Goal: Communication & Community: Answer question/provide support

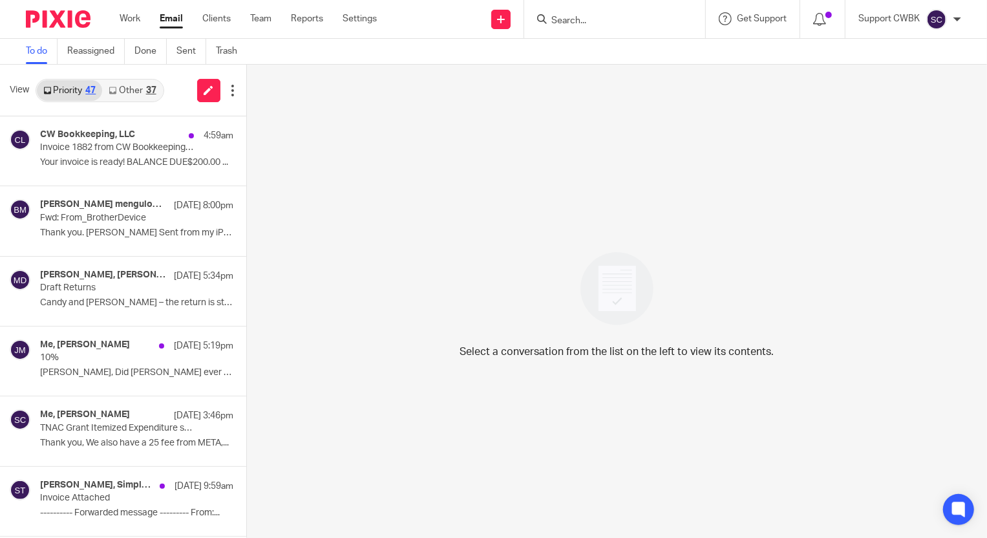
click at [132, 89] on link "Other 37" at bounding box center [132, 90] width 60 height 21
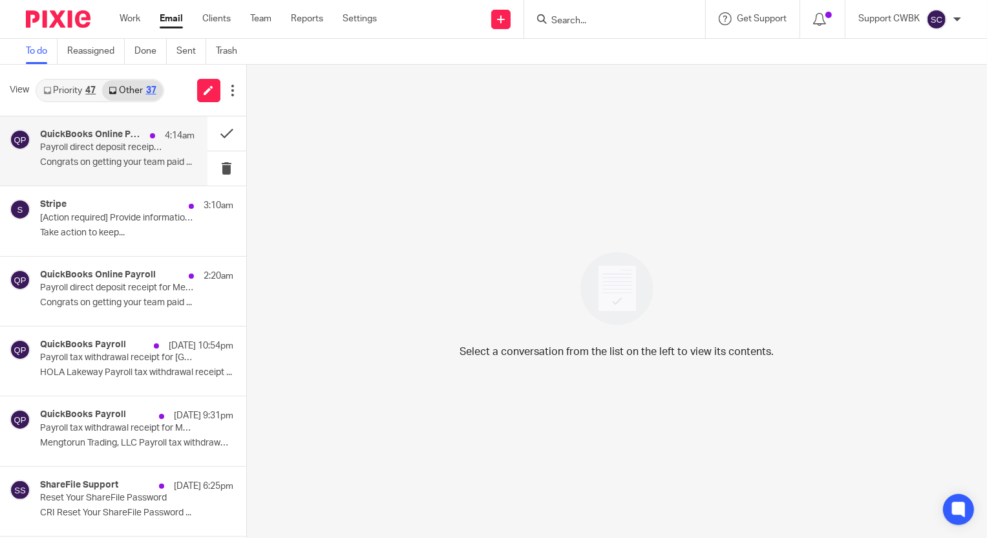
click at [97, 142] on div "QuickBooks Online Payroll 4:14am" at bounding box center [117, 135] width 155 height 13
click at [81, 156] on div "QuickBooks Online Payroll 4:14am Payroll direct deposit receipt for HOLA Lakewa…" at bounding box center [117, 150] width 155 height 43
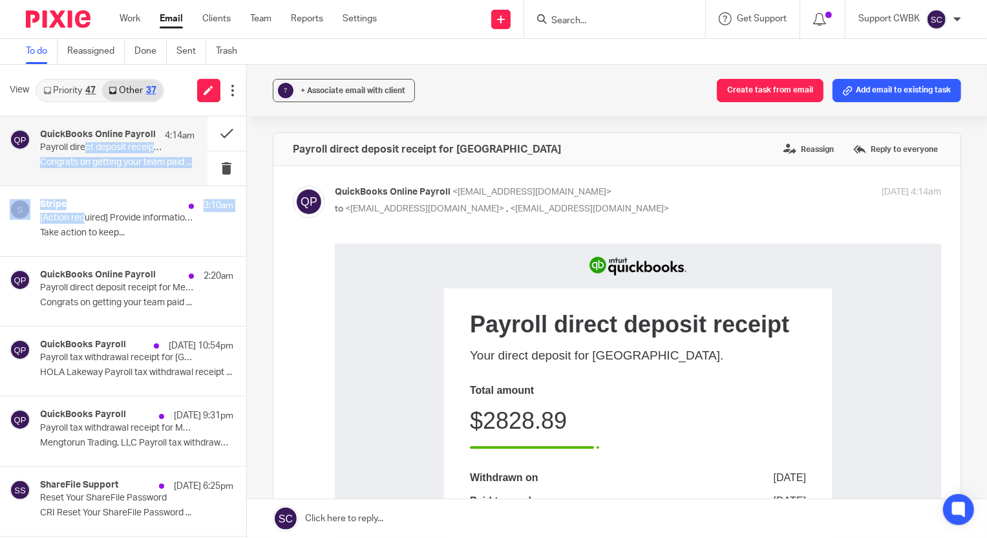
drag, startPoint x: 83, startPoint y: 223, endPoint x: 83, endPoint y: 145, distance: 78.2
click at [871, 91] on button "Add email to existing task" at bounding box center [897, 90] width 129 height 23
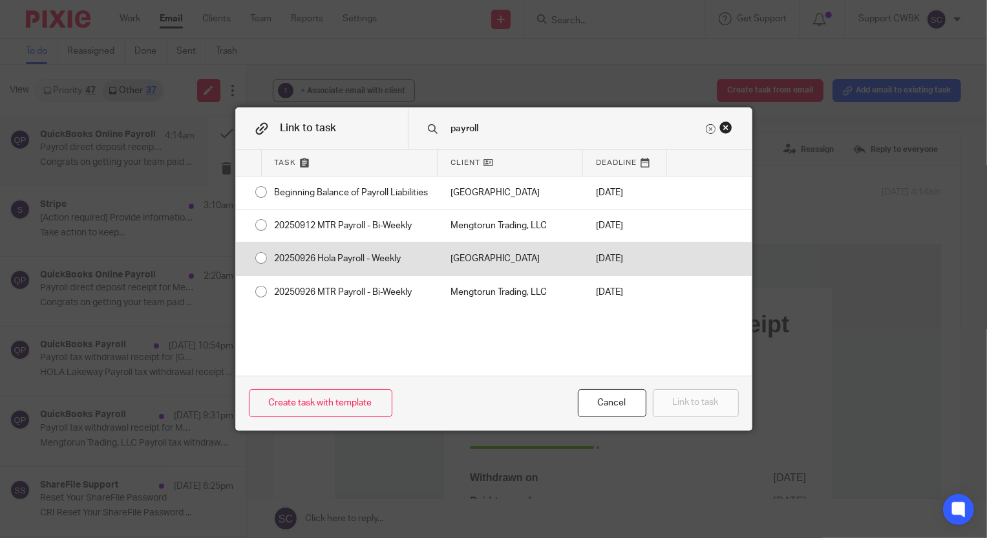
type input "payroll"
click at [493, 261] on div "[GEOGRAPHIC_DATA]" at bounding box center [510, 258] width 145 height 32
radio input "true"
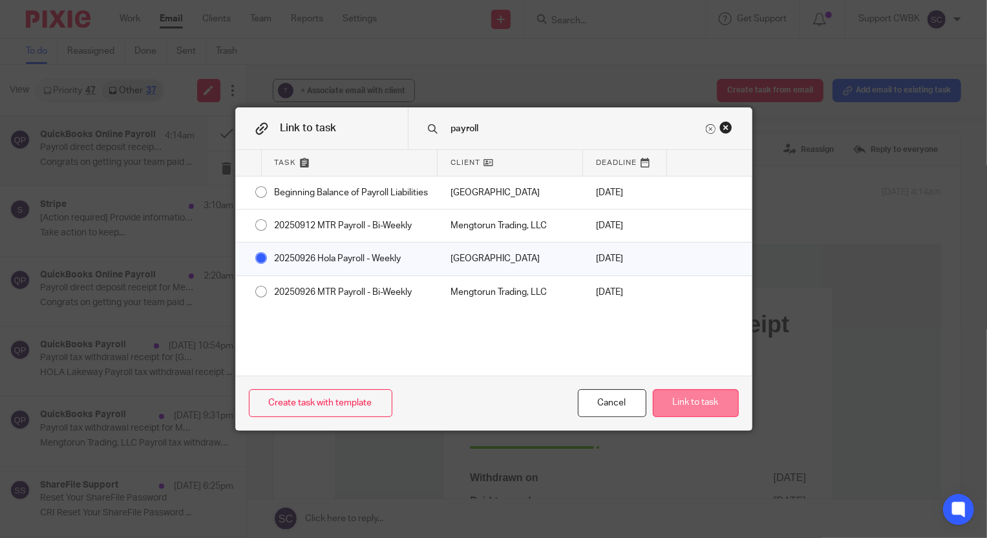
click at [668, 400] on button "Link to task" at bounding box center [696, 403] width 86 height 28
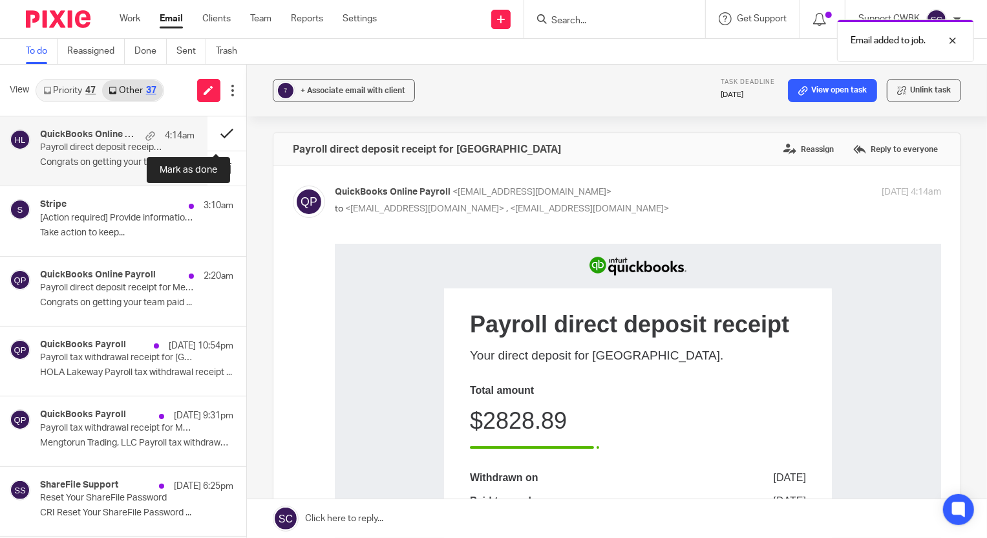
click at [213, 132] on button at bounding box center [227, 133] width 39 height 34
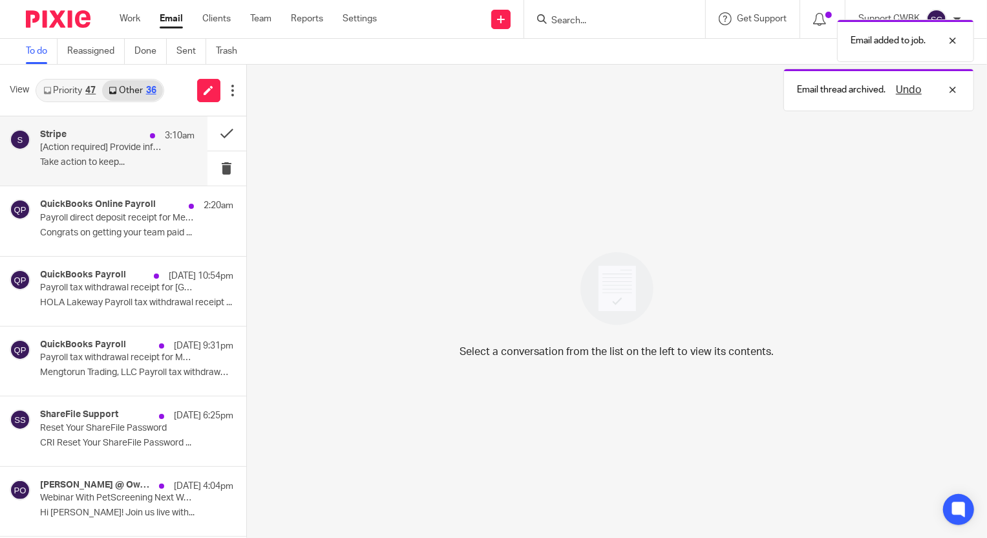
click at [81, 157] on p "Take action to keep..." at bounding box center [117, 162] width 155 height 11
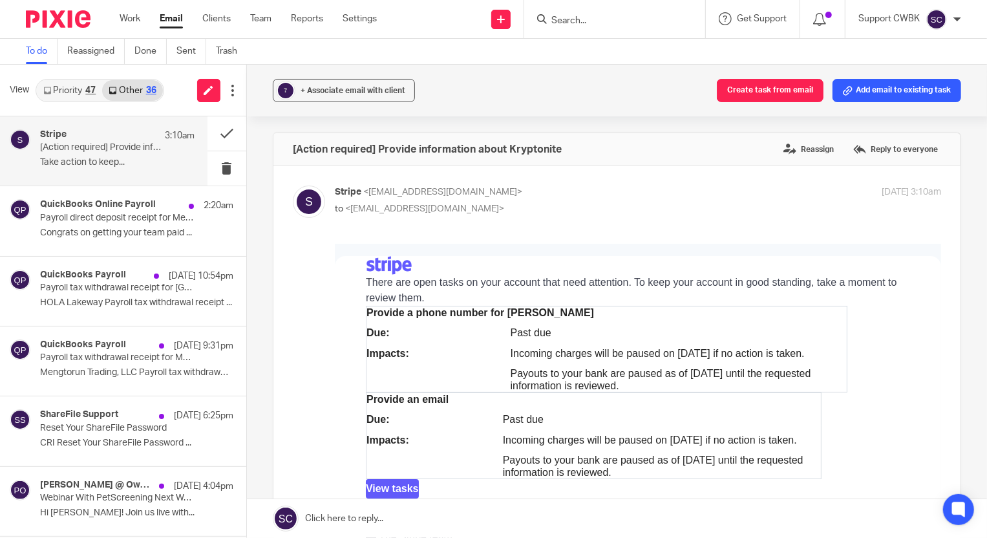
click at [315, 516] on link at bounding box center [617, 518] width 740 height 39
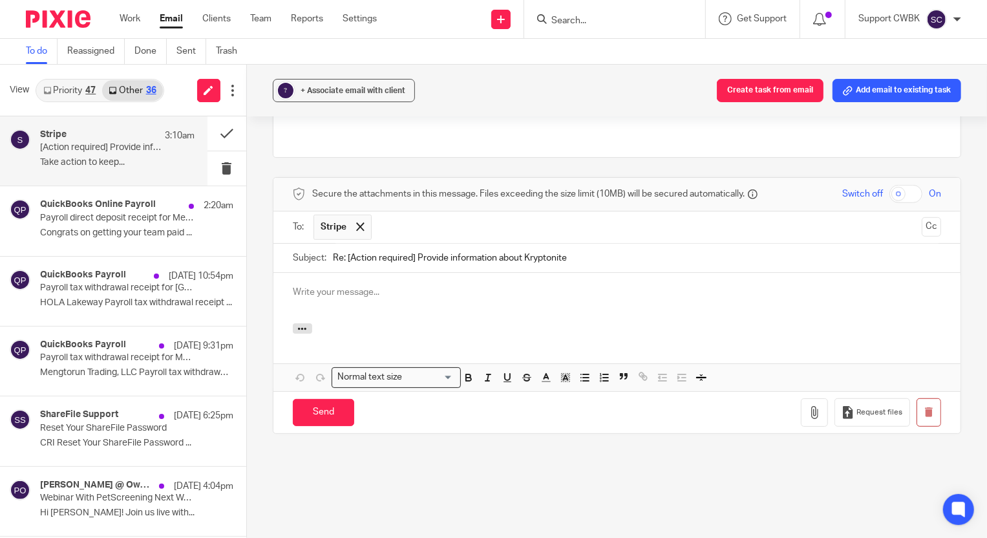
click at [358, 222] on span at bounding box center [360, 226] width 8 height 8
click at [360, 219] on input "text" at bounding box center [617, 226] width 600 height 15
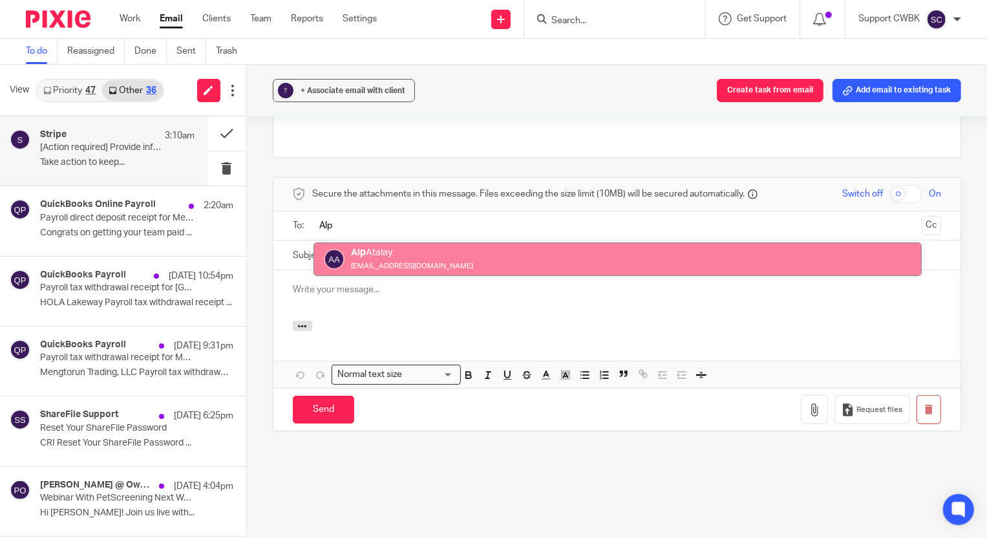
type input "Alp"
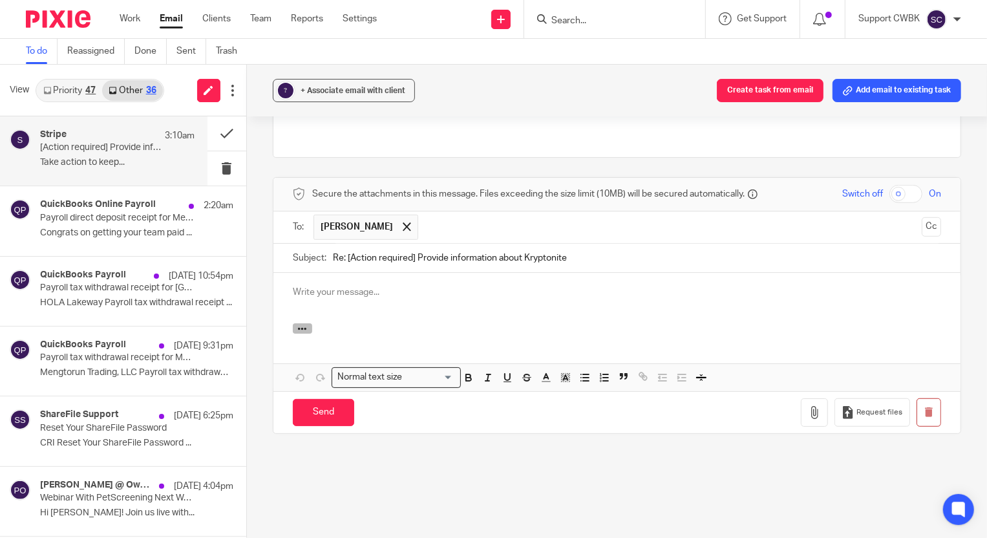
click at [297, 324] on icon "button" at bounding box center [302, 329] width 10 height 10
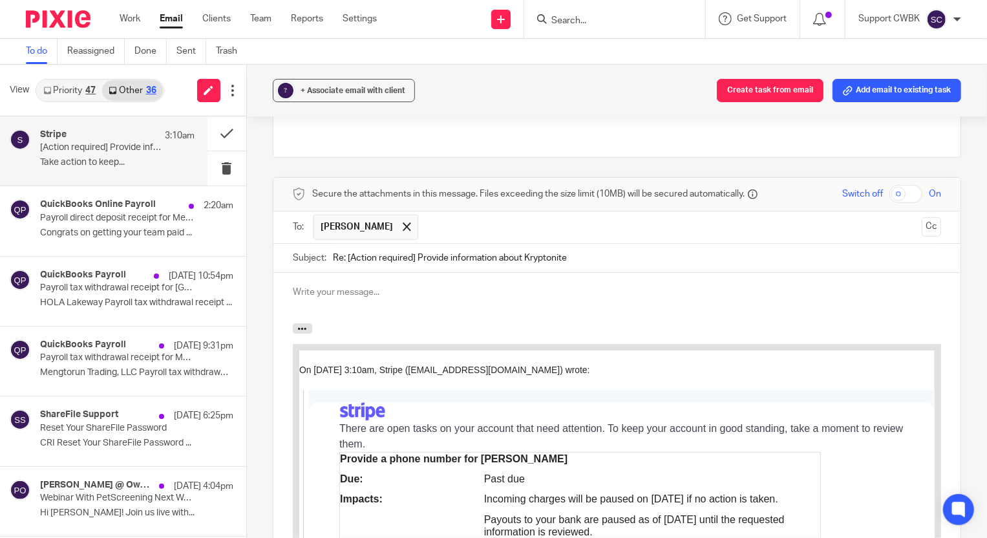
click at [306, 286] on p at bounding box center [617, 292] width 648 height 13
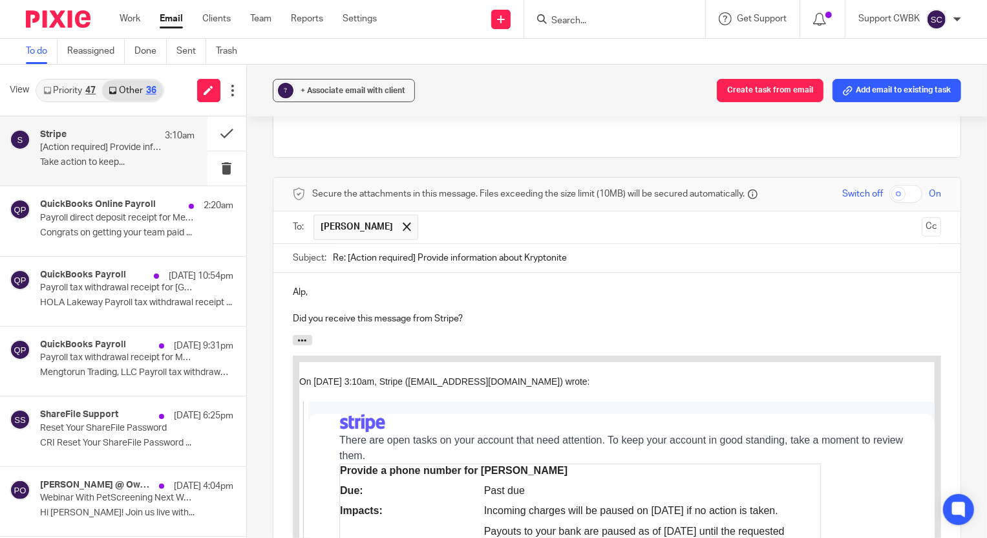
click at [425, 215] on input "text" at bounding box center [671, 227] width 492 height 25
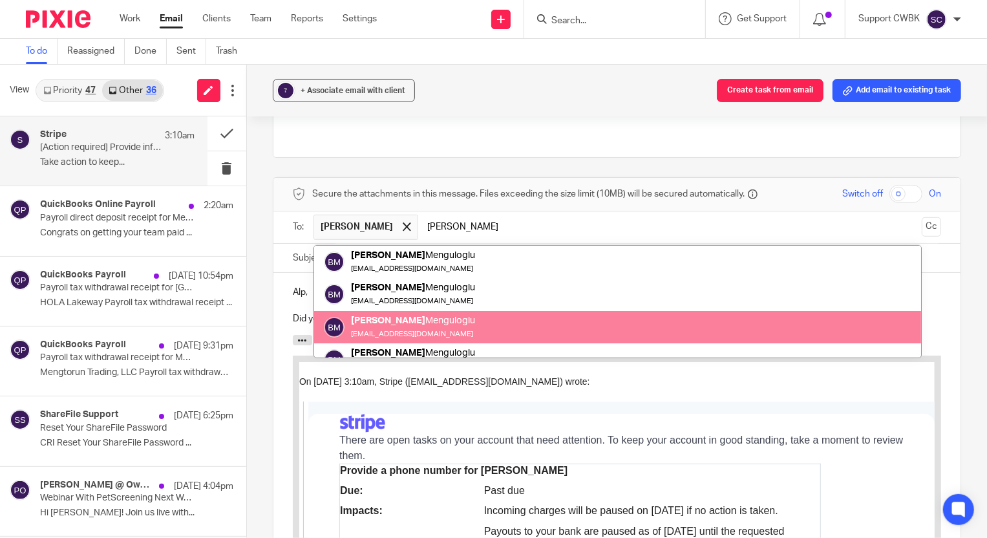
type input "baran"
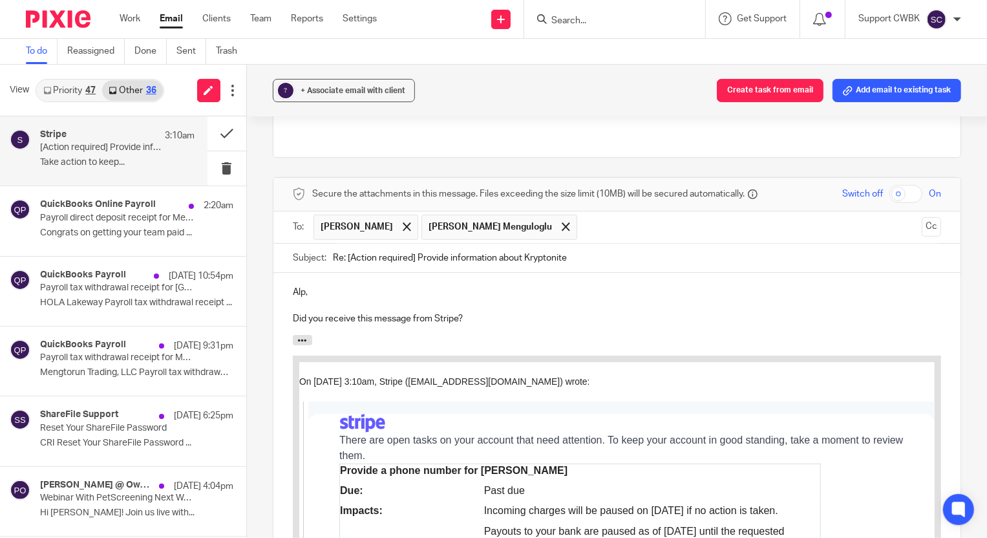
click at [286, 281] on div "Alp, Did you receive this message from Stripe?" at bounding box center [616, 304] width 687 height 62
click at [484, 312] on p "Did you receive this message from Stripe?" at bounding box center [617, 318] width 648 height 13
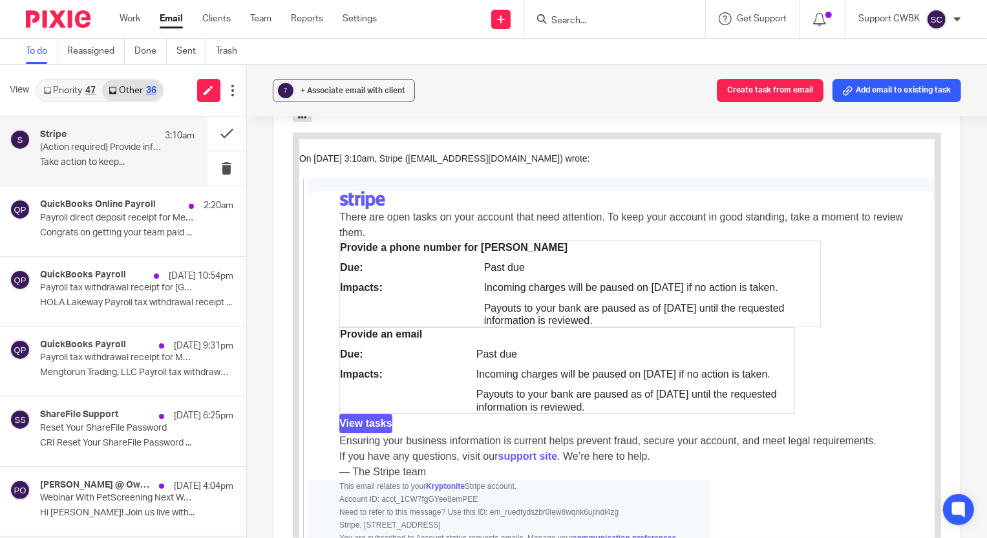
scroll to position [1099, 0]
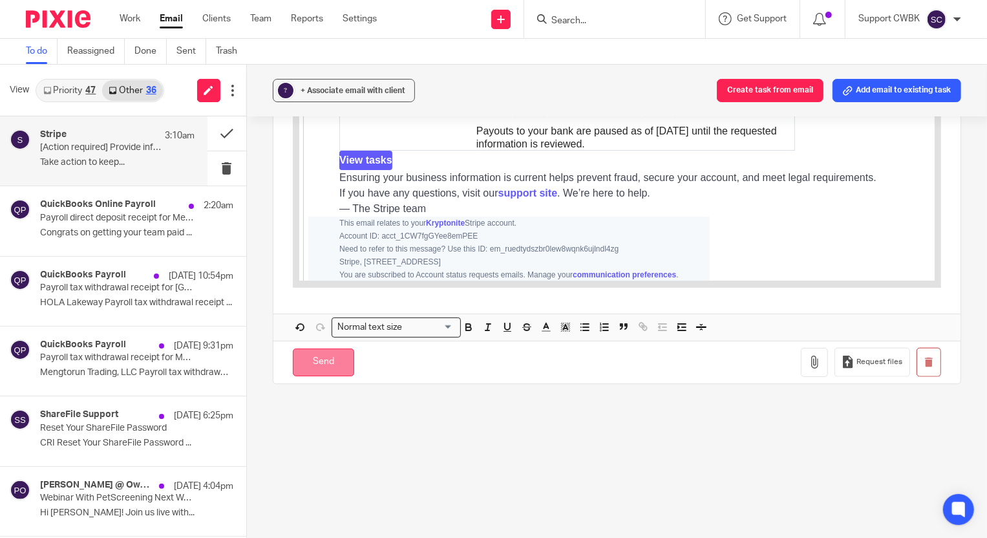
click at [315, 348] on input "Send" at bounding box center [323, 362] width 61 height 28
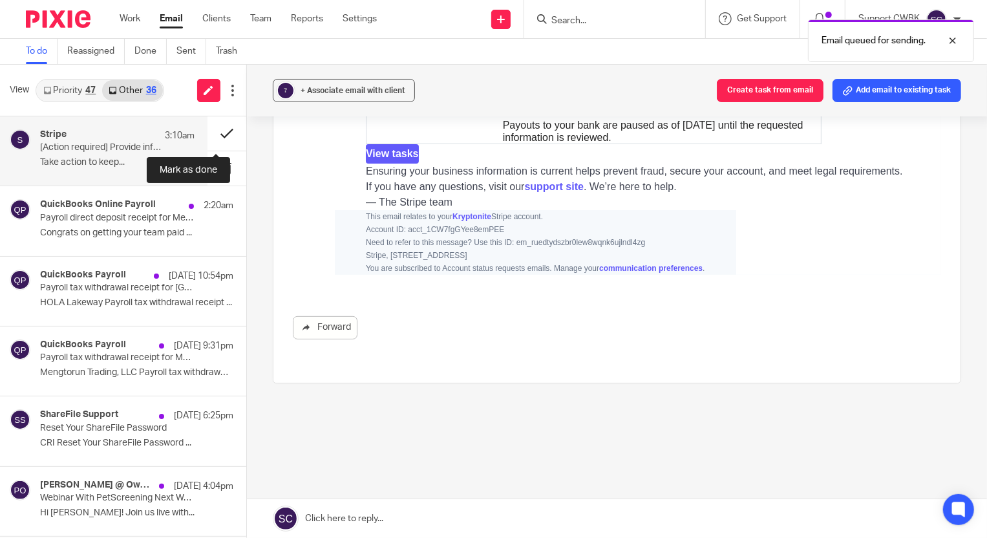
click at [211, 135] on button at bounding box center [227, 133] width 39 height 34
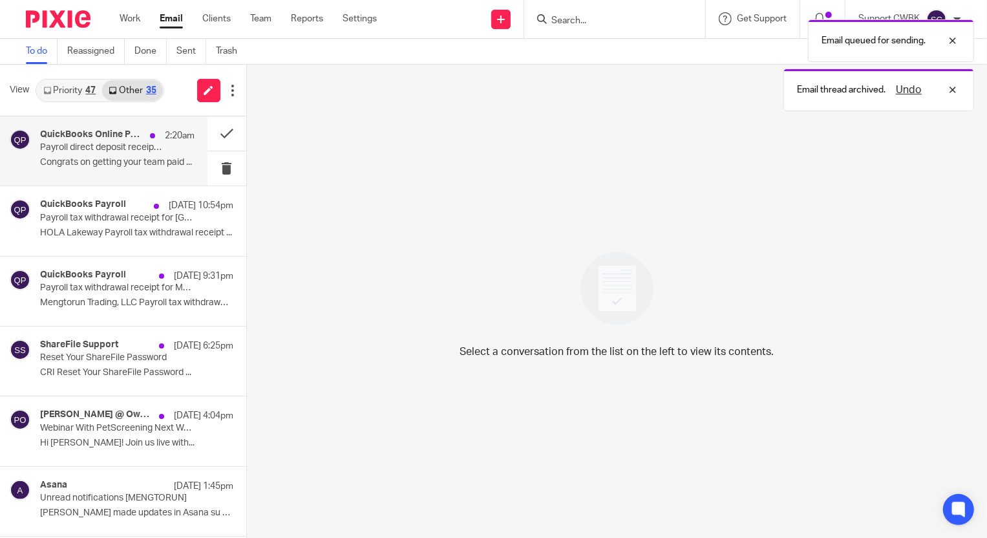
click at [85, 158] on p "Congrats on getting your team paid ..." at bounding box center [117, 162] width 155 height 11
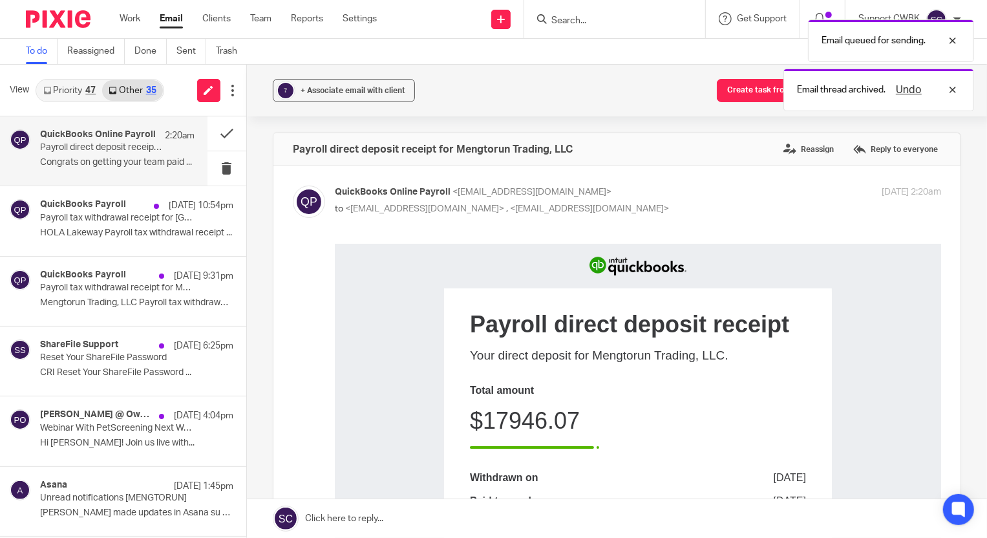
scroll to position [0, 0]
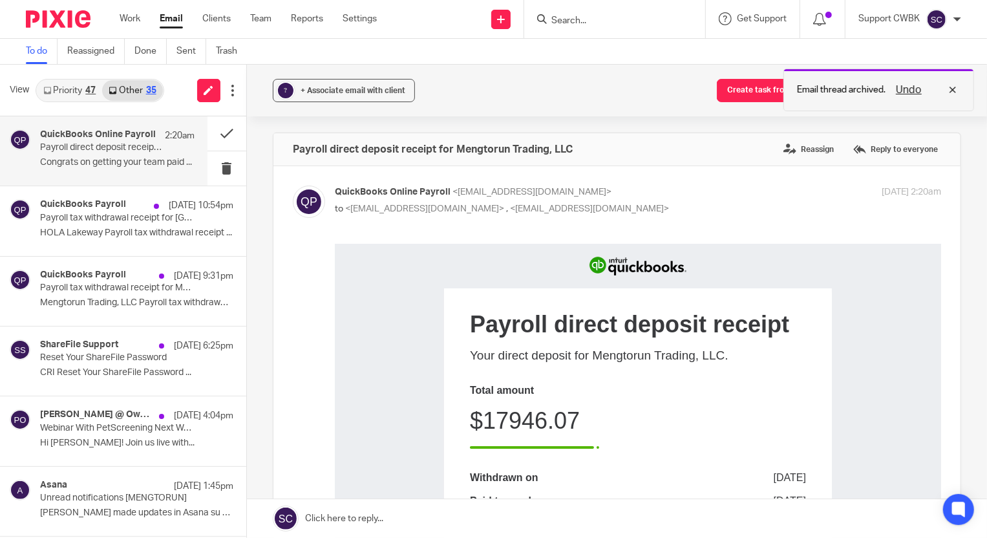
click at [953, 89] on div "Undo" at bounding box center [923, 90] width 75 height 16
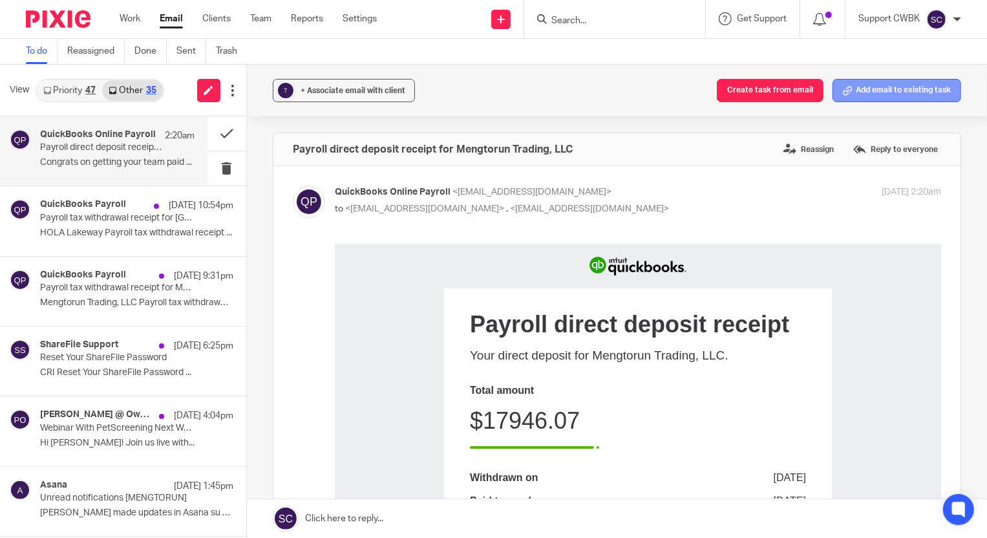
click at [888, 91] on button "Add email to existing task" at bounding box center [897, 90] width 129 height 23
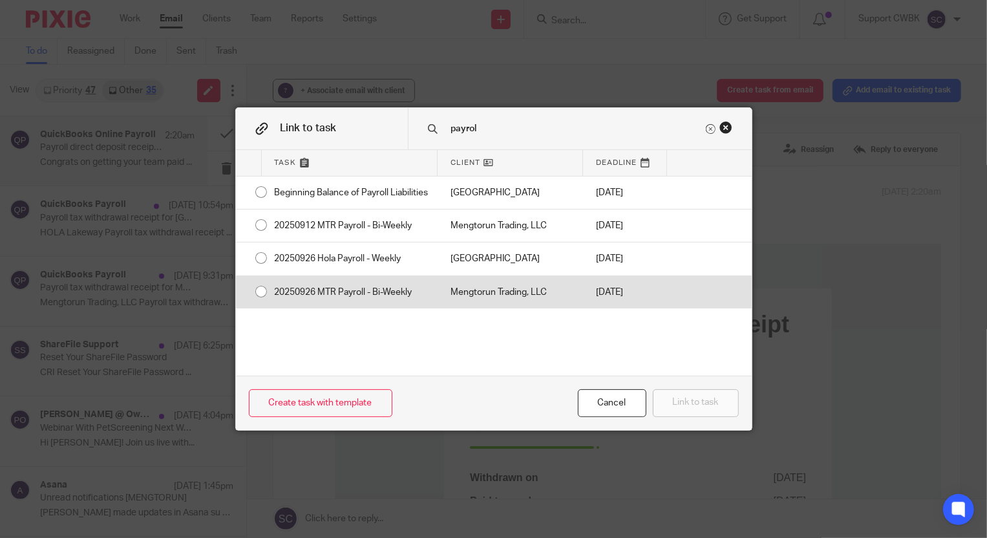
type input "payrol"
click at [491, 308] on div "Mengtorun Trading, LLC" at bounding box center [510, 292] width 145 height 32
radio input "true"
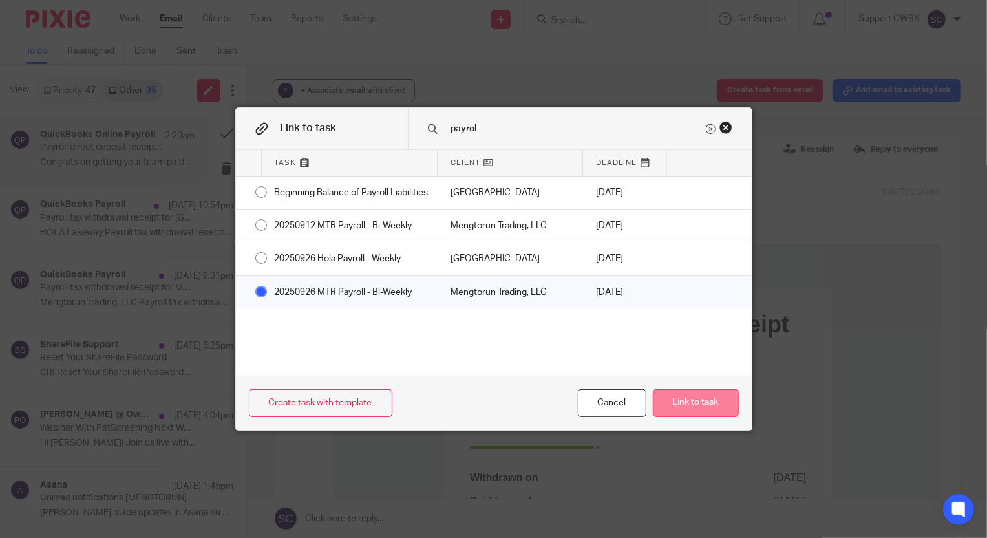
click at [695, 401] on button "Link to task" at bounding box center [696, 403] width 86 height 28
radio input "false"
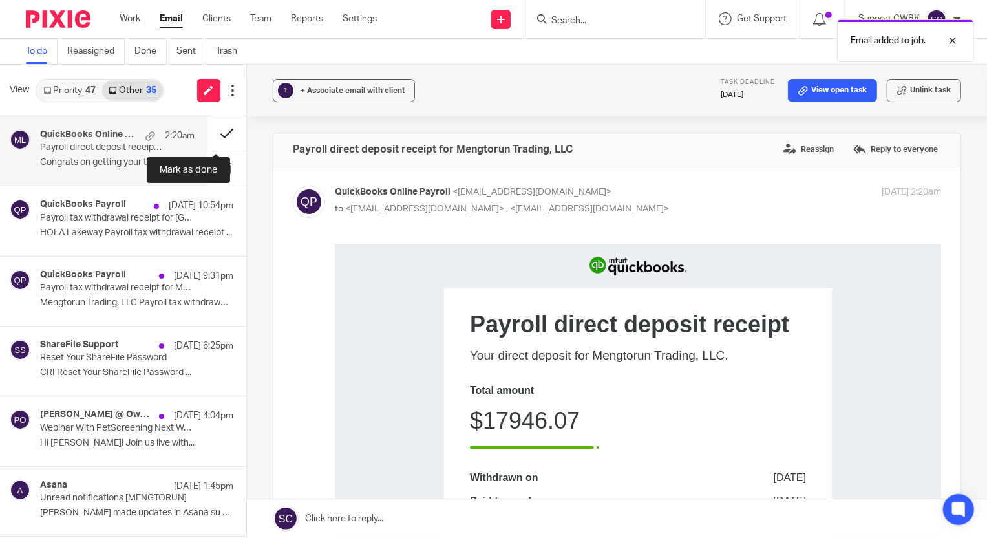
click at [212, 134] on button at bounding box center [227, 133] width 39 height 34
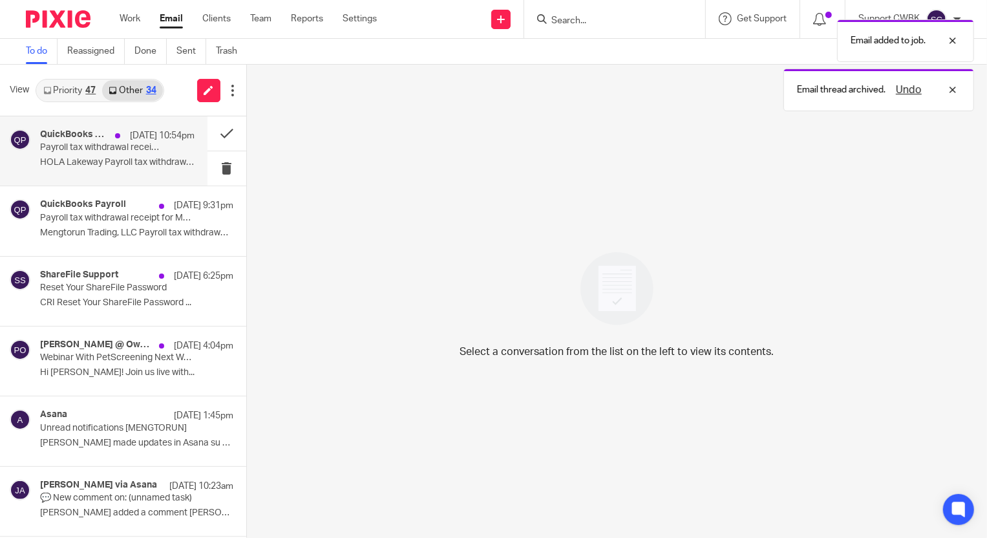
click at [92, 155] on div "QuickBooks Payroll Sep 25 10:54pm Payroll tax withdrawal receipt for HOLA Lakew…" at bounding box center [117, 150] width 155 height 43
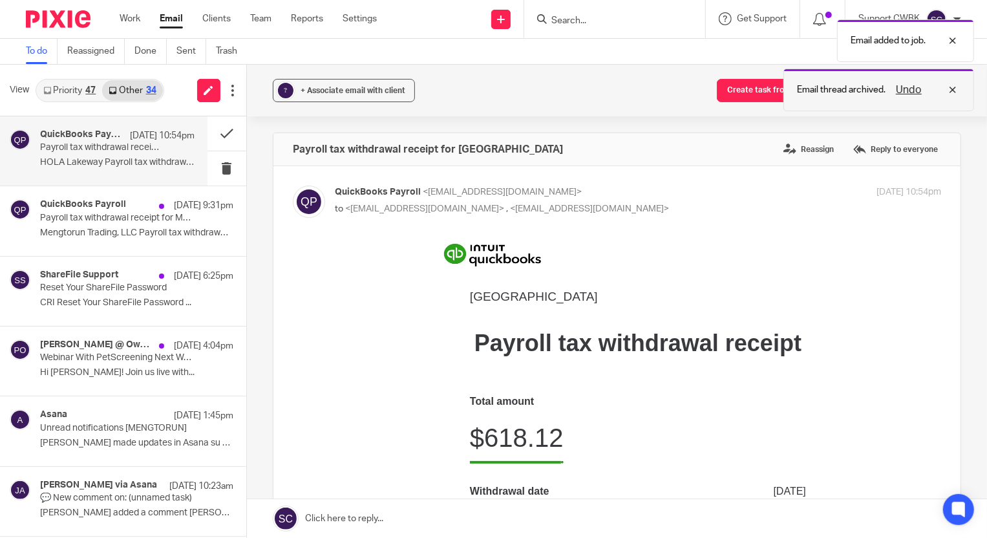
click at [951, 90] on div "Undo" at bounding box center [923, 90] width 75 height 16
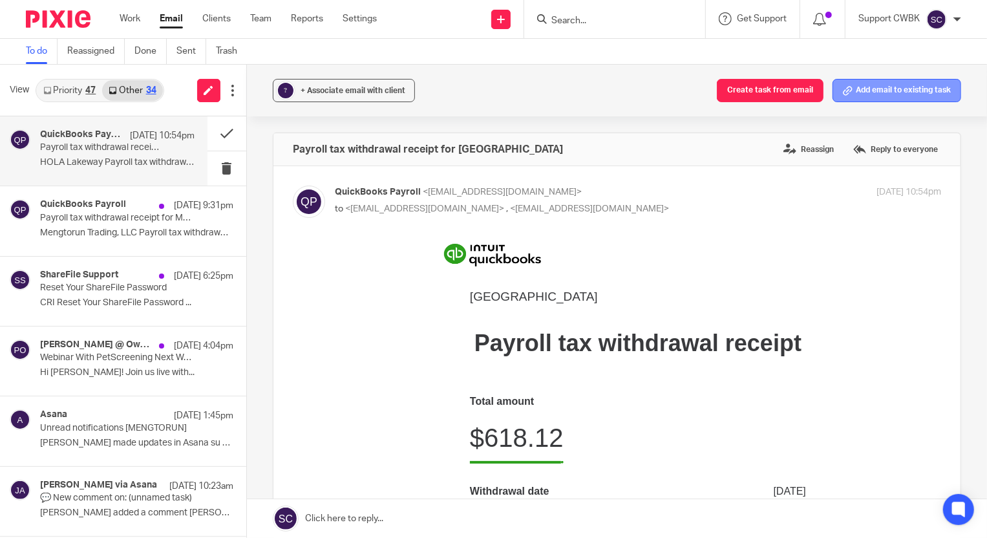
click at [862, 87] on button "Add email to existing task" at bounding box center [897, 90] width 129 height 23
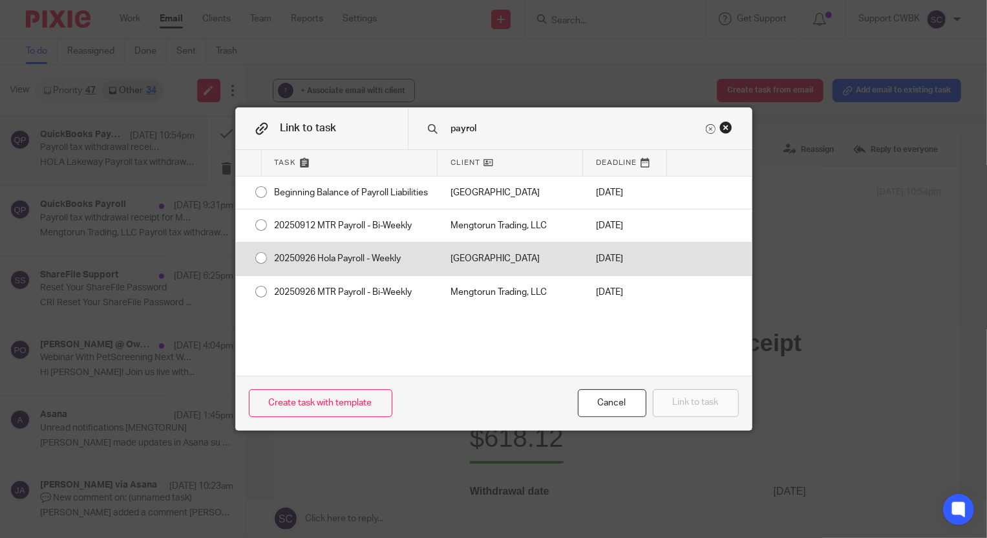
type input "payrol"
click at [533, 266] on div "HOLA Lakeway" at bounding box center [510, 258] width 145 height 32
radio input "true"
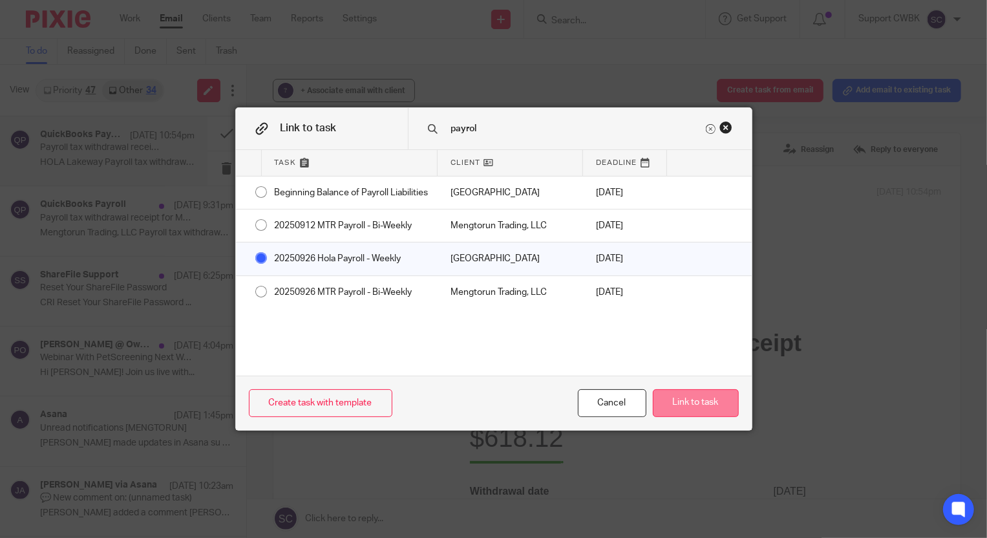
click at [668, 394] on button "Link to task" at bounding box center [696, 403] width 86 height 28
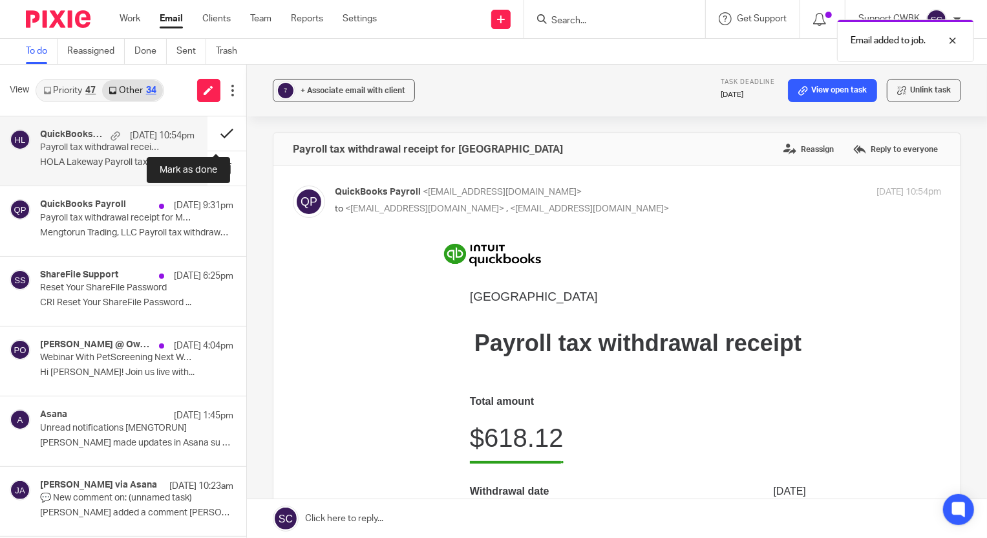
click at [215, 133] on button at bounding box center [227, 133] width 39 height 34
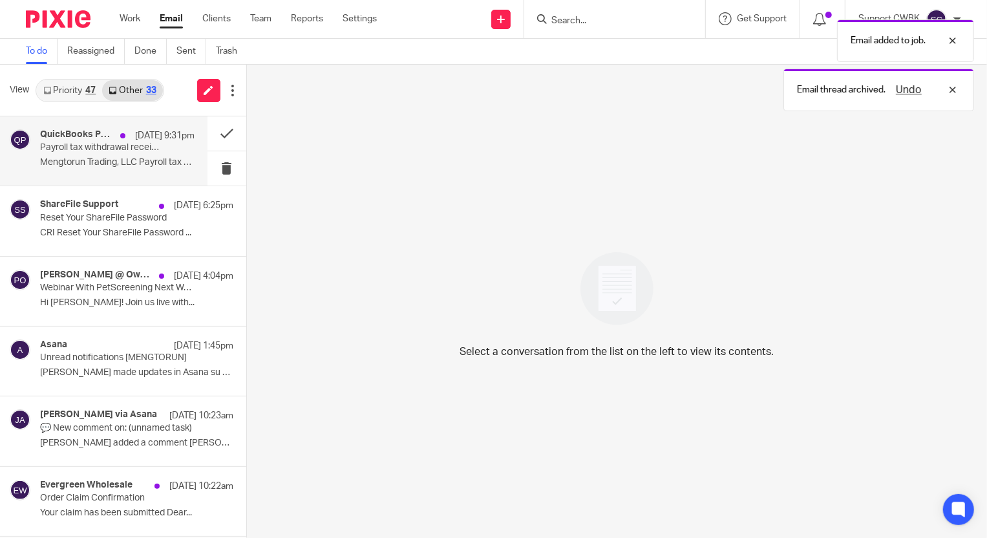
click at [74, 160] on p "Mengtorun Trading, LLC Payroll tax withdrawal..." at bounding box center [117, 162] width 155 height 11
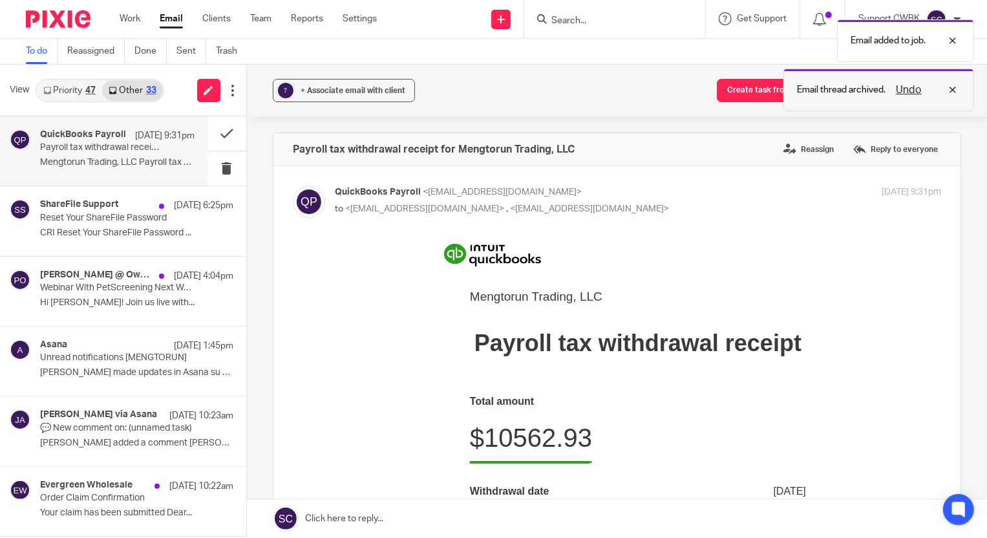
click at [954, 90] on div "Undo" at bounding box center [923, 90] width 75 height 16
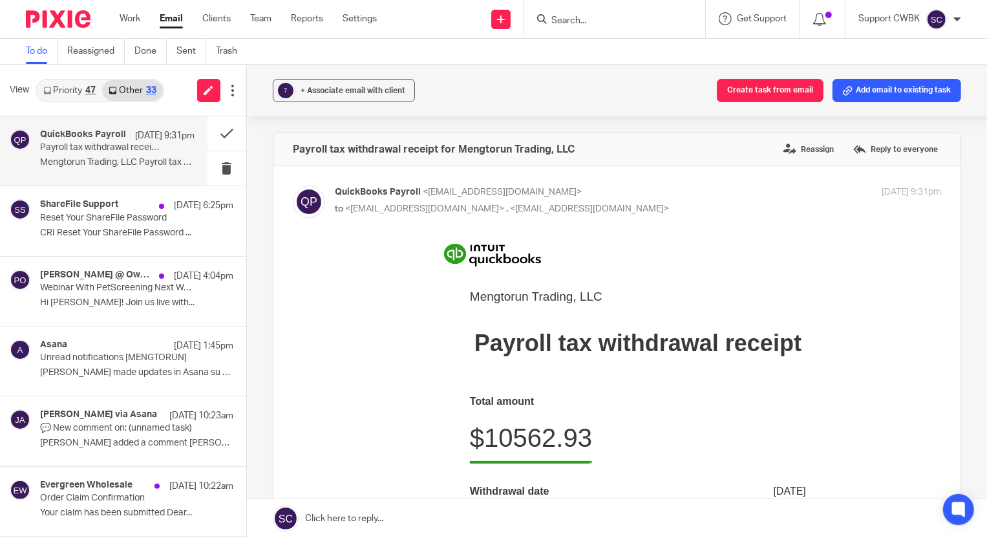
click at [874, 91] on button "Add email to existing task" at bounding box center [897, 90] width 129 height 23
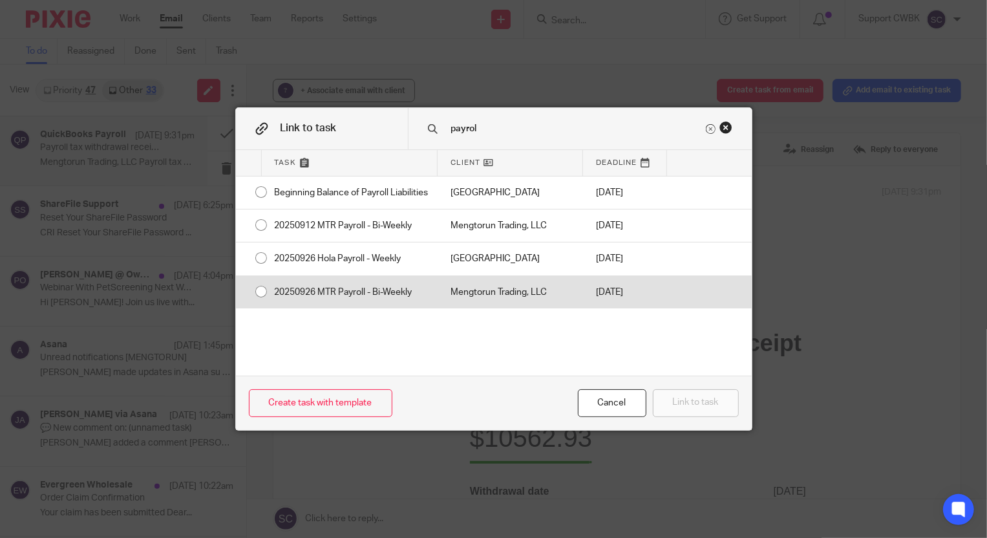
type input "payrol"
click at [536, 297] on div "Mengtorun Trading, LLC" at bounding box center [510, 292] width 145 height 32
radio input "true"
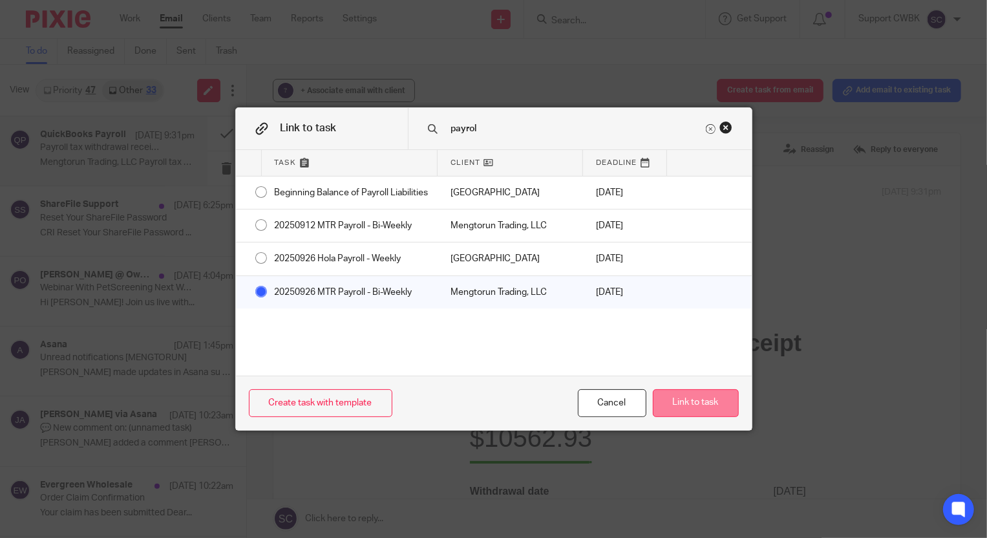
click at [670, 398] on button "Link to task" at bounding box center [696, 403] width 86 height 28
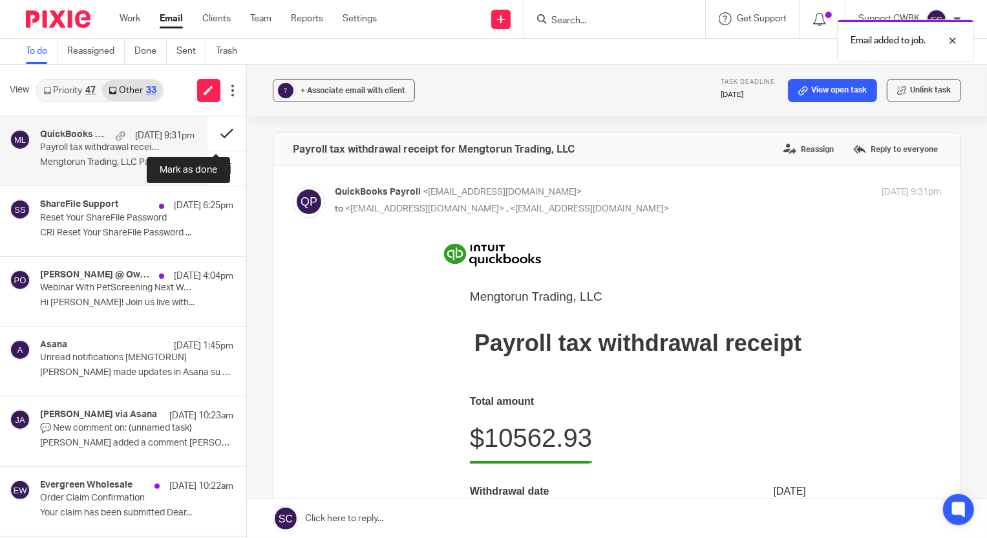
click at [216, 132] on button at bounding box center [227, 133] width 39 height 34
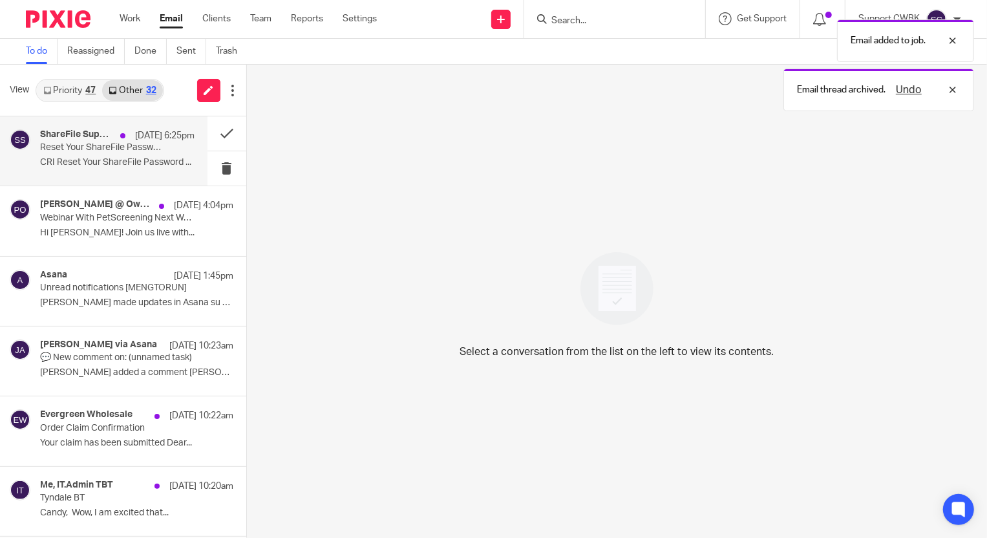
click at [63, 160] on p "CRI Reset Your ShareFile Password ..." at bounding box center [117, 162] width 155 height 11
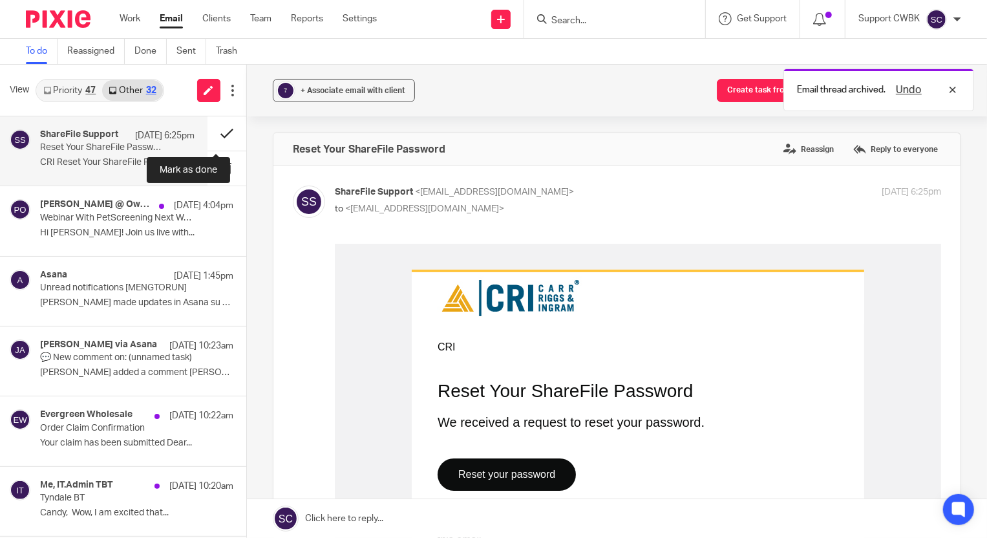
click at [217, 131] on button at bounding box center [227, 133] width 39 height 34
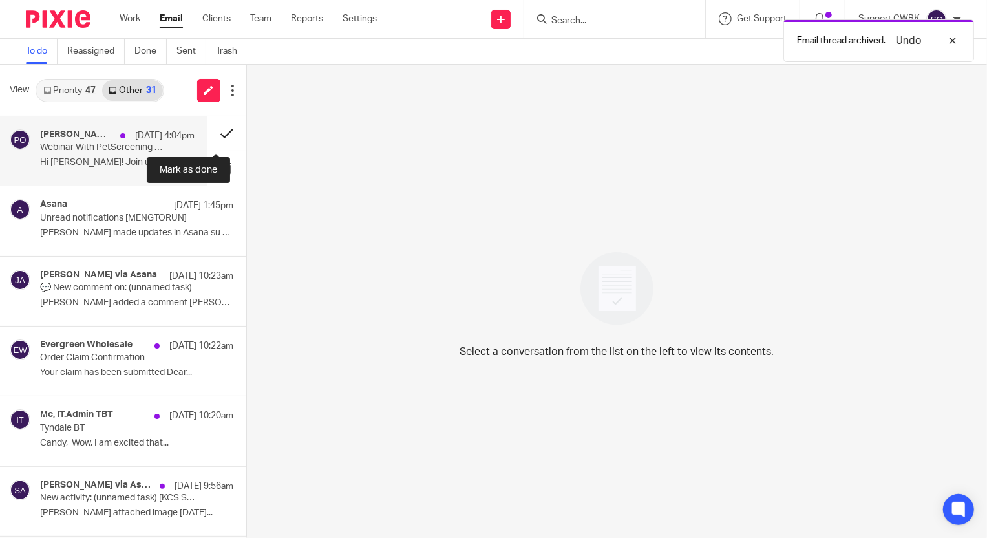
click at [215, 131] on button at bounding box center [227, 133] width 39 height 34
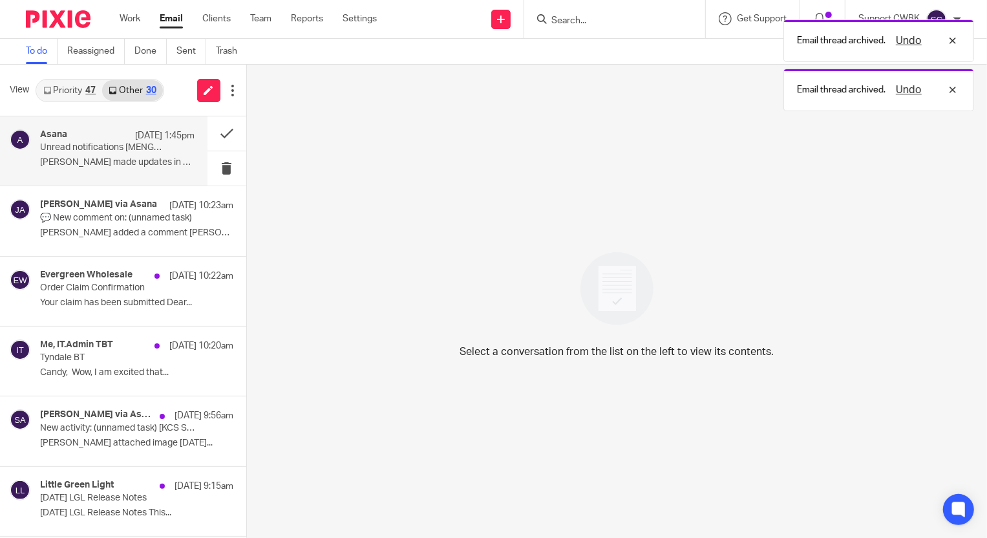
click at [94, 155] on div "Asana Sep 25 1:45pm Unread notifications [MENGTORUN] Jean made updates in Asana…" at bounding box center [117, 150] width 155 height 43
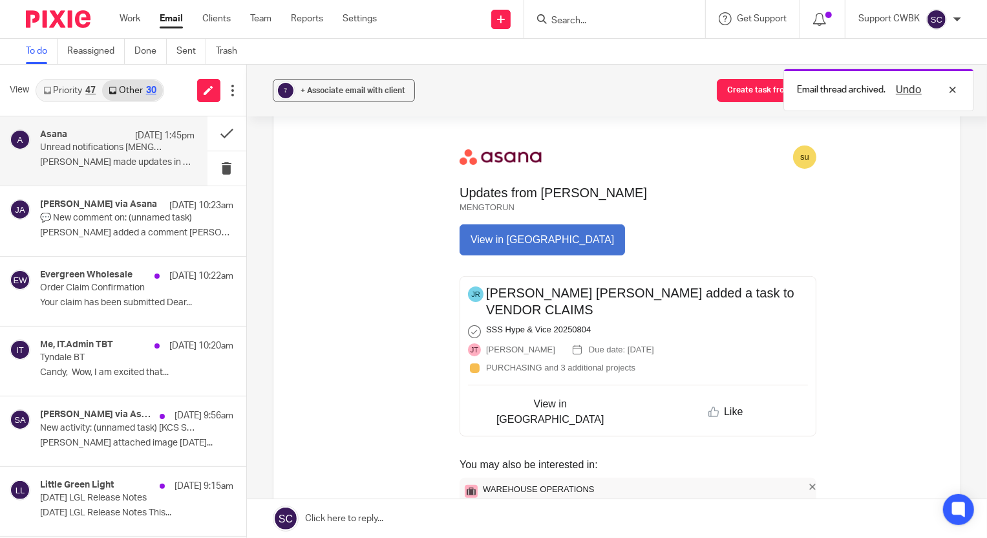
scroll to position [176, 0]
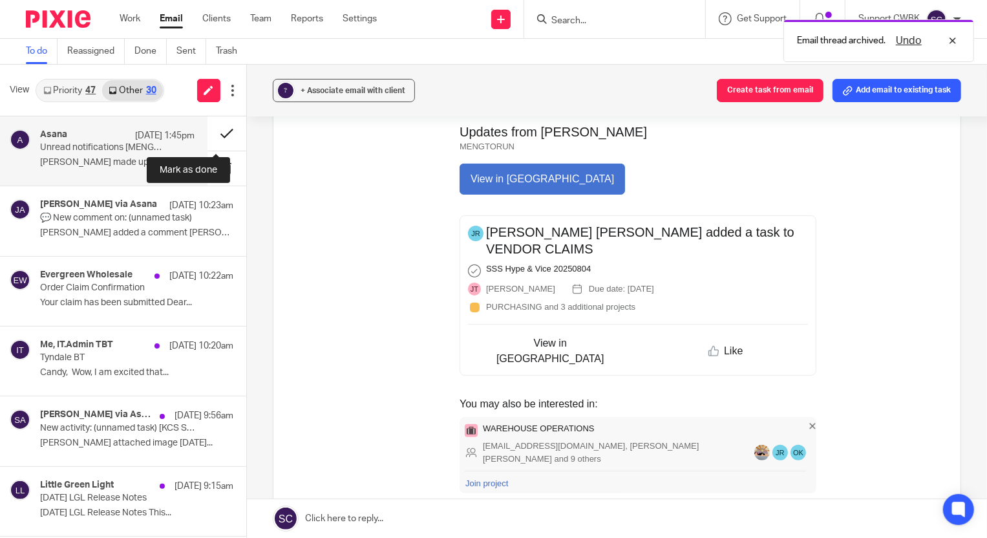
click at [212, 136] on button at bounding box center [227, 133] width 39 height 34
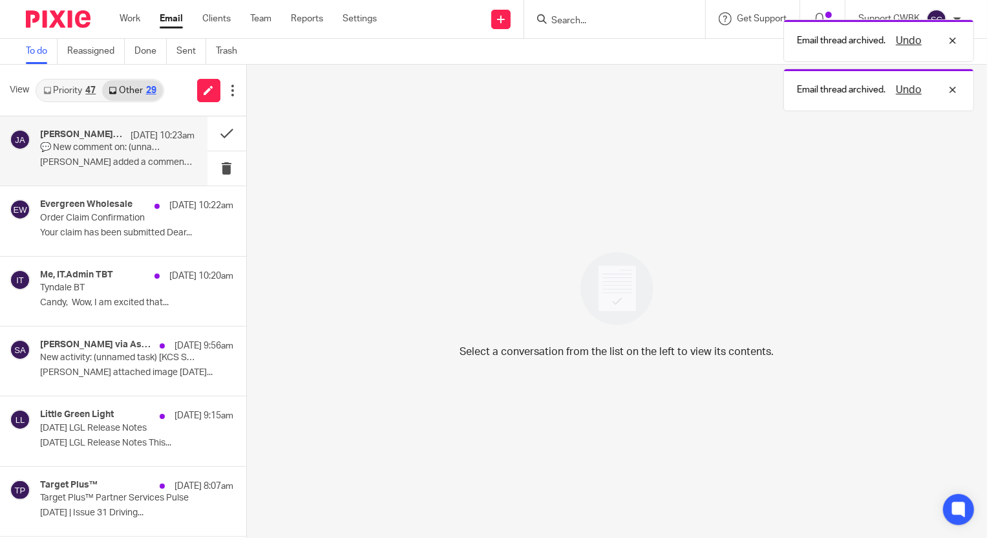
click at [94, 148] on p "💬 New comment on: (unnamed task)" at bounding box center [101, 147] width 123 height 11
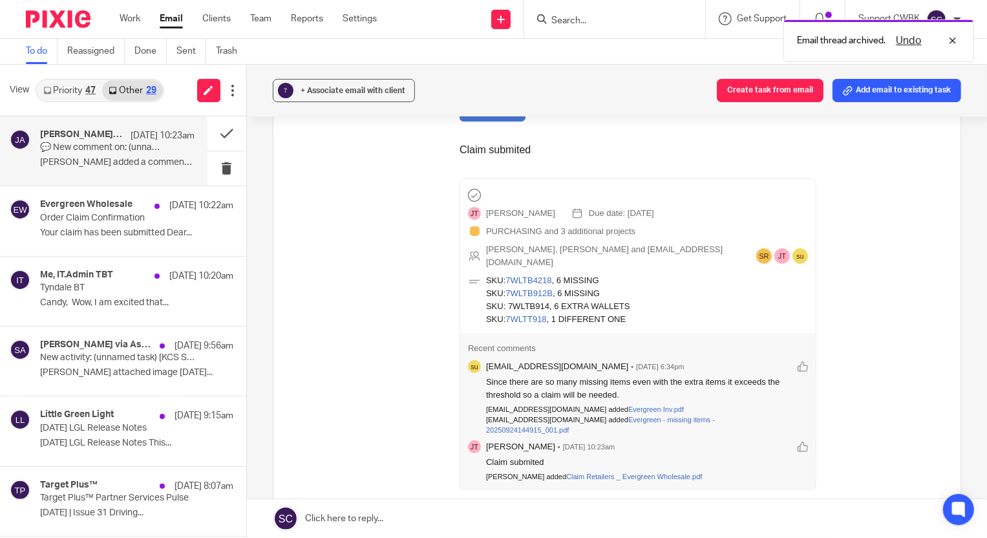
scroll to position [294, 0]
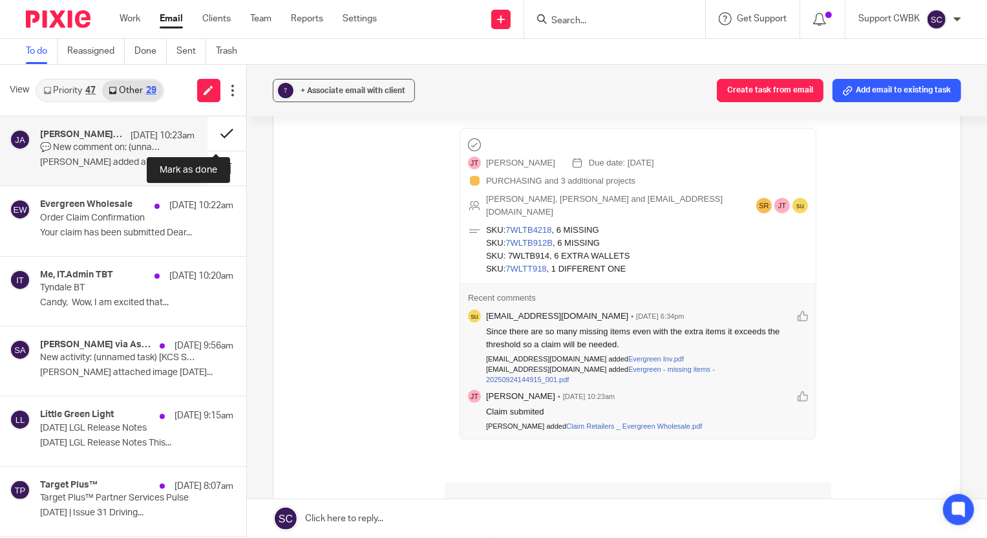
click at [211, 132] on button at bounding box center [227, 133] width 39 height 34
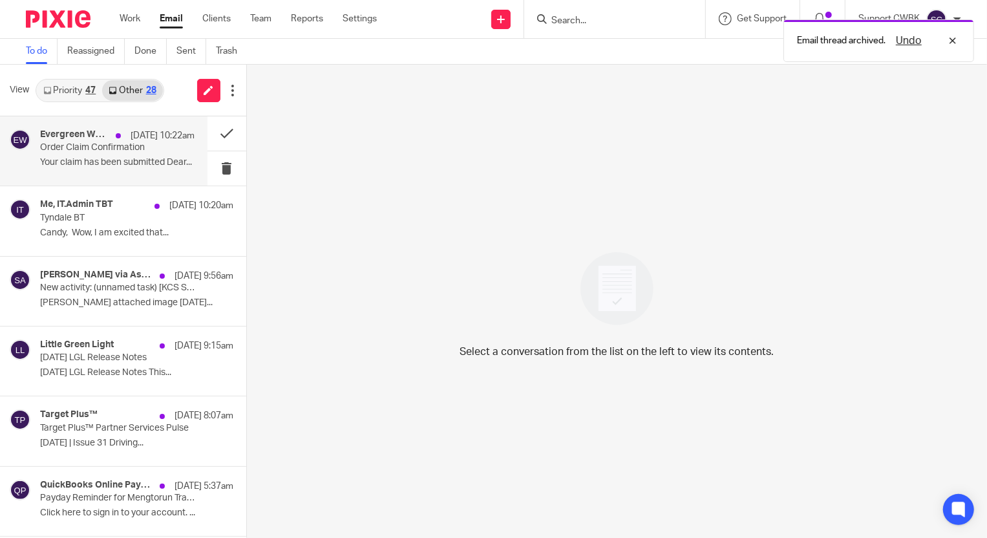
click at [80, 151] on p "Order Claim Confirmation" at bounding box center [101, 147] width 123 height 11
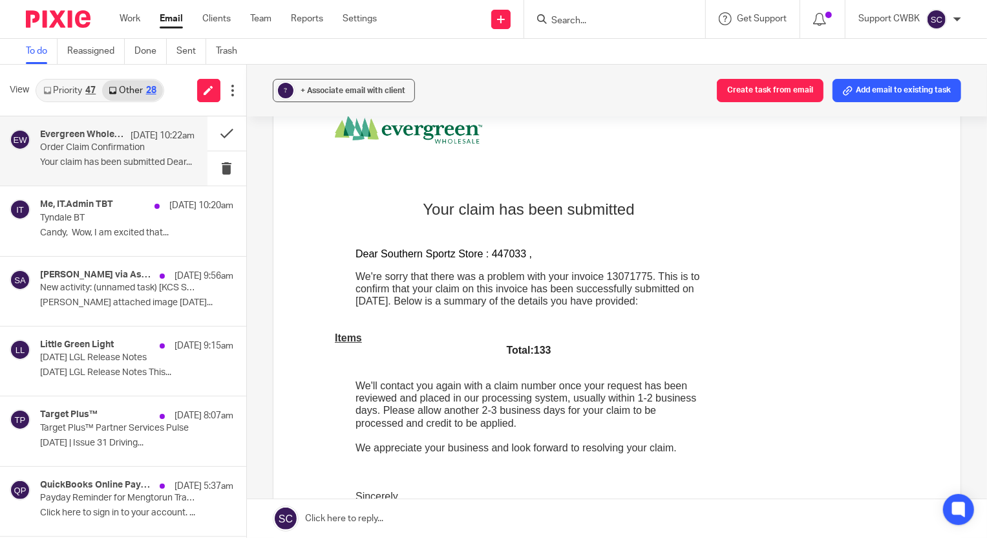
scroll to position [176, 0]
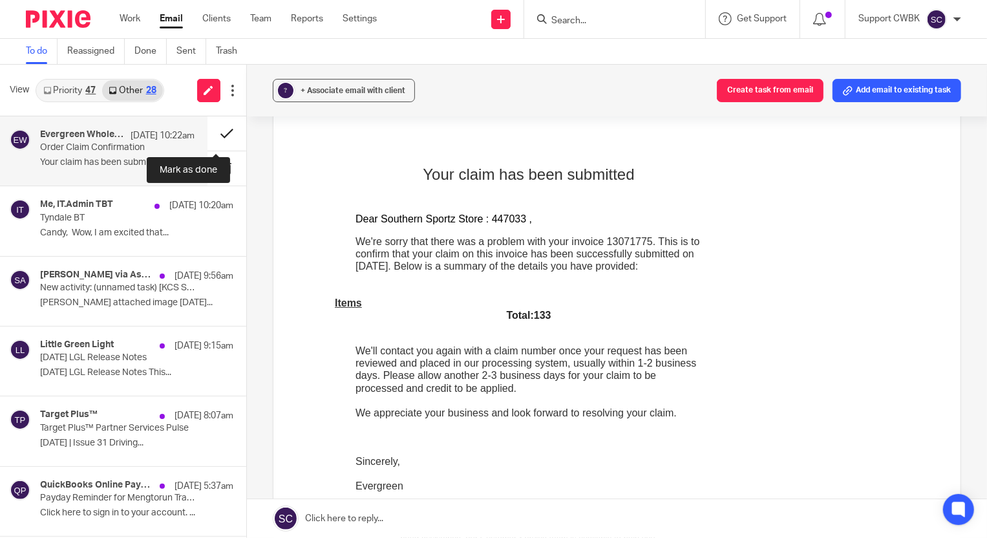
click at [216, 133] on button at bounding box center [227, 133] width 39 height 34
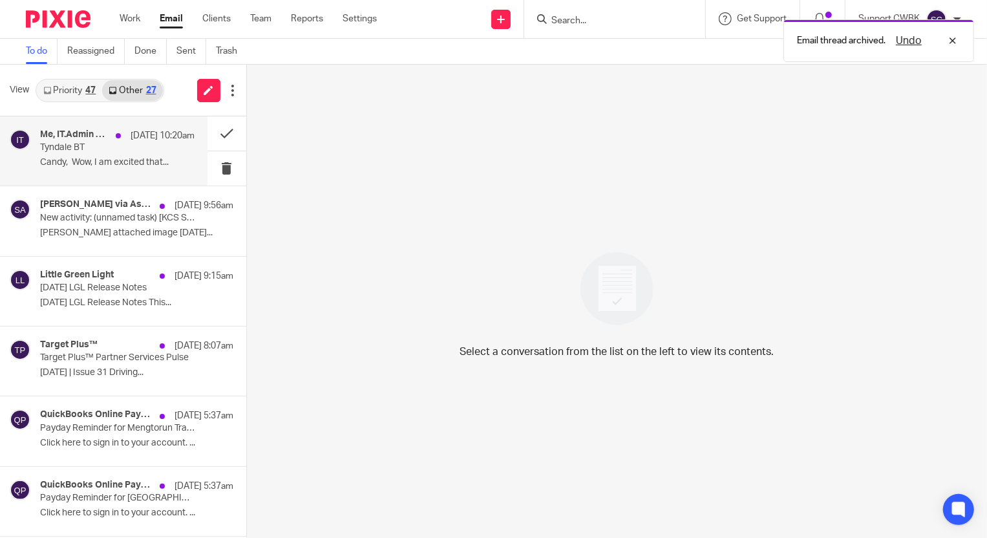
click at [84, 150] on p "Tyndale BT" at bounding box center [101, 147] width 123 height 11
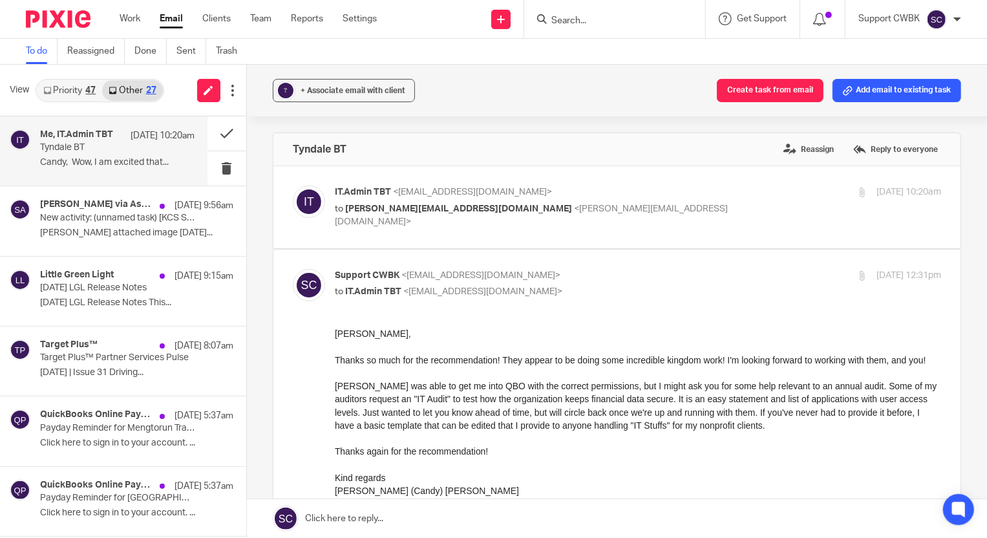
scroll to position [58, 0]
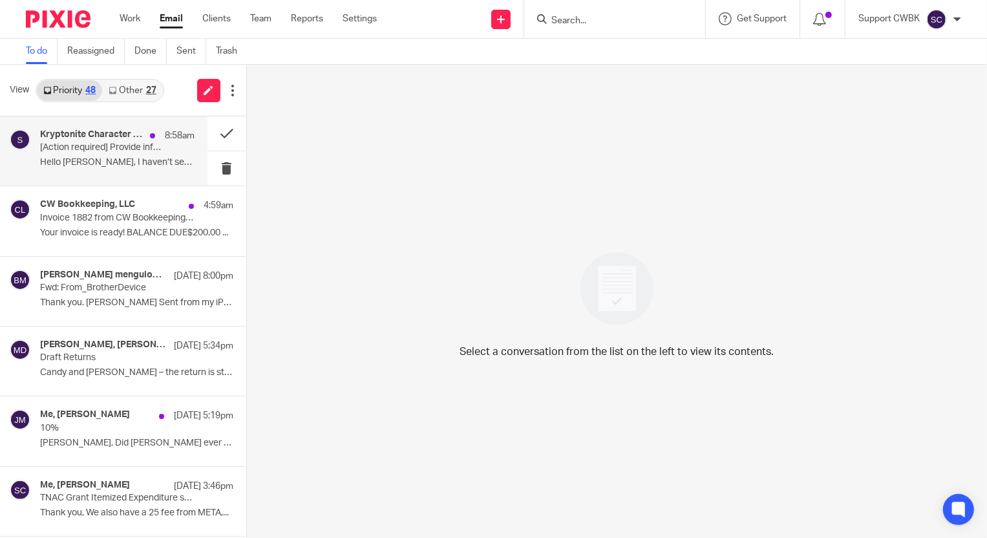
click at [78, 151] on p "[Action required] Provide information about Kryptonite" at bounding box center [101, 147] width 123 height 11
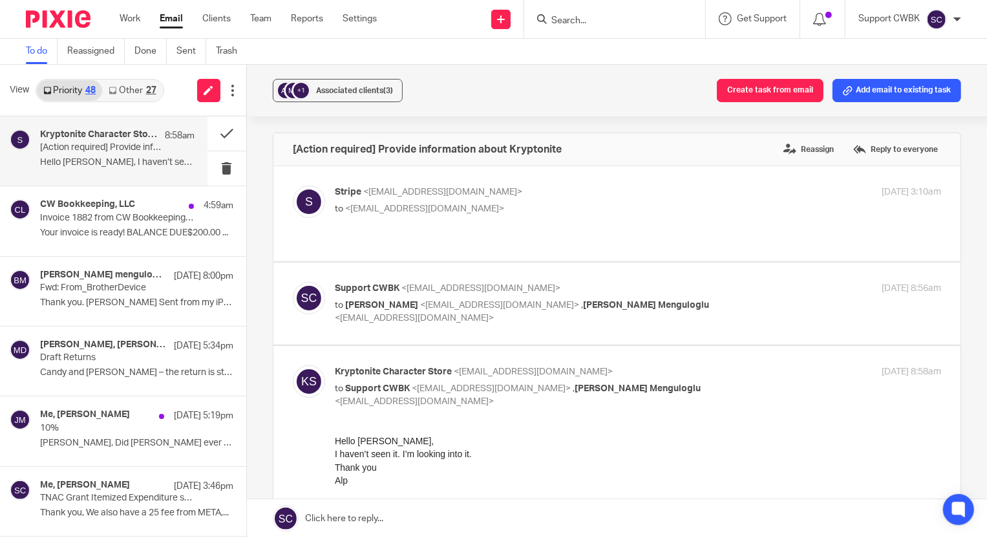
click at [349, 517] on link at bounding box center [617, 518] width 740 height 39
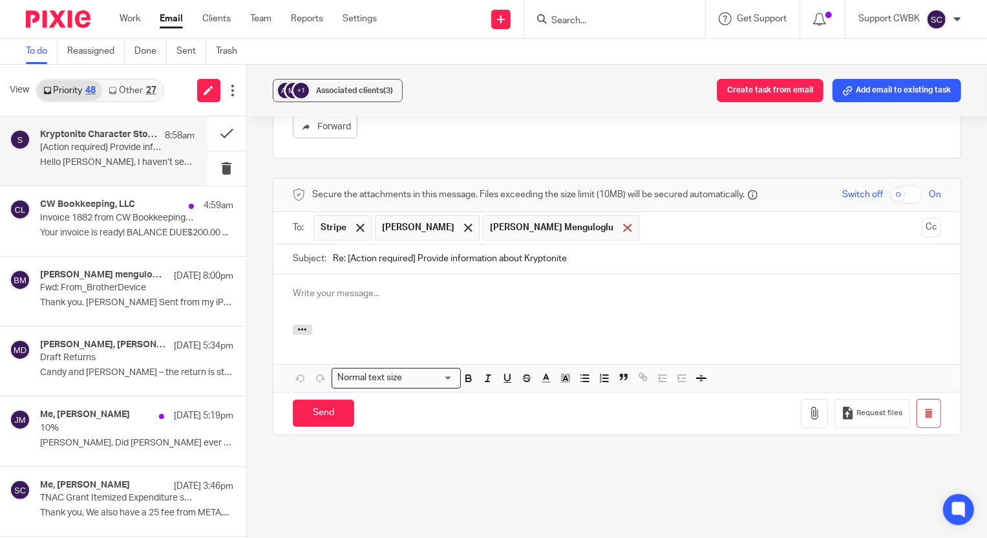
click at [623, 224] on span at bounding box center [627, 228] width 8 height 8
click at [332, 287] on p at bounding box center [617, 293] width 648 height 13
click at [302, 287] on p "Your welcome!" at bounding box center [617, 293] width 648 height 13
click at [310, 400] on input "Send" at bounding box center [323, 414] width 61 height 28
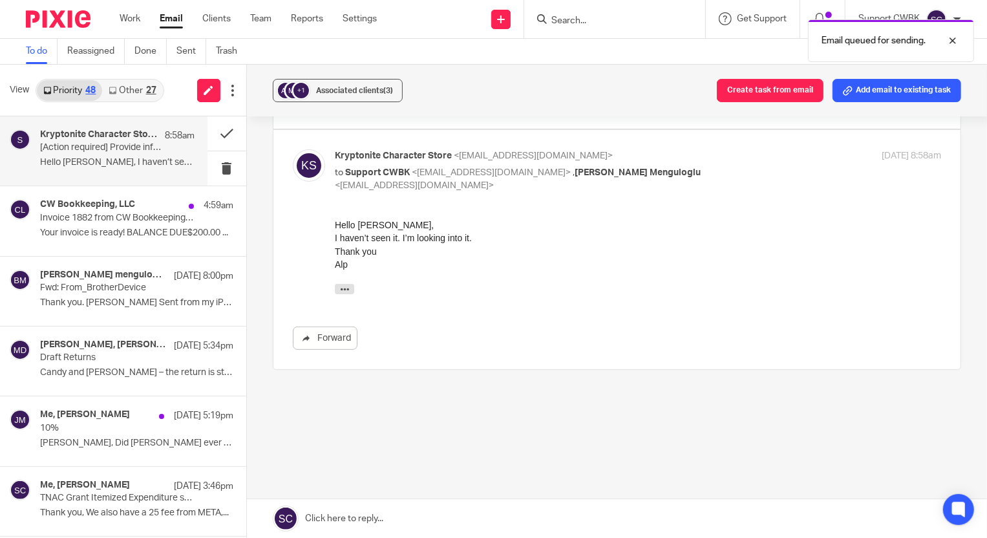
scroll to position [202, 0]
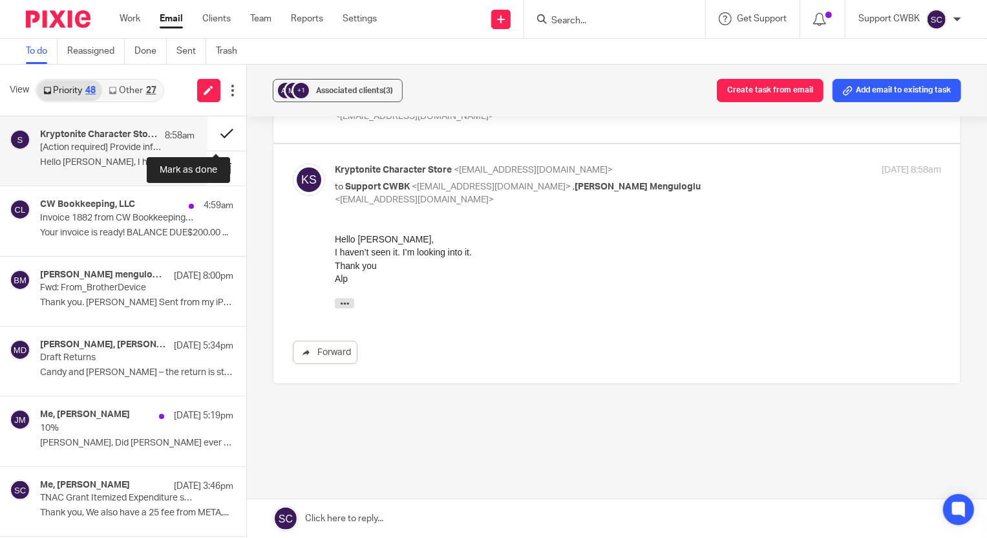
click at [221, 130] on button at bounding box center [227, 133] width 39 height 34
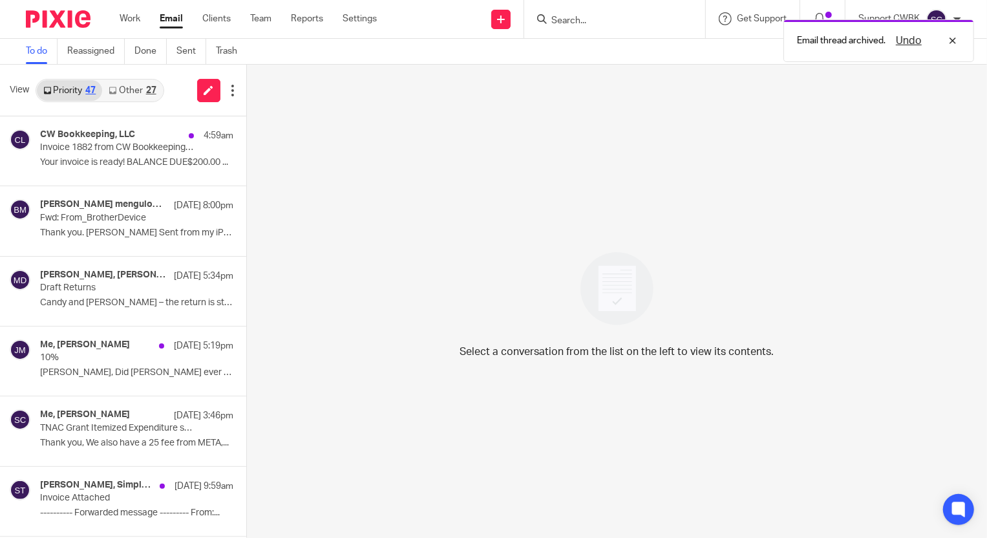
click at [125, 89] on link "Other 27" at bounding box center [132, 90] width 60 height 21
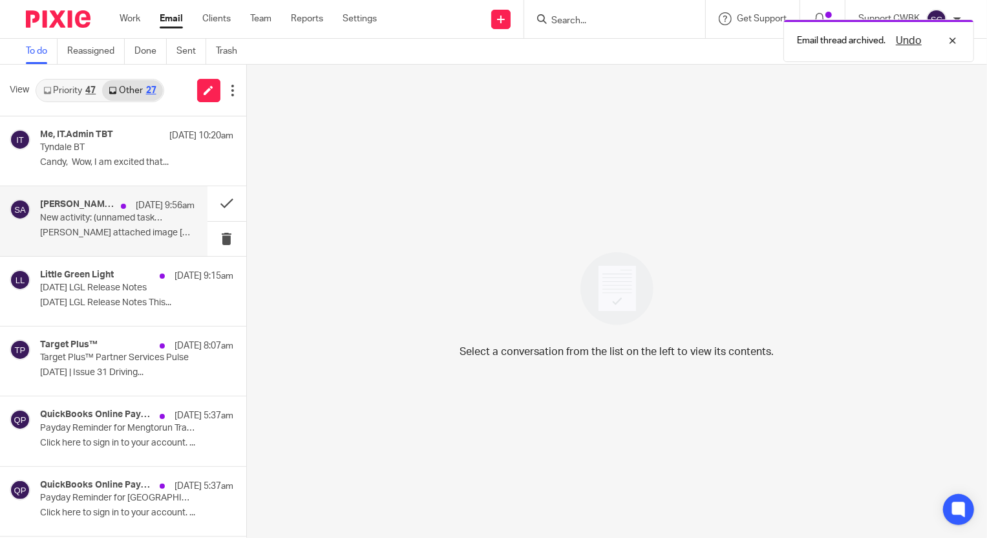
click at [87, 213] on p "New activity: (unnamed task) [KCS Simply Tees 20250901]" at bounding box center [101, 218] width 123 height 11
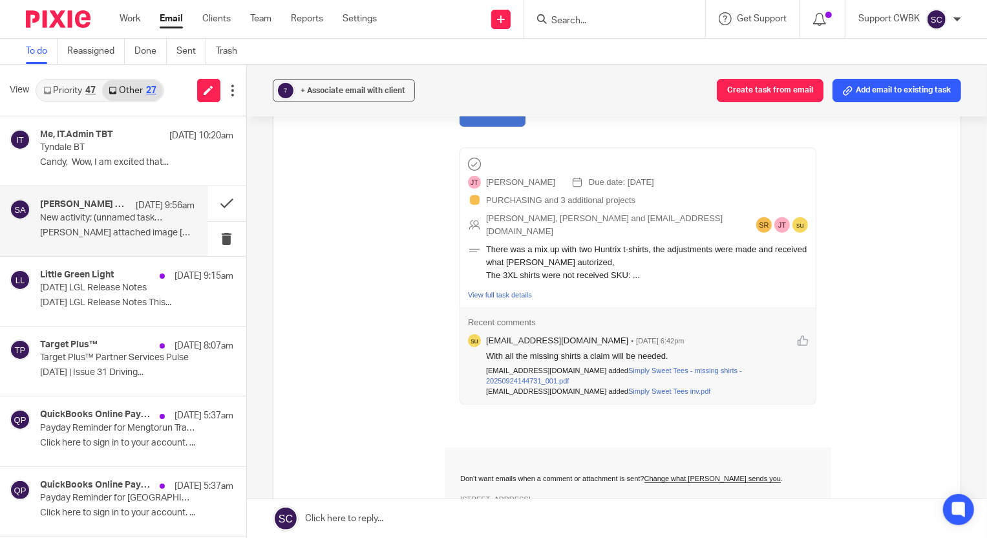
scroll to position [529, 0]
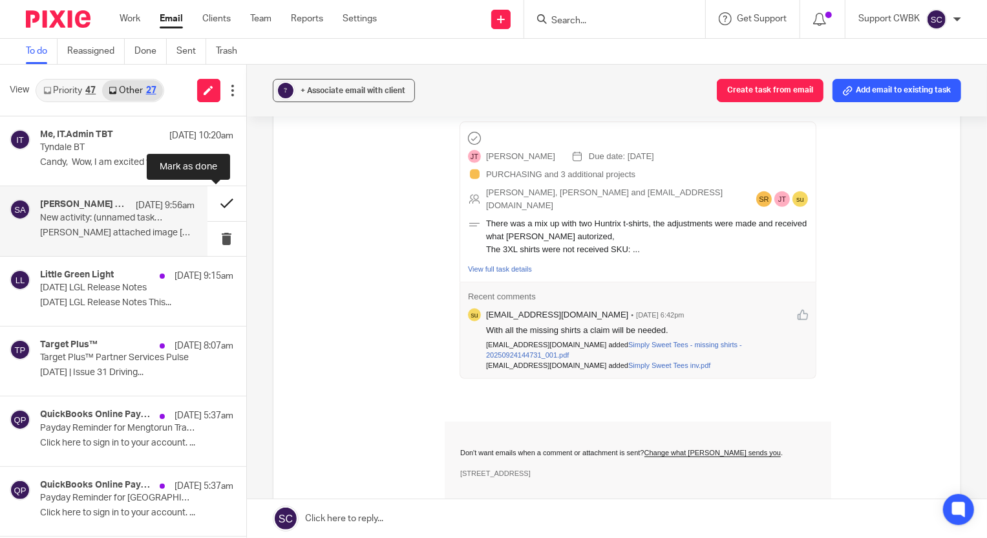
click at [212, 204] on button at bounding box center [227, 203] width 39 height 34
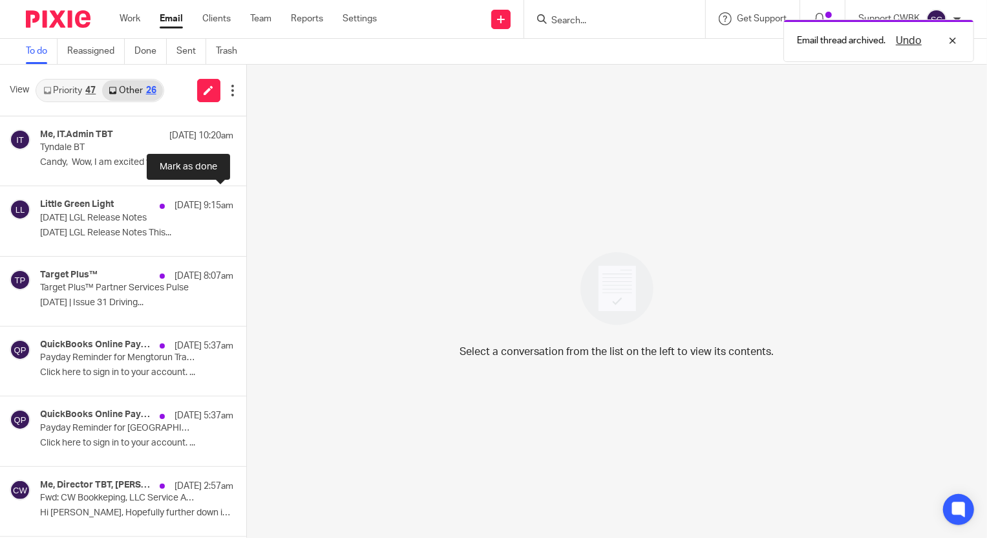
click at [246, 204] on button at bounding box center [251, 203] width 10 height 34
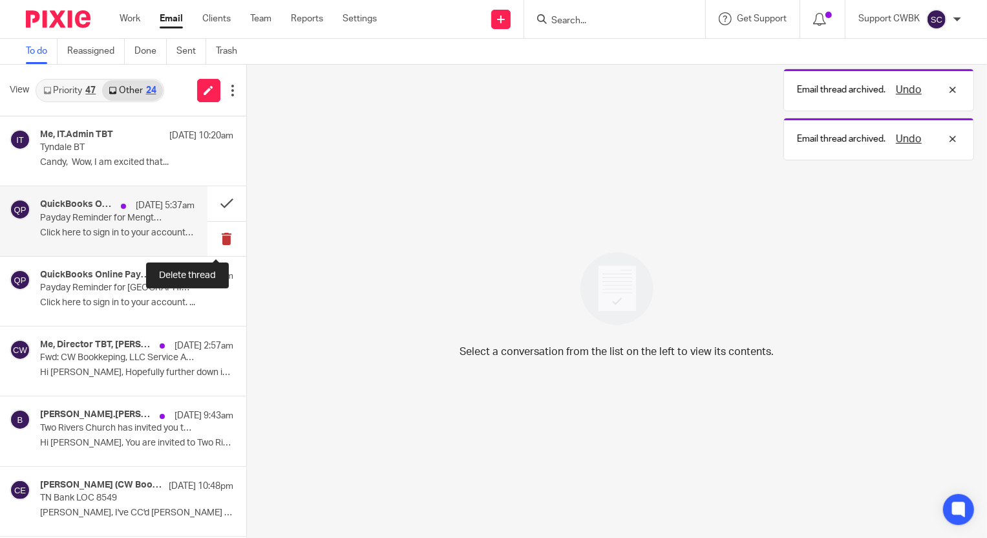
click at [213, 235] on button at bounding box center [227, 239] width 39 height 34
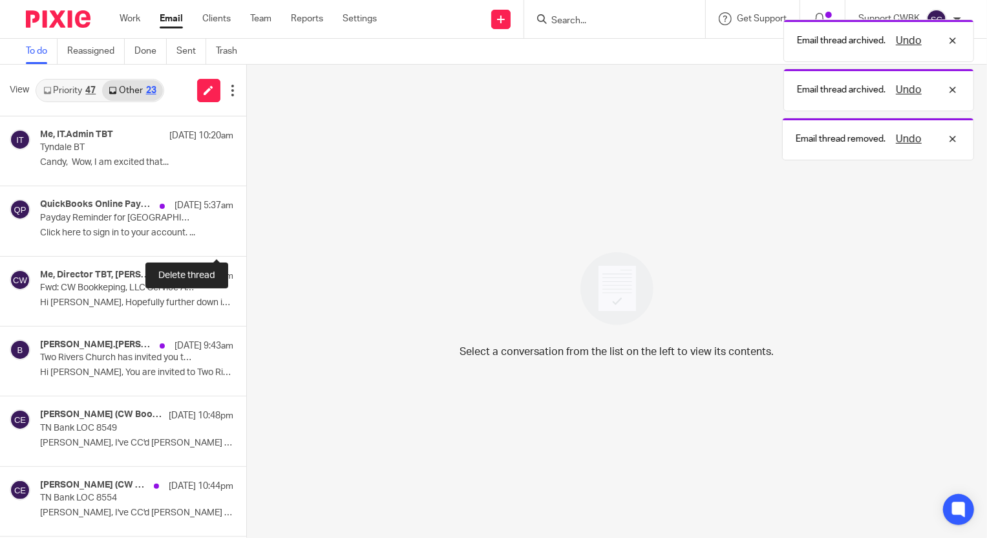
click at [246, 234] on button at bounding box center [251, 239] width 10 height 34
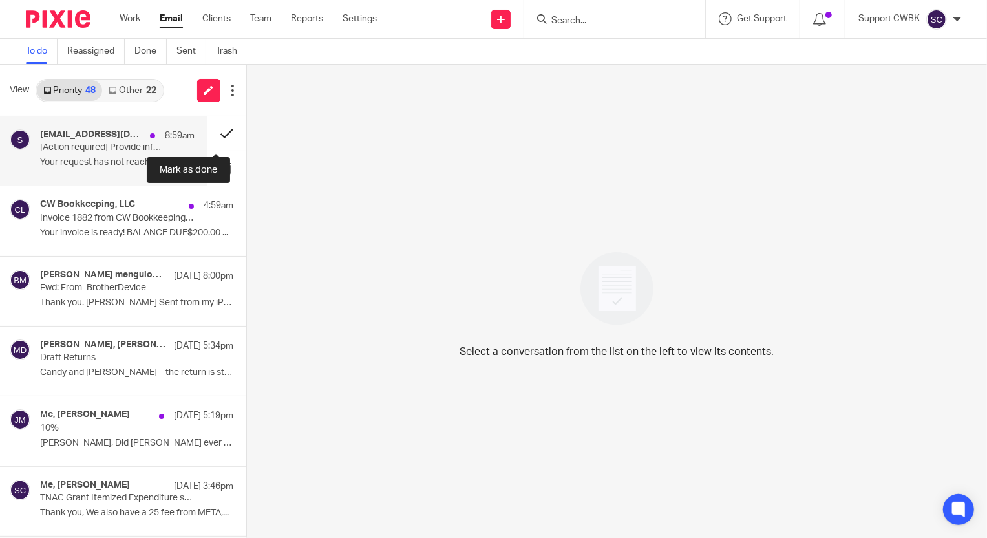
click at [214, 130] on button at bounding box center [227, 133] width 39 height 34
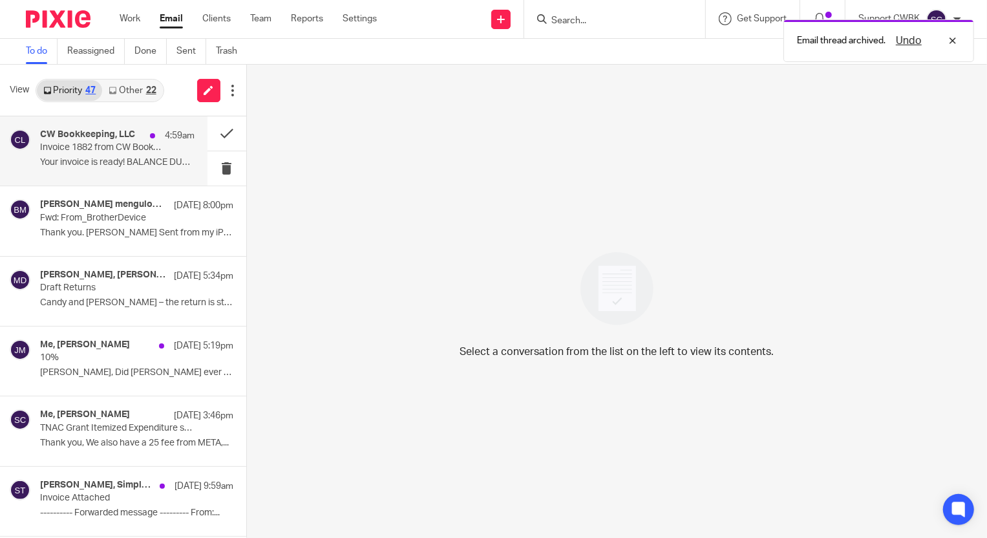
click at [110, 160] on p "Your invoice is ready! BALANCE DUE$200.00 ..." at bounding box center [117, 162] width 155 height 11
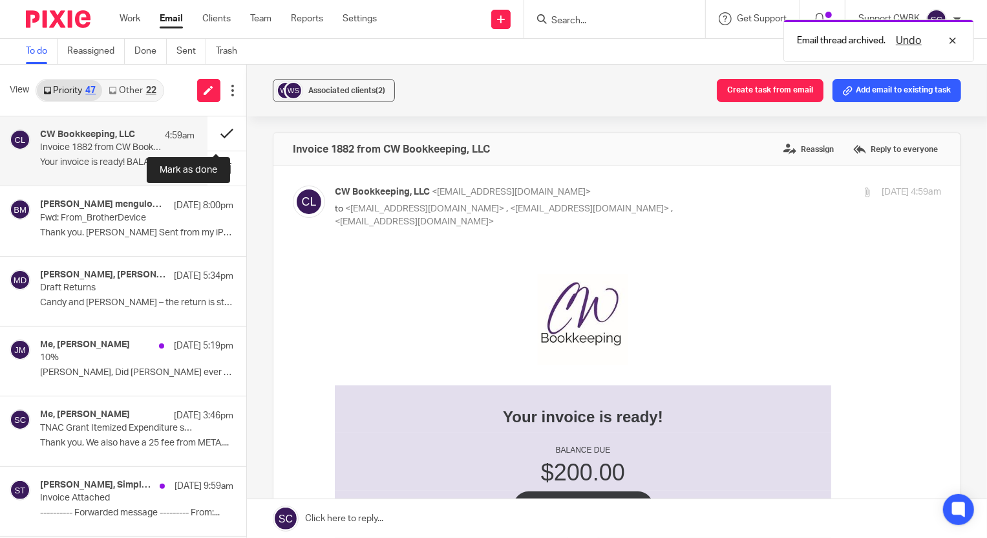
click at [214, 133] on button at bounding box center [227, 133] width 39 height 34
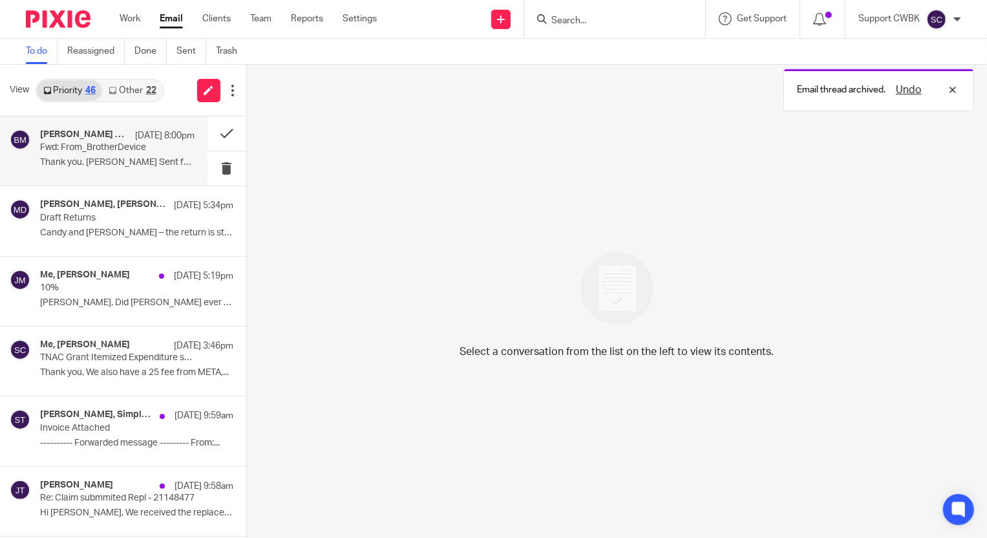
click at [94, 160] on p "Thank you. Baran Sent from my iPhone On Sep..." at bounding box center [117, 162] width 155 height 11
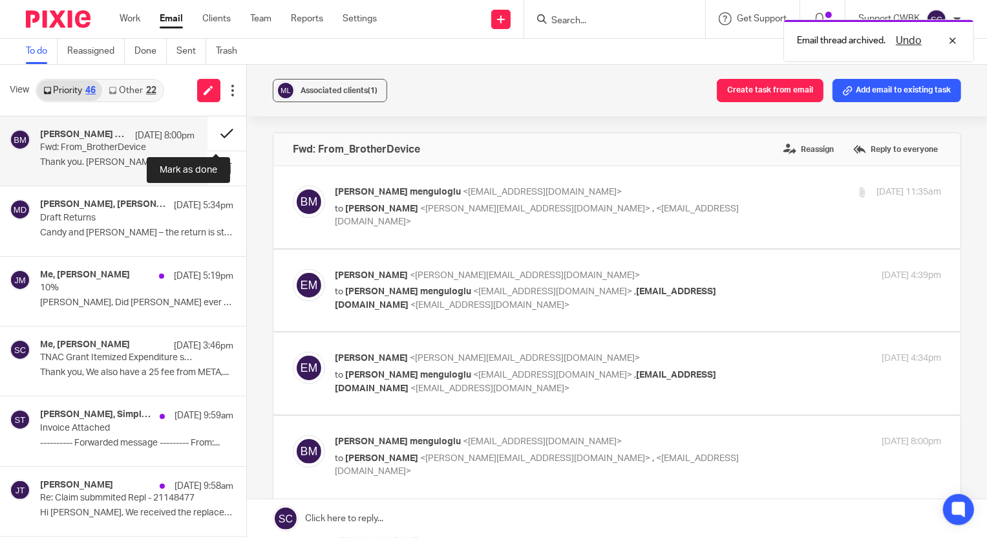
click at [219, 134] on button at bounding box center [227, 133] width 39 height 34
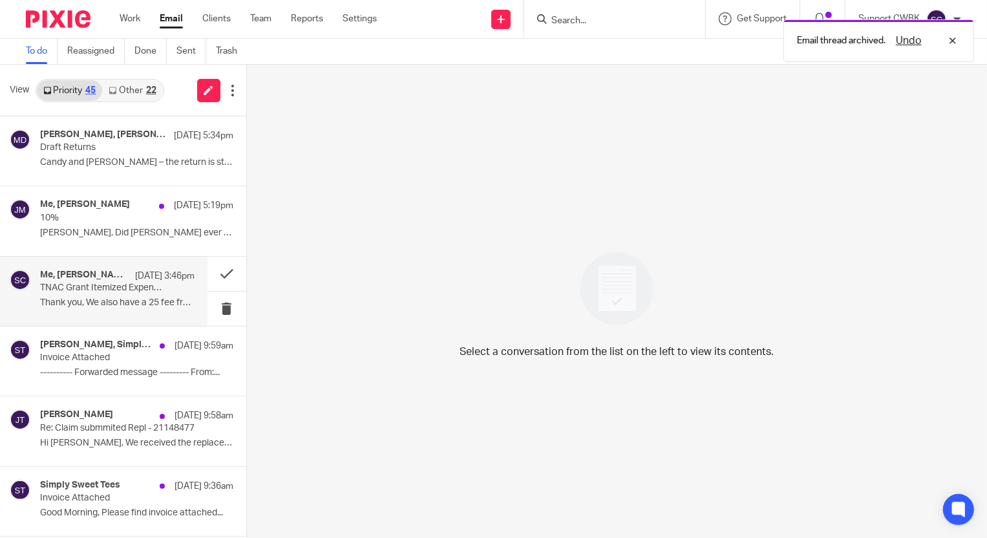
click at [107, 292] on p "TNAC Grant Itemized Expenditure spreadsheet" at bounding box center [101, 288] width 123 height 11
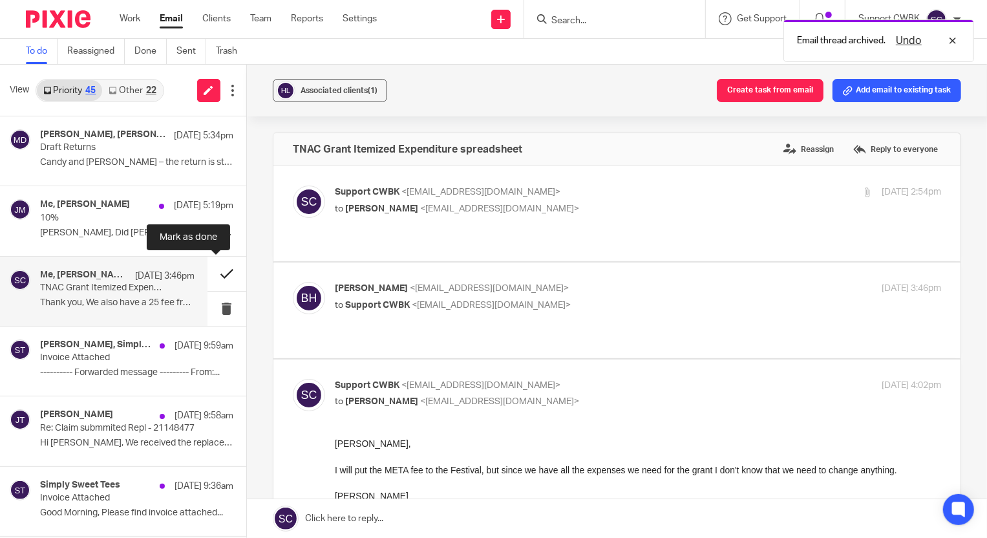
click at [213, 272] on button at bounding box center [227, 274] width 39 height 34
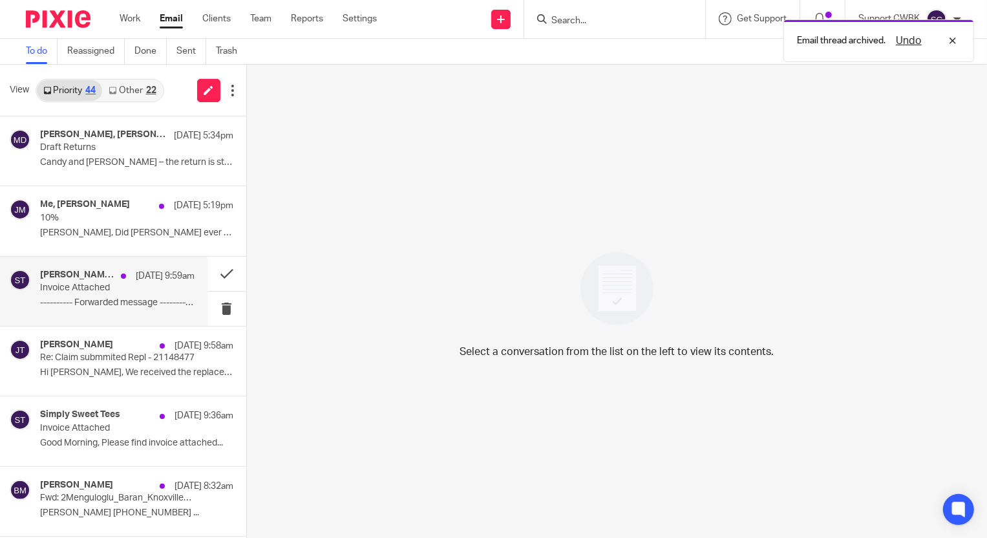
click at [68, 283] on p "Invoice Attached" at bounding box center [101, 288] width 123 height 11
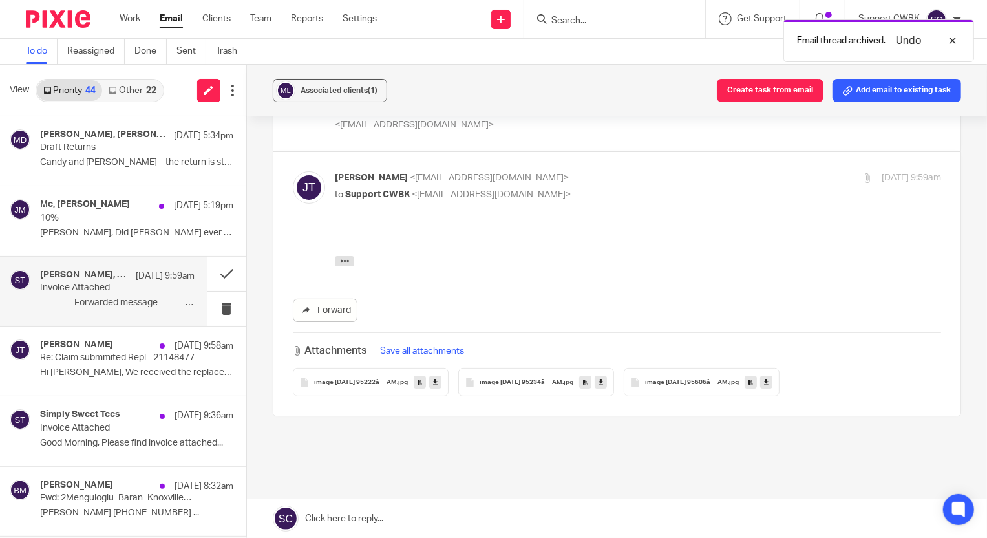
scroll to position [117, 0]
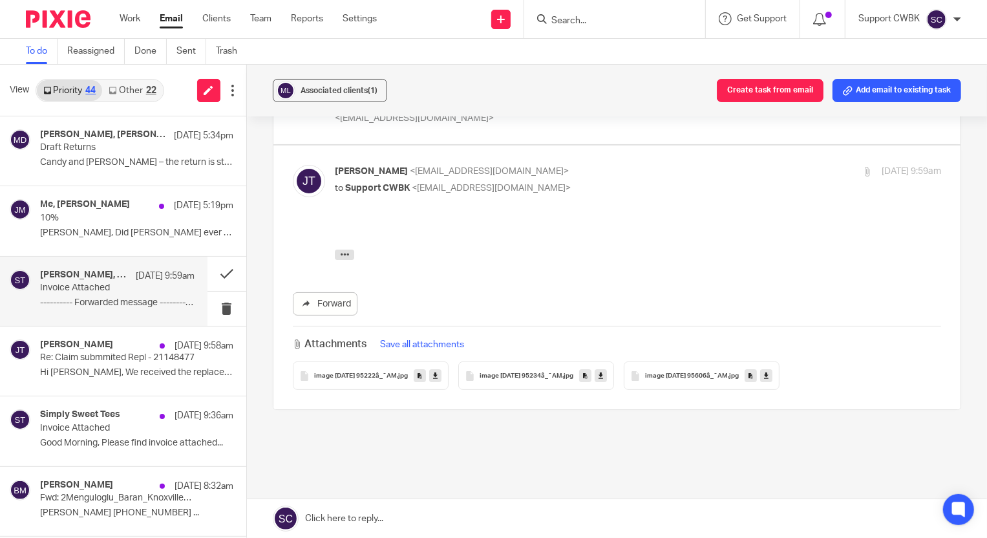
click at [373, 372] on span "image 2025-09-25 95222â_¯AM" at bounding box center [355, 376] width 83 height 8
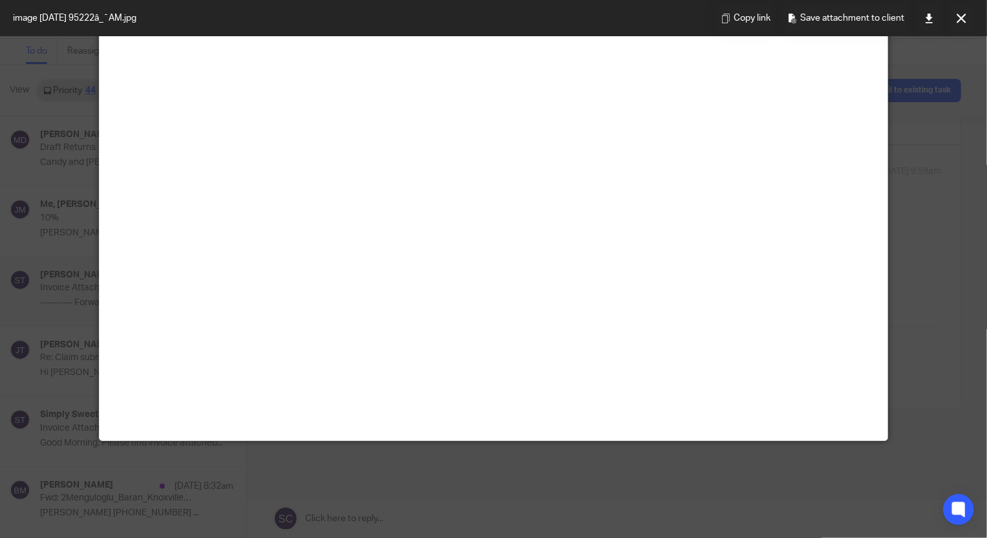
scroll to position [352, 0]
click at [963, 18] on icon at bounding box center [962, 19] width 10 height 10
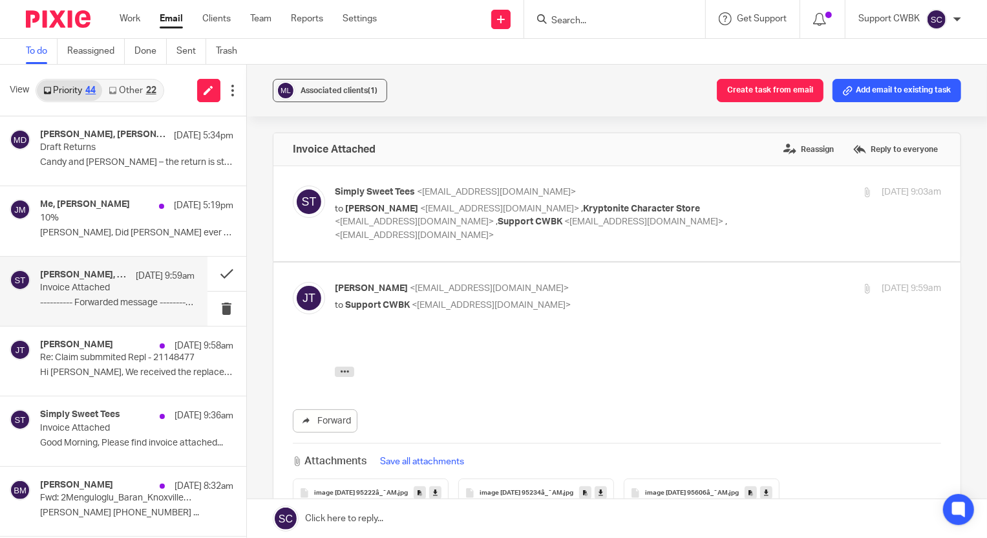
scroll to position [58, 0]
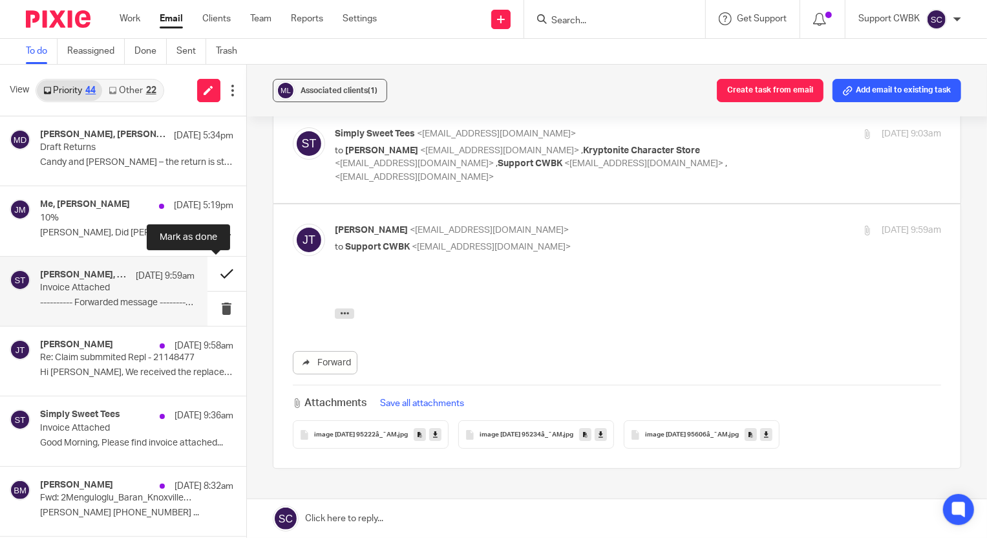
click at [212, 272] on button at bounding box center [227, 274] width 39 height 34
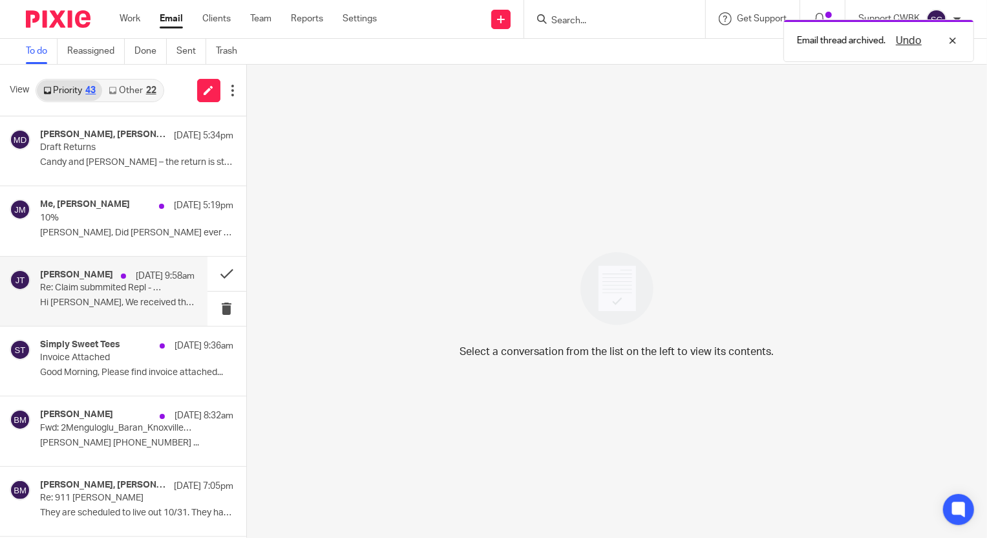
click at [77, 283] on p "Re: Claim submmited Repl - 21148477" at bounding box center [101, 288] width 123 height 11
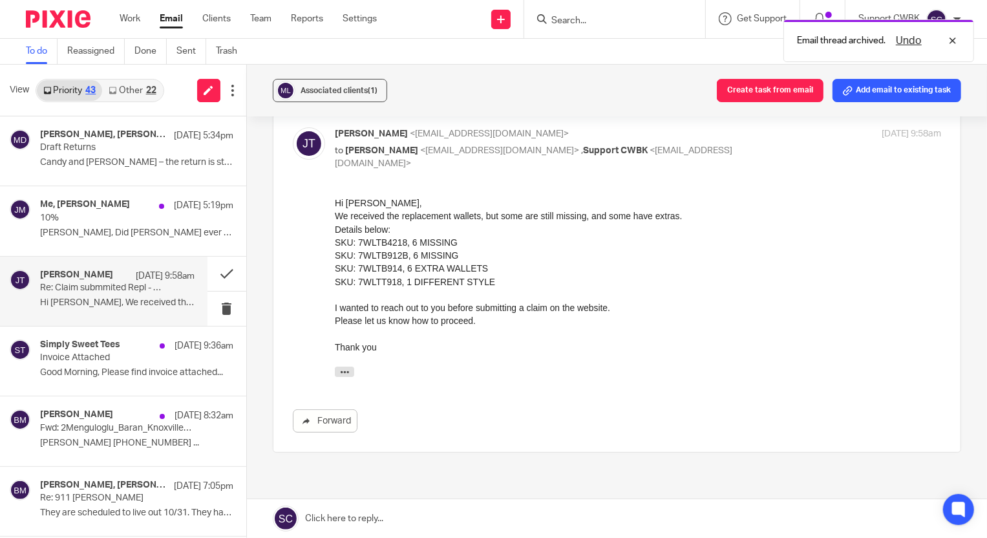
scroll to position [0, 0]
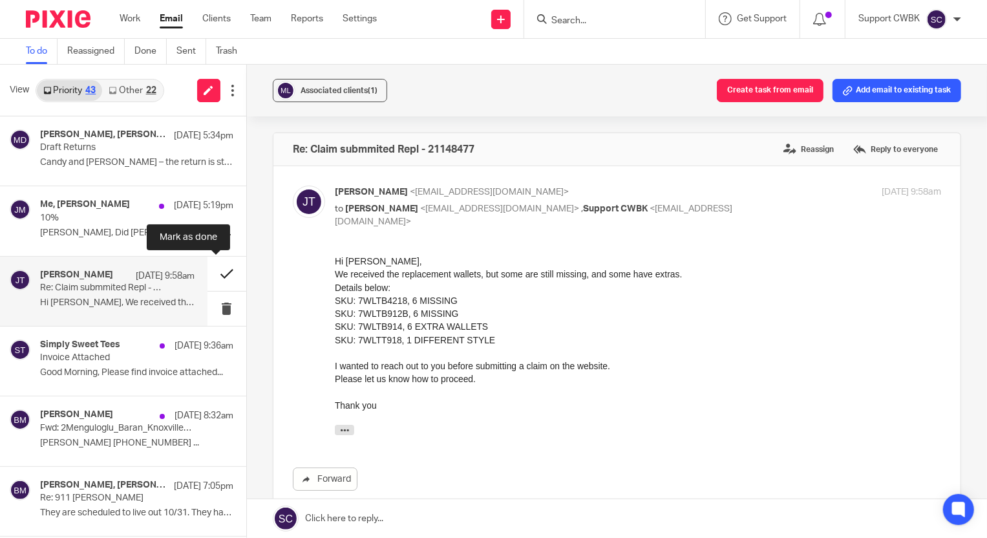
click at [208, 274] on button at bounding box center [227, 274] width 39 height 34
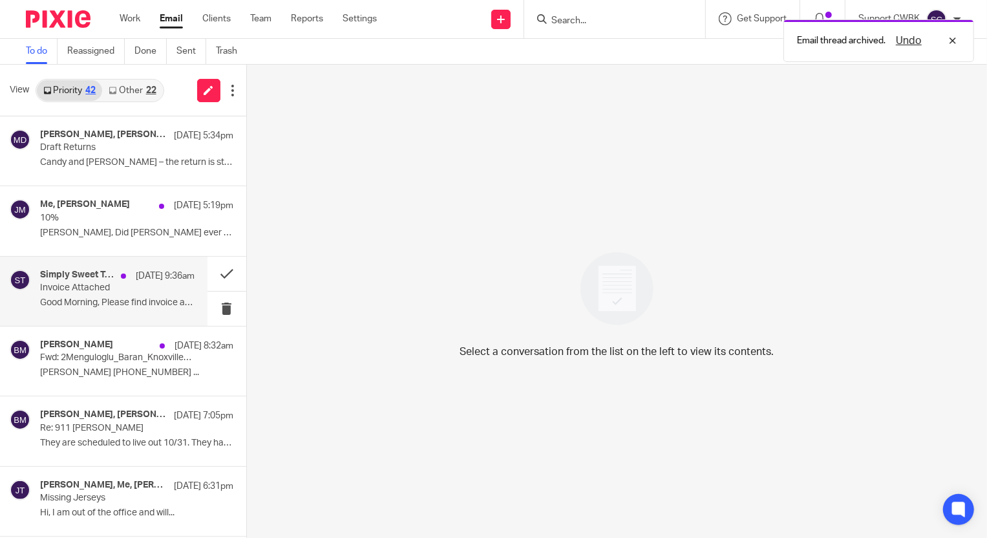
click at [80, 287] on p "Invoice Attached" at bounding box center [101, 288] width 123 height 11
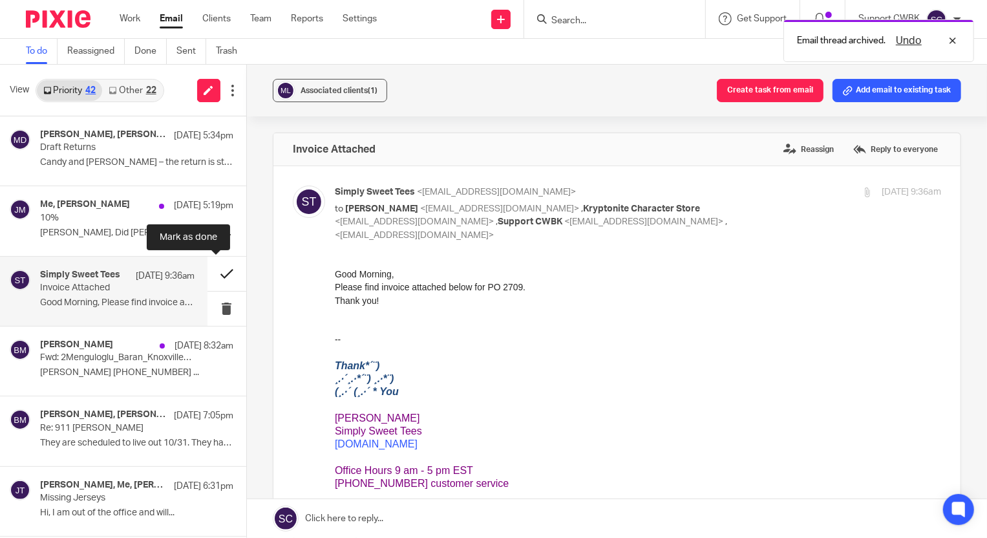
click at [217, 273] on button at bounding box center [227, 274] width 39 height 34
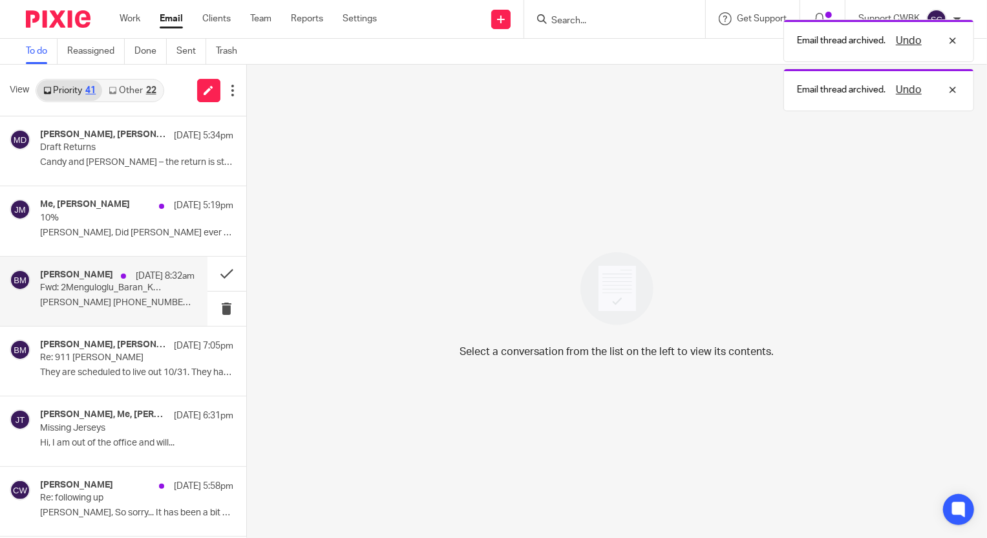
click at [70, 292] on p "Fwd: 2Menguloglu_Baran_Knoxville_TN_2025_9_18.pdf is signed and ready" at bounding box center [101, 288] width 123 height 11
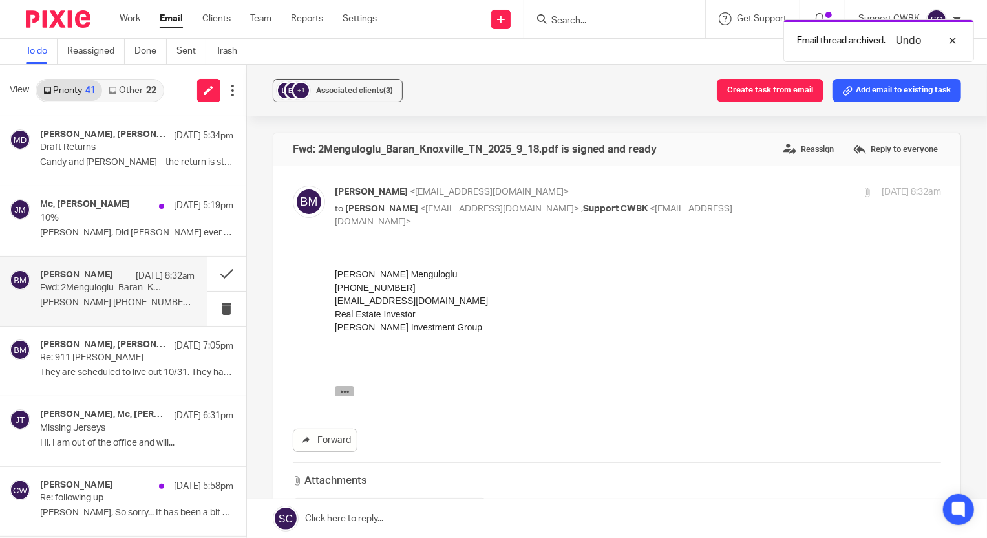
click at [339, 389] on icon "button" at bounding box center [344, 391] width 10 height 10
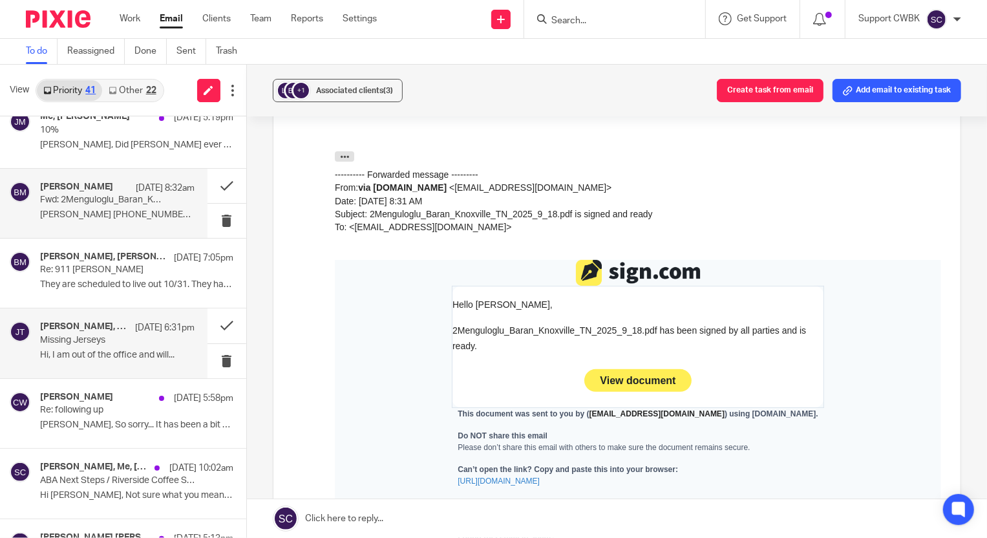
scroll to position [117, 0]
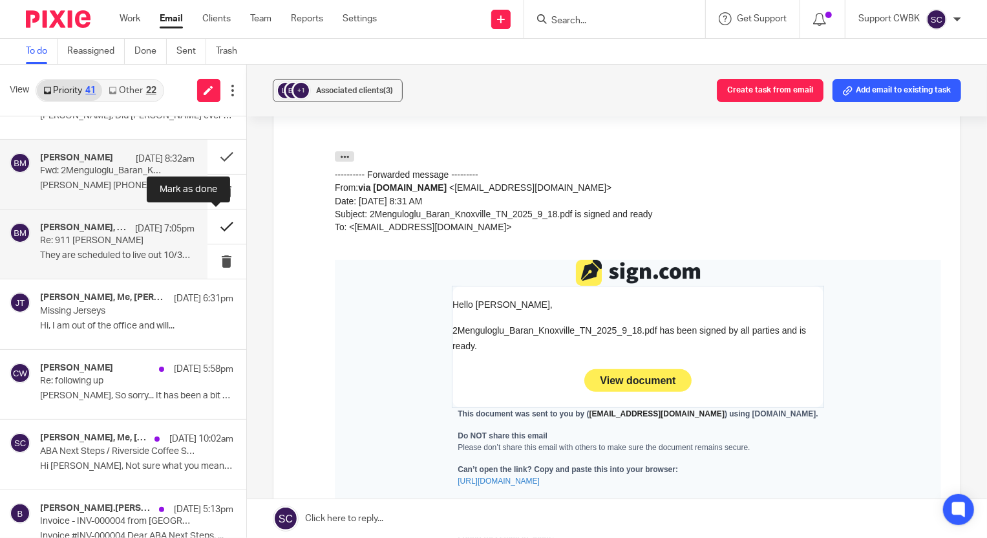
click at [215, 226] on button at bounding box center [227, 226] width 39 height 34
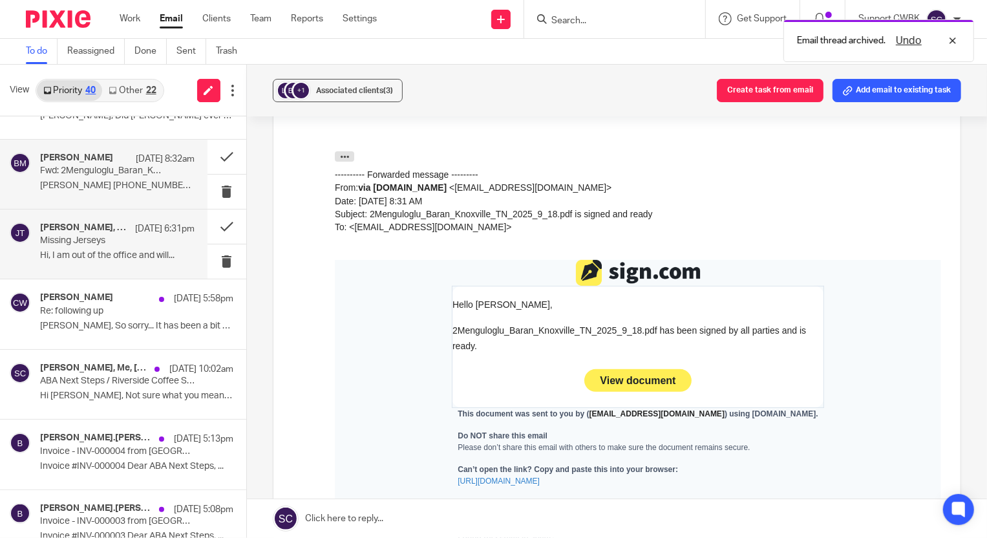
click at [112, 250] on p "Hi, I am out of the office and will..." at bounding box center [117, 255] width 155 height 11
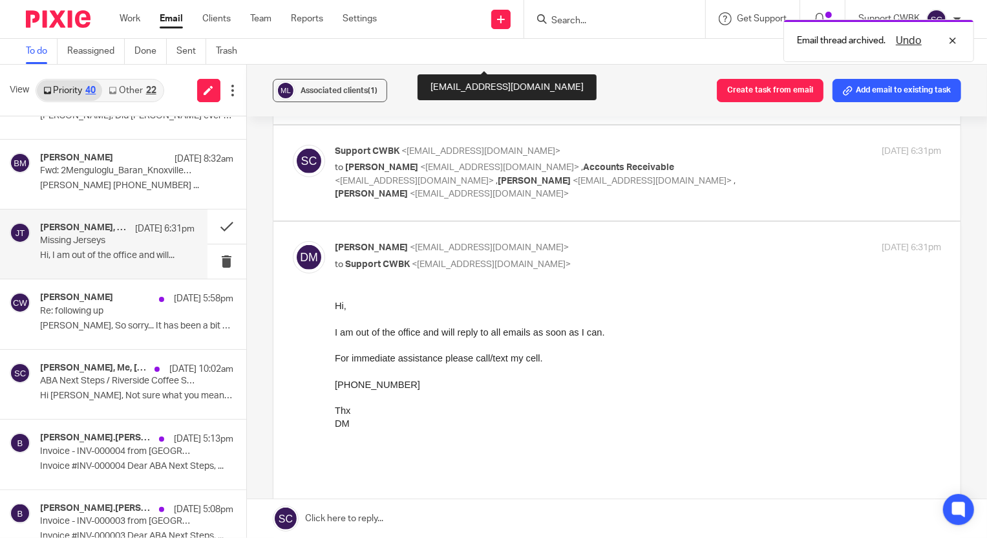
scroll to position [529, 0]
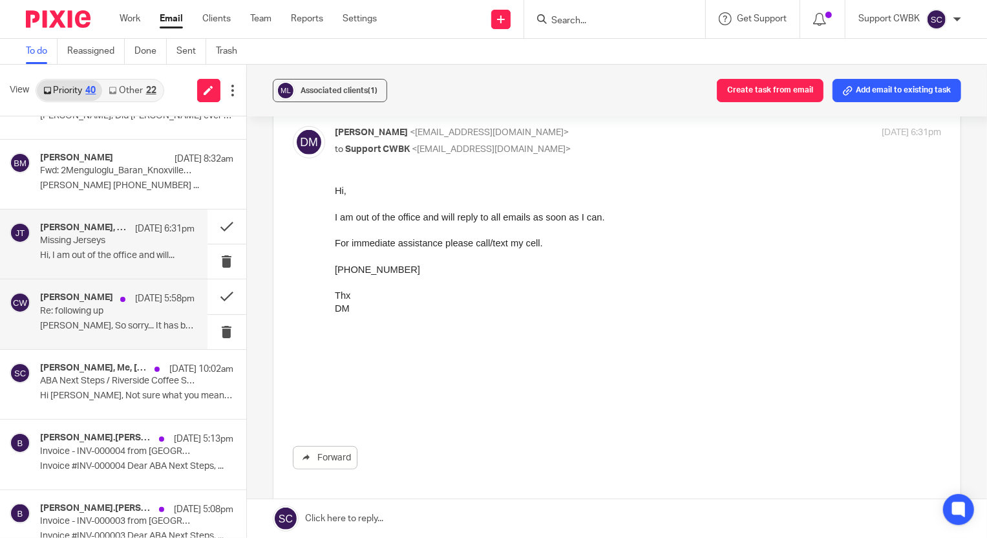
click at [70, 317] on div "Candance M. Weaver Sep 24 5:58pm Re: following up Jenny, So sorry... It has bee…" at bounding box center [117, 313] width 155 height 43
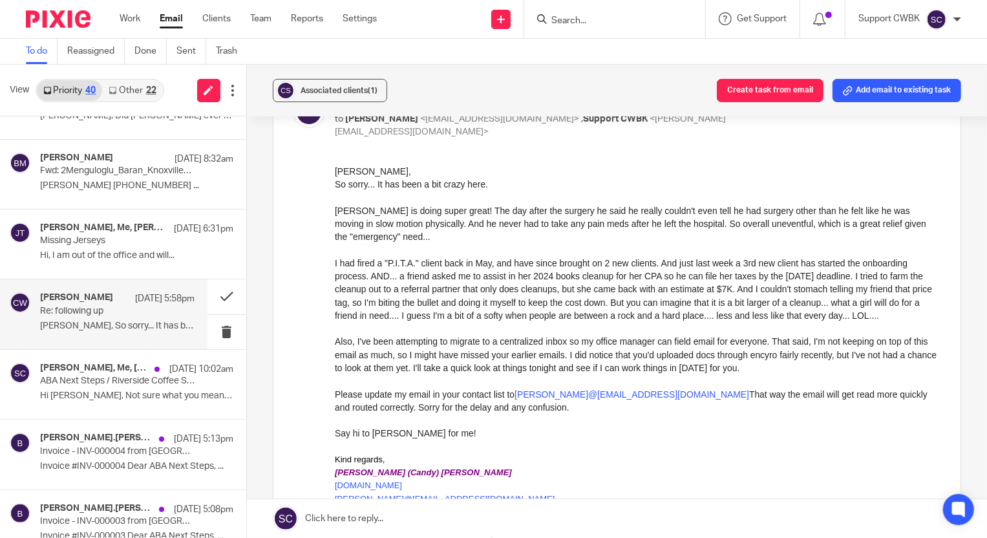
scroll to position [117, 0]
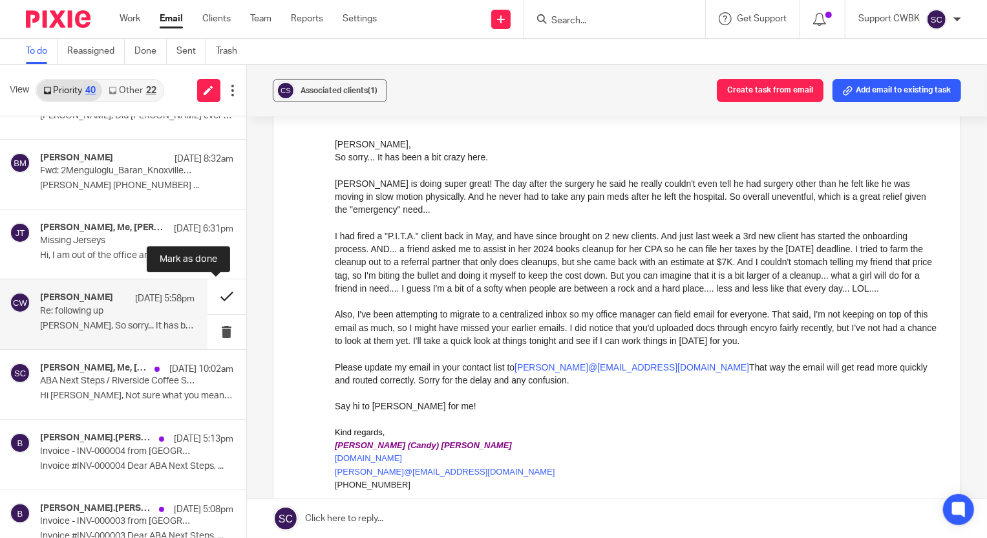
click at [213, 296] on button at bounding box center [227, 296] width 39 height 34
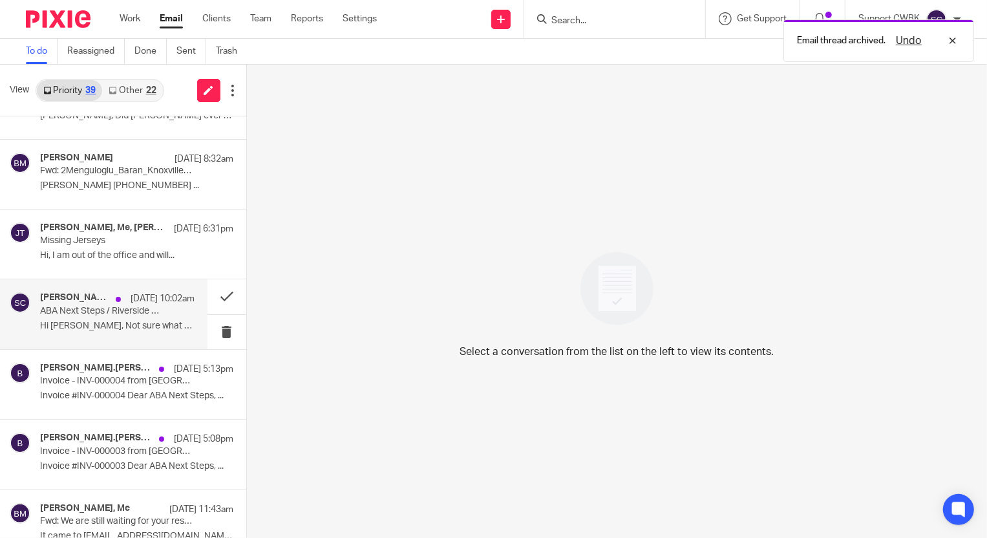
click at [105, 317] on div "Patti Cloud, Me, Candance, Angela Lee Sep 24 10:02am ABA Next Steps / Riverside…" at bounding box center [117, 313] width 155 height 43
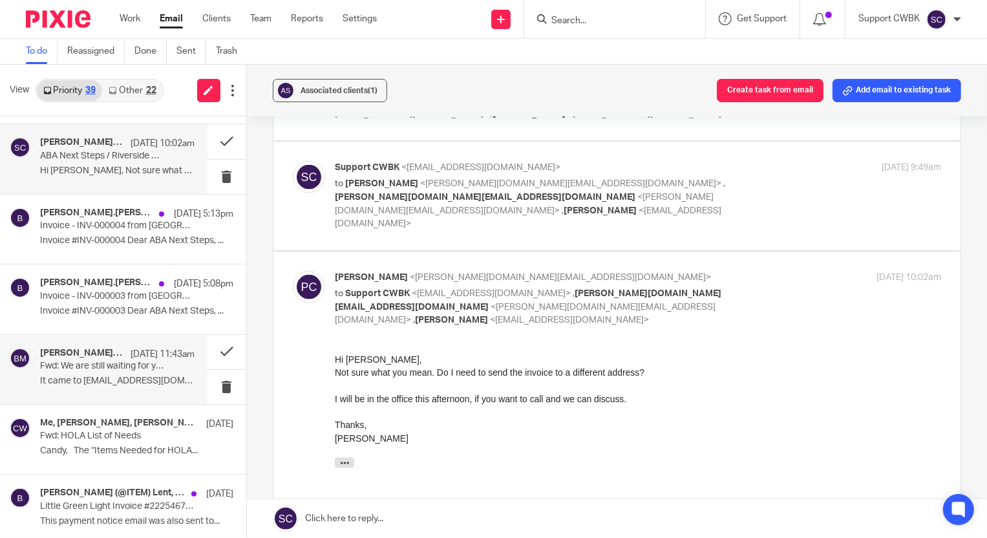
scroll to position [294, 0]
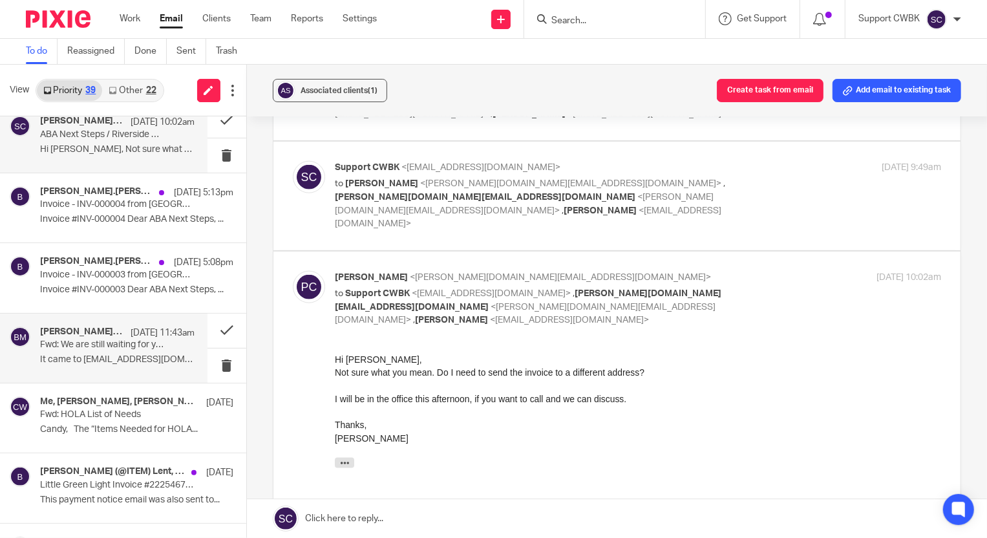
click at [94, 351] on div "BARAN MENGULOGLU, Me Sep 23 11:43am Fwd: We are still waiting for your response…" at bounding box center [117, 347] width 155 height 43
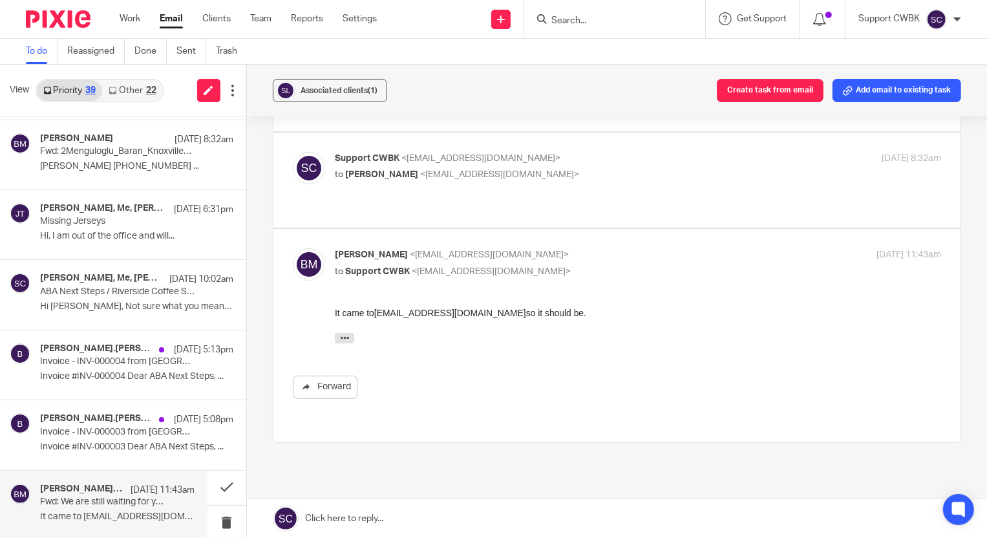
scroll to position [117, 0]
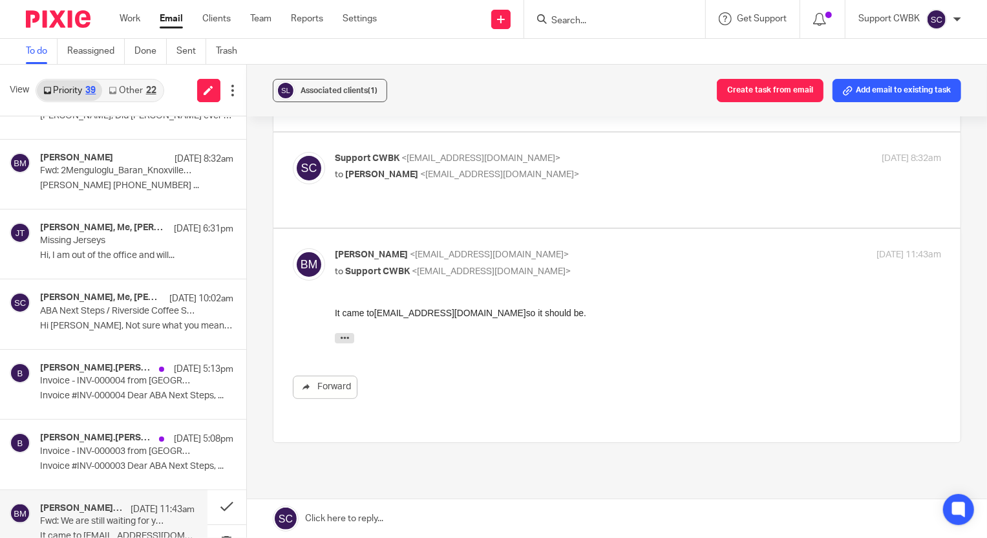
click at [120, 89] on link "Other 22" at bounding box center [132, 90] width 60 height 21
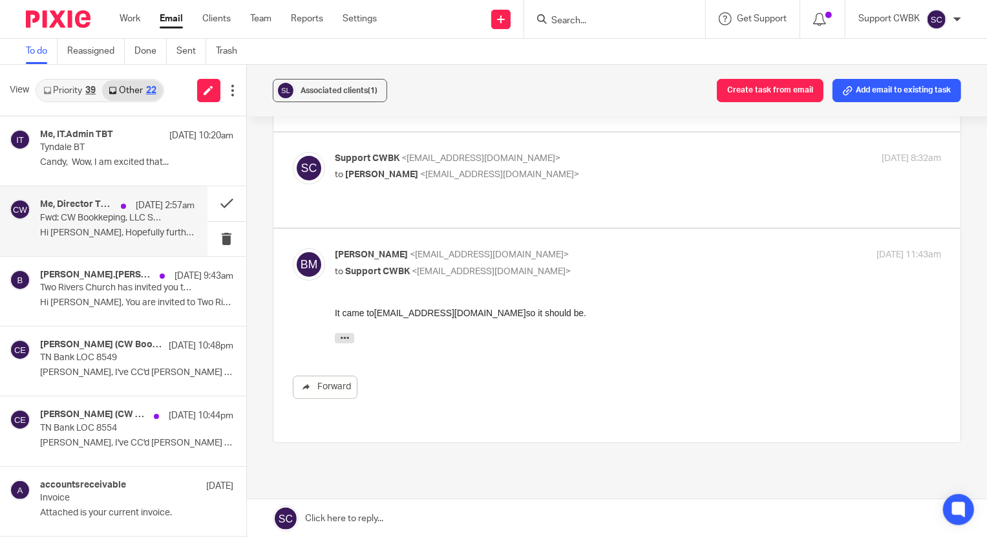
click at [70, 229] on p "Hi Candance, Hopefully further down in your..." at bounding box center [117, 233] width 155 height 11
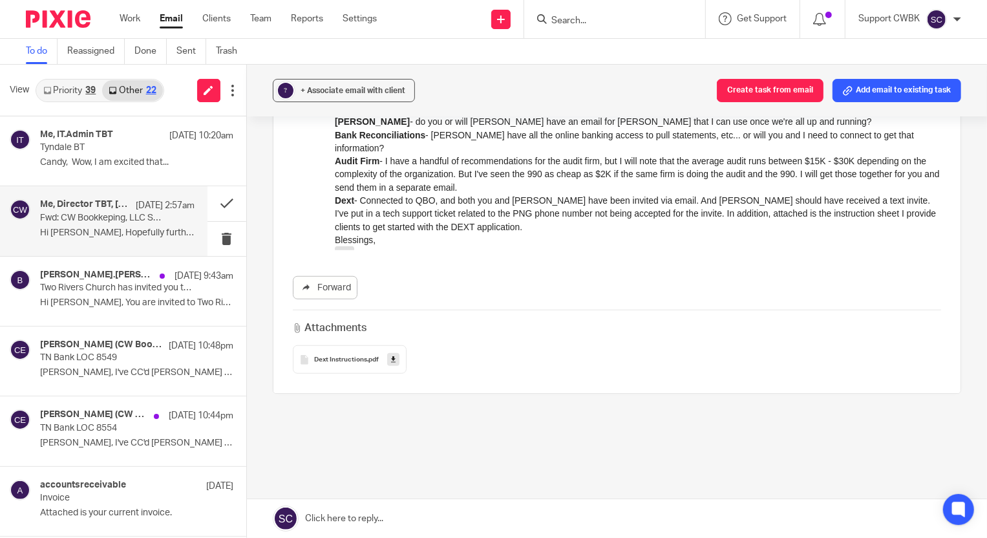
scroll to position [710, 0]
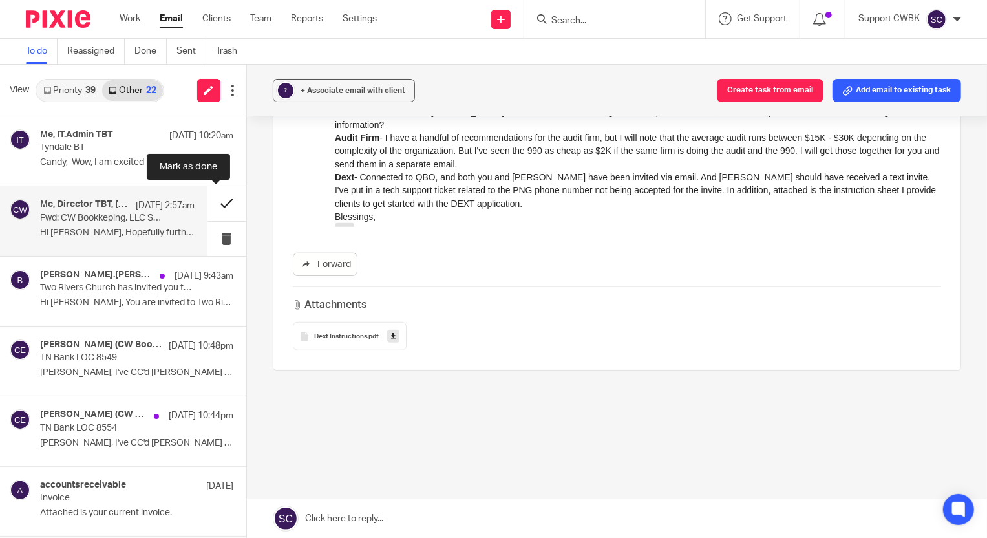
click at [215, 206] on button at bounding box center [227, 203] width 39 height 34
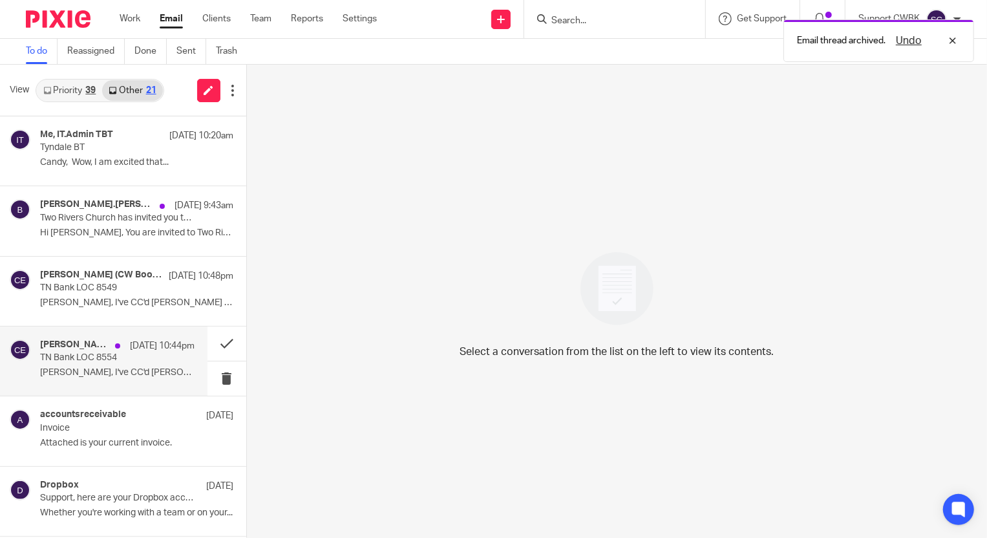
click at [98, 365] on div "Candance Weaver (CW Bookkeeping) via Encyro Sep 23 10:44pm TN Bank LOC 8554 Mar…" at bounding box center [117, 360] width 155 height 43
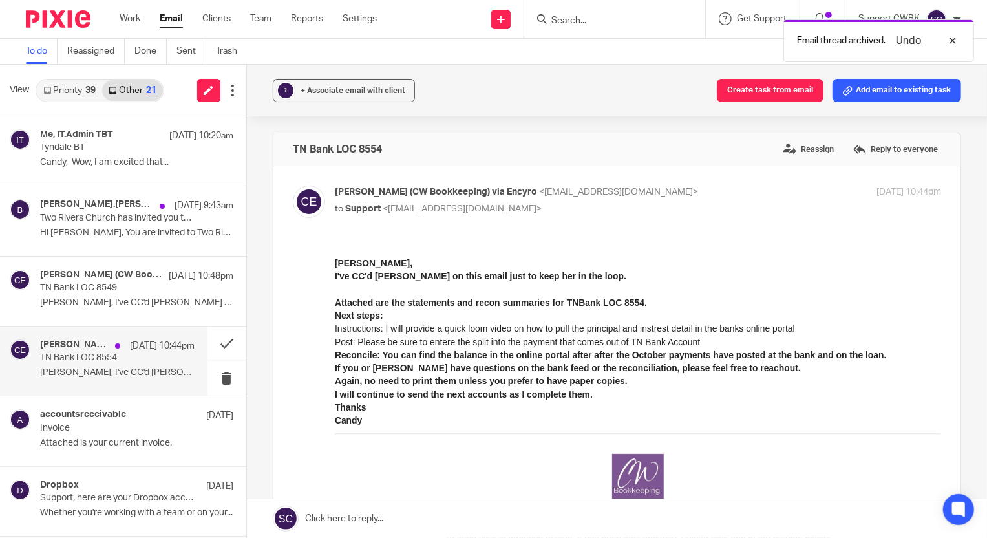
scroll to position [0, 0]
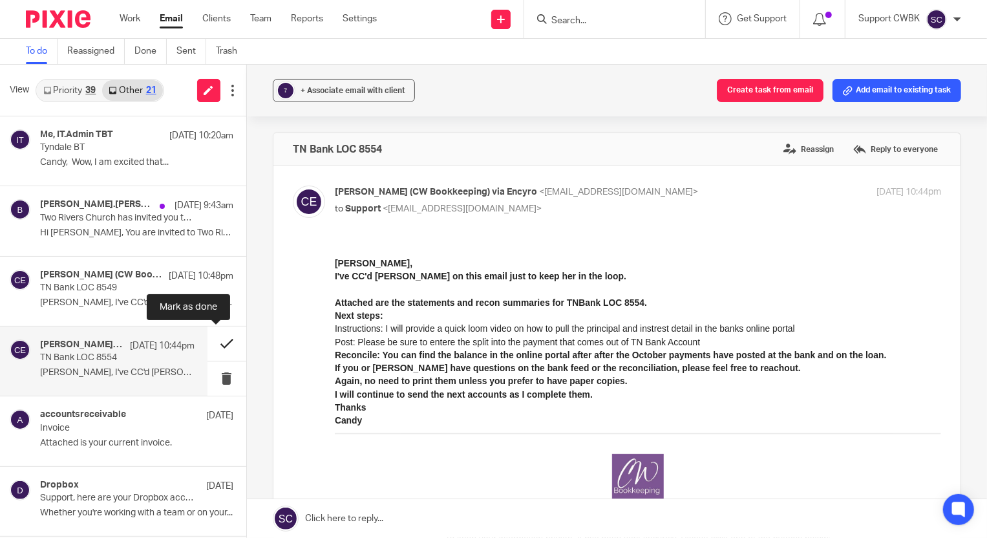
click at [216, 342] on button at bounding box center [227, 343] width 39 height 34
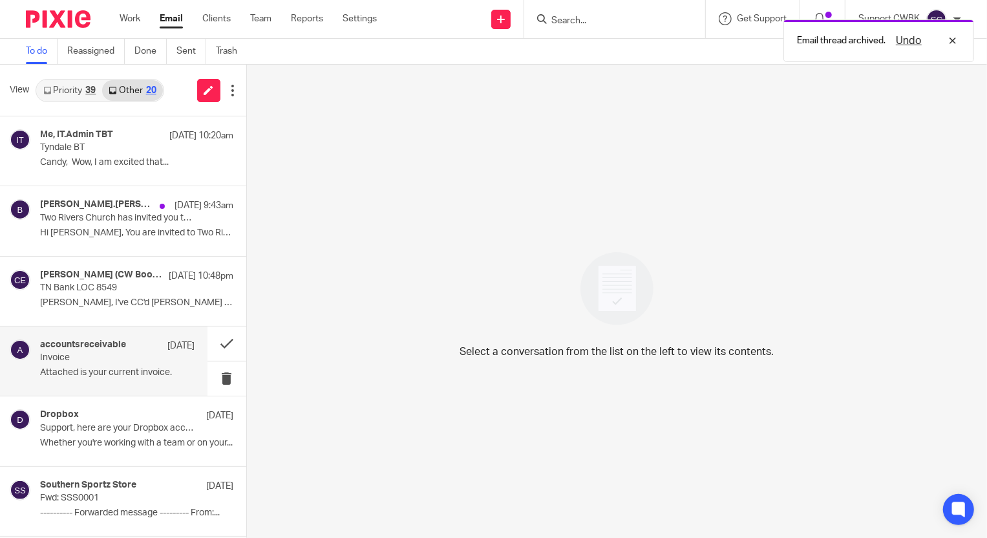
click at [105, 369] on p "Attached is your current invoice." at bounding box center [117, 372] width 155 height 11
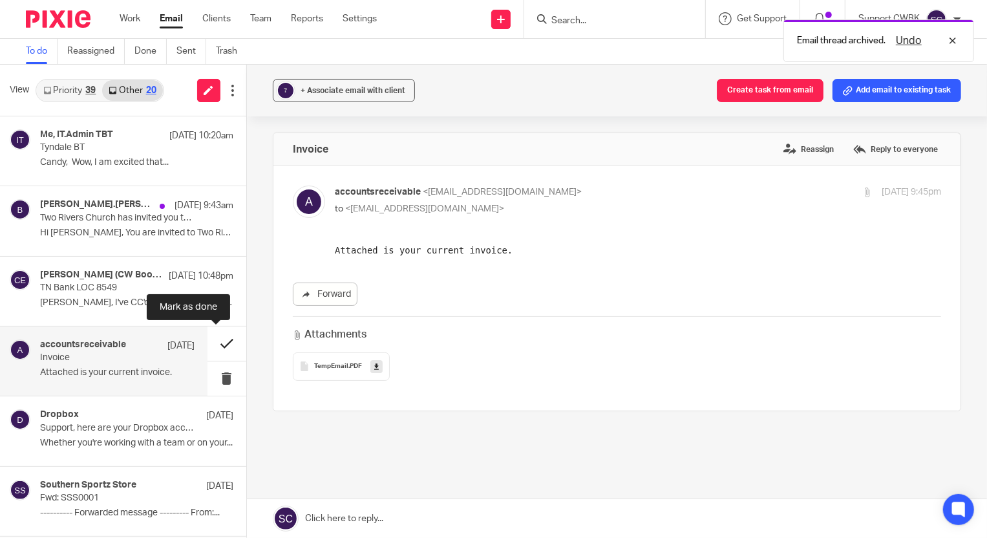
click at [215, 343] on button at bounding box center [227, 343] width 39 height 34
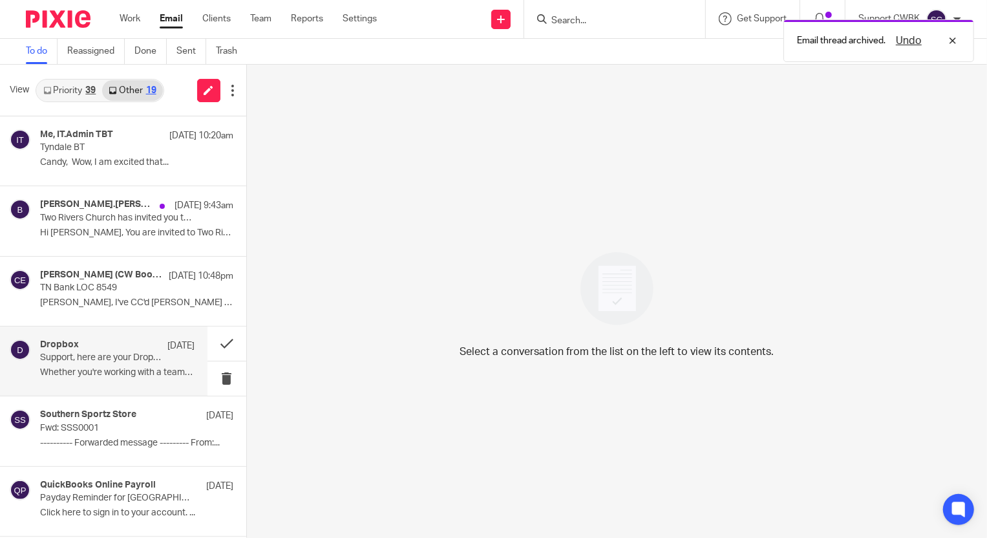
click at [123, 362] on p "Support, here are your Dropbox account features" at bounding box center [101, 357] width 123 height 11
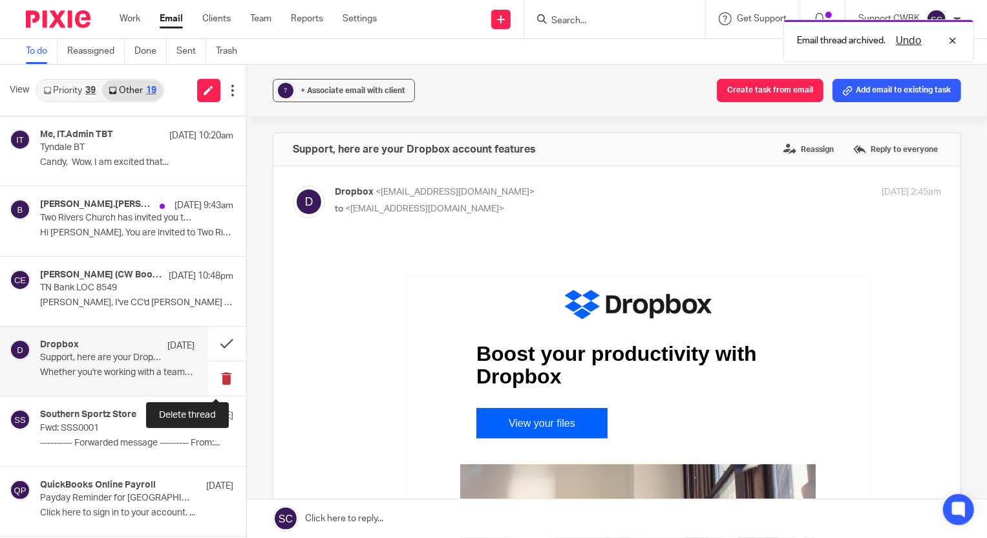
click at [218, 380] on button at bounding box center [227, 378] width 39 height 34
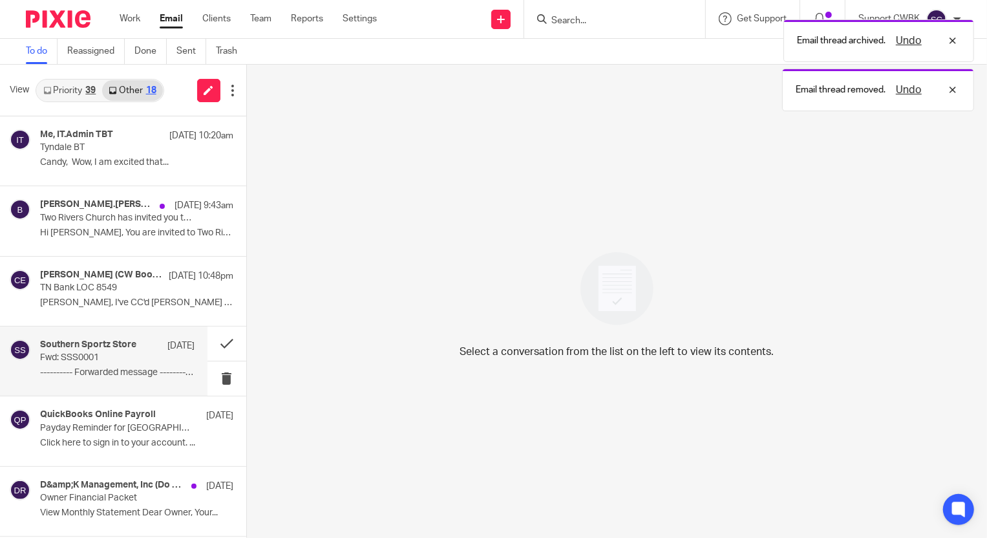
click at [116, 364] on div "Southern Sportz Store Sep 18 Fwd: SSS0001 ---------- Forwarded message --------…" at bounding box center [117, 360] width 155 height 43
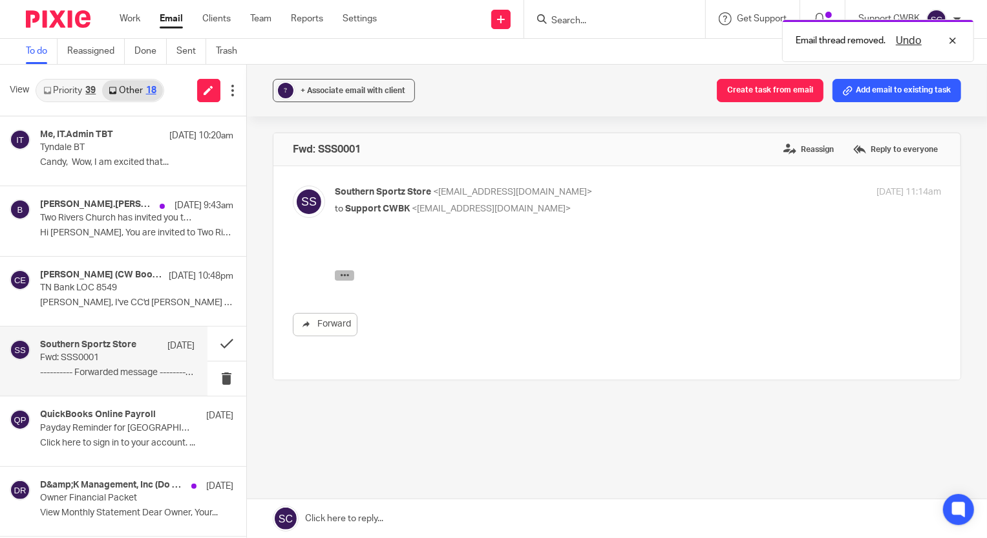
click at [342, 272] on icon "button" at bounding box center [344, 275] width 10 height 10
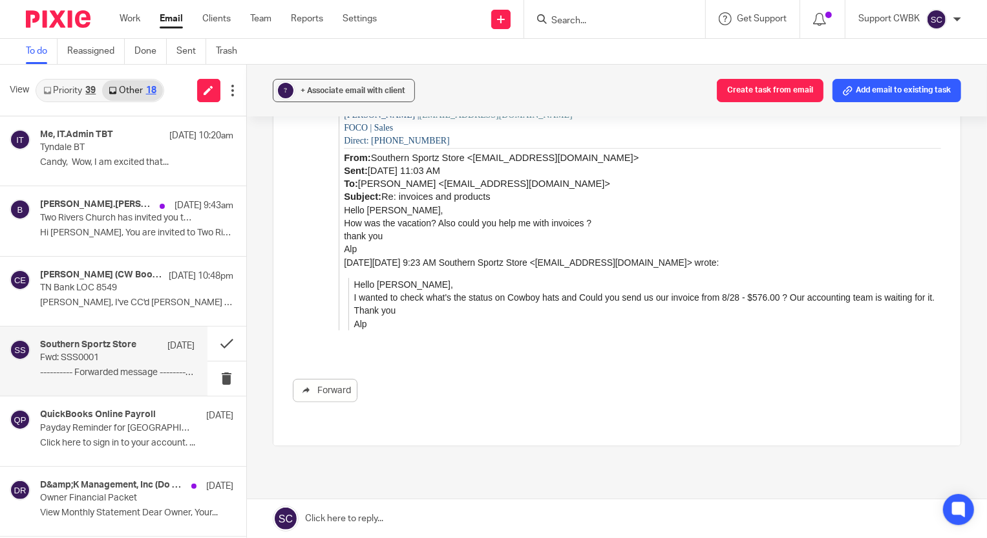
scroll to position [464, 0]
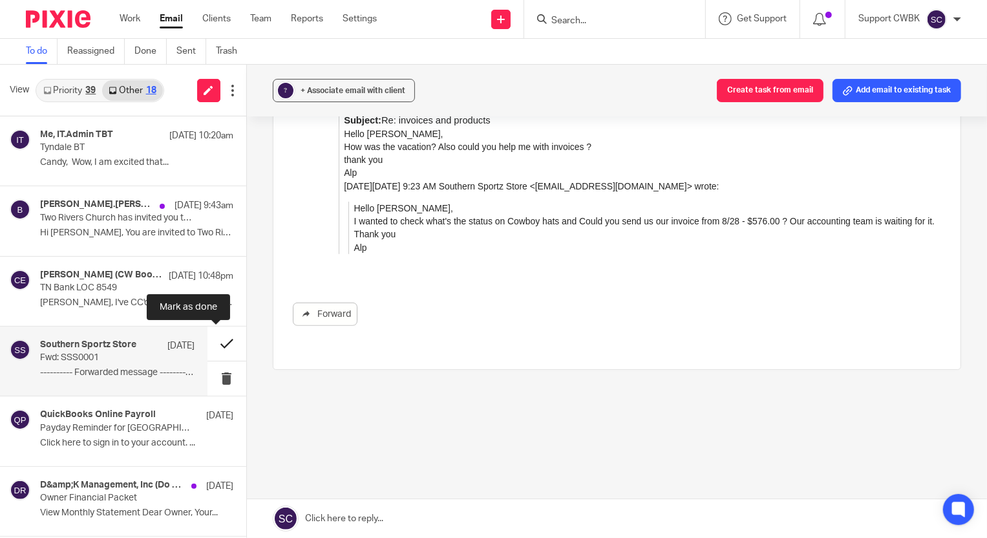
click at [215, 343] on button at bounding box center [227, 343] width 39 height 34
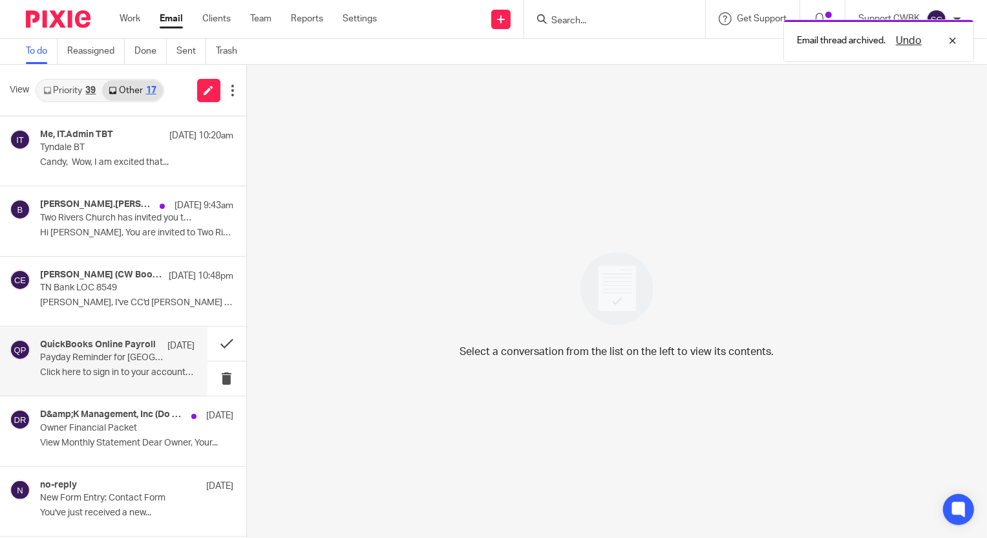
click at [100, 352] on p "Payday Reminder for HOLA Lakeway" at bounding box center [101, 357] width 123 height 11
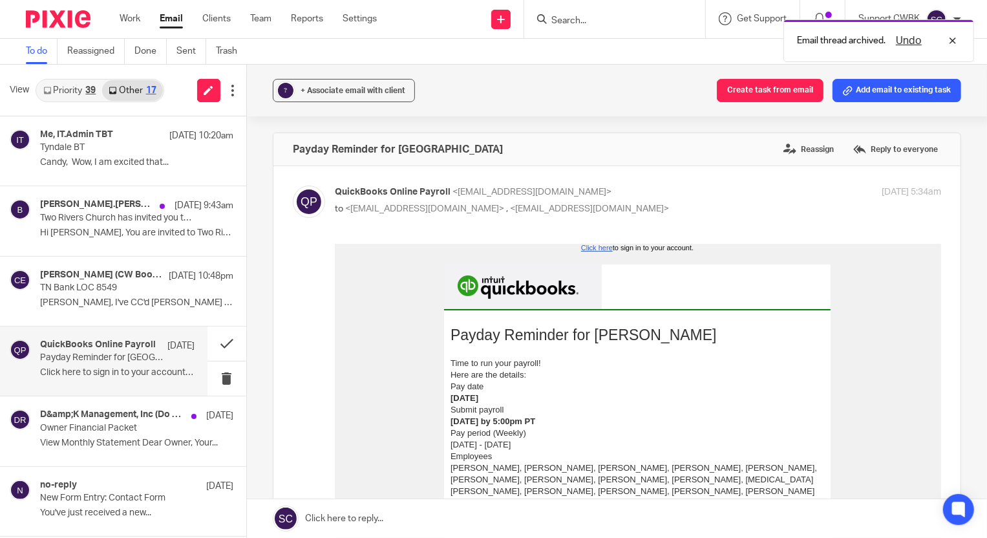
scroll to position [0, 0]
click at [215, 374] on button at bounding box center [227, 378] width 39 height 34
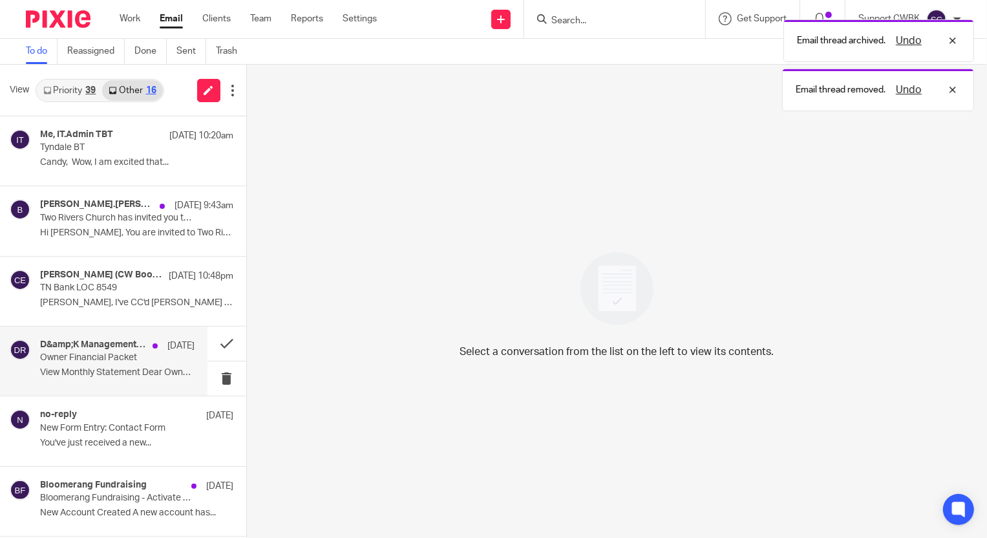
click at [109, 359] on p "Owner Financial Packet" at bounding box center [101, 357] width 123 height 11
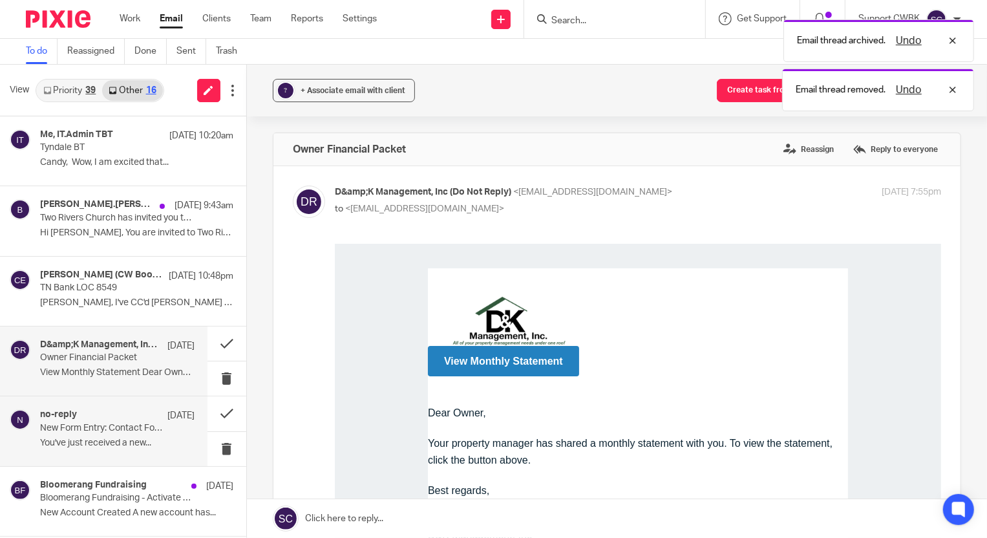
click at [90, 427] on p "New Form Entry: Contact Form" at bounding box center [101, 428] width 123 height 11
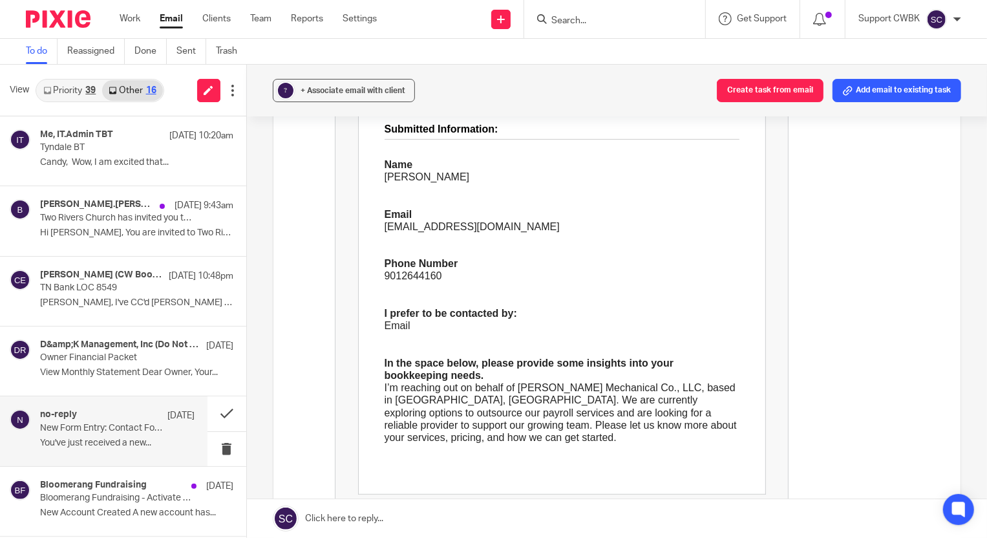
scroll to position [352, 0]
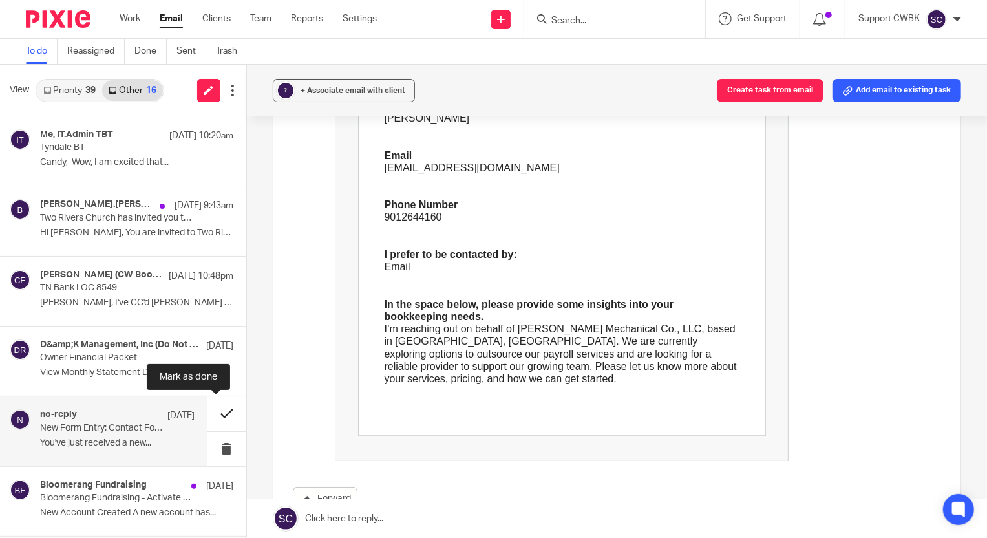
click at [216, 412] on button at bounding box center [227, 413] width 39 height 34
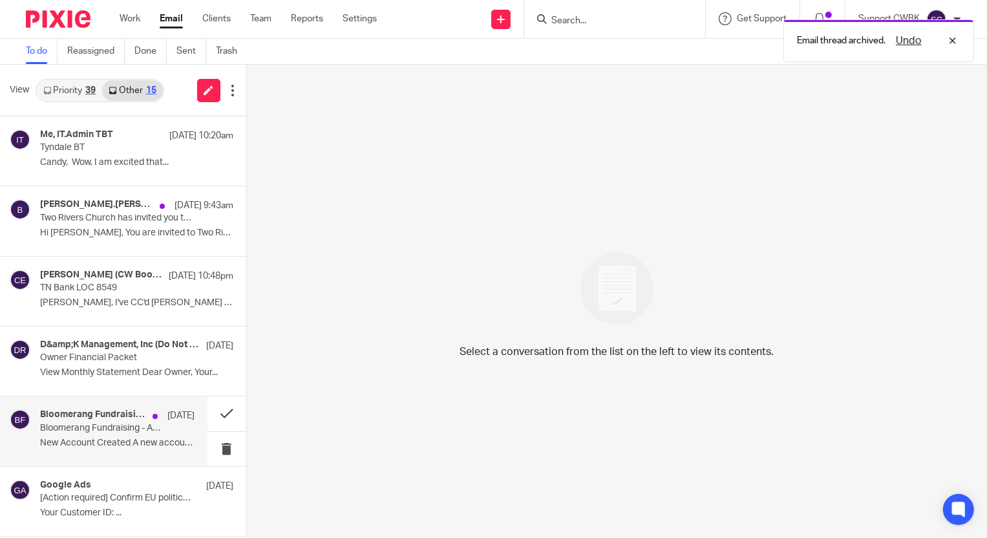
click at [56, 426] on p "Bloomerang Fundraising - Activate User Account for Immanuel Community School, I…" at bounding box center [101, 428] width 123 height 11
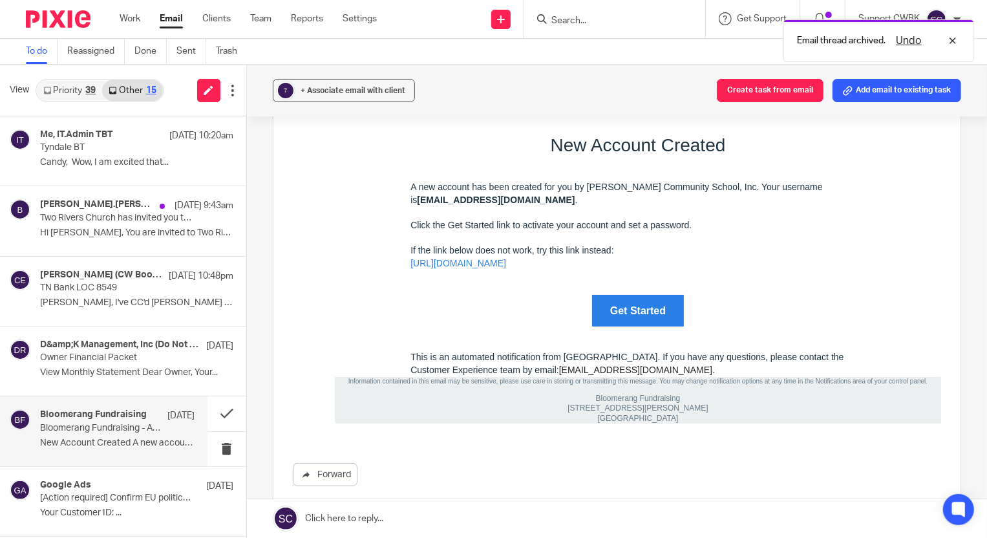
scroll to position [117, 0]
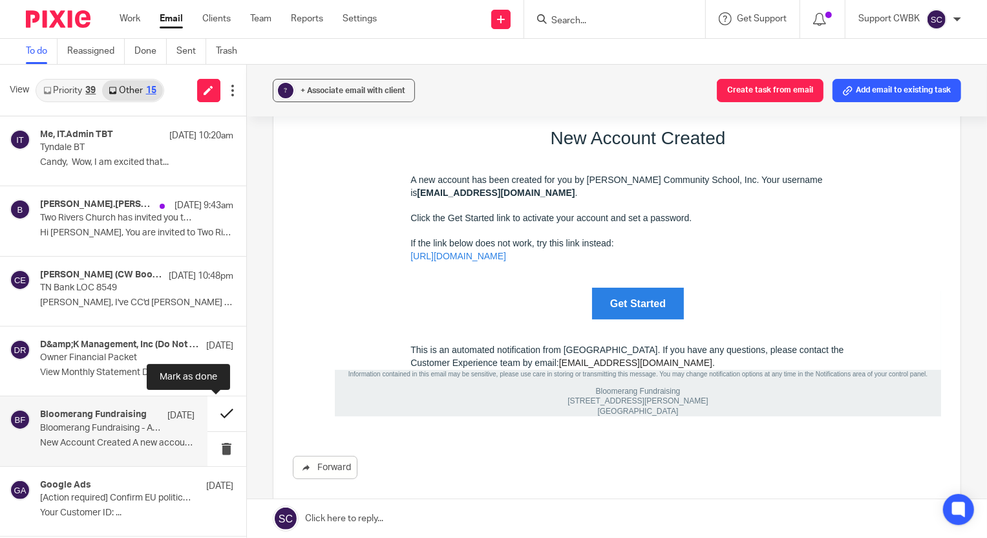
click at [220, 411] on button at bounding box center [227, 413] width 39 height 34
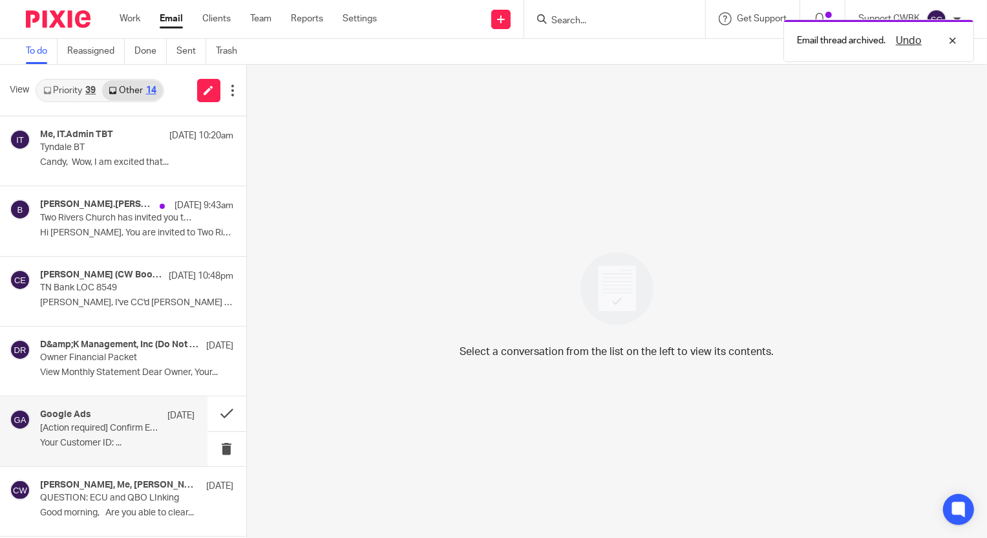
click at [111, 425] on p "[Action required] Confirm EU political ads" at bounding box center [101, 428] width 123 height 11
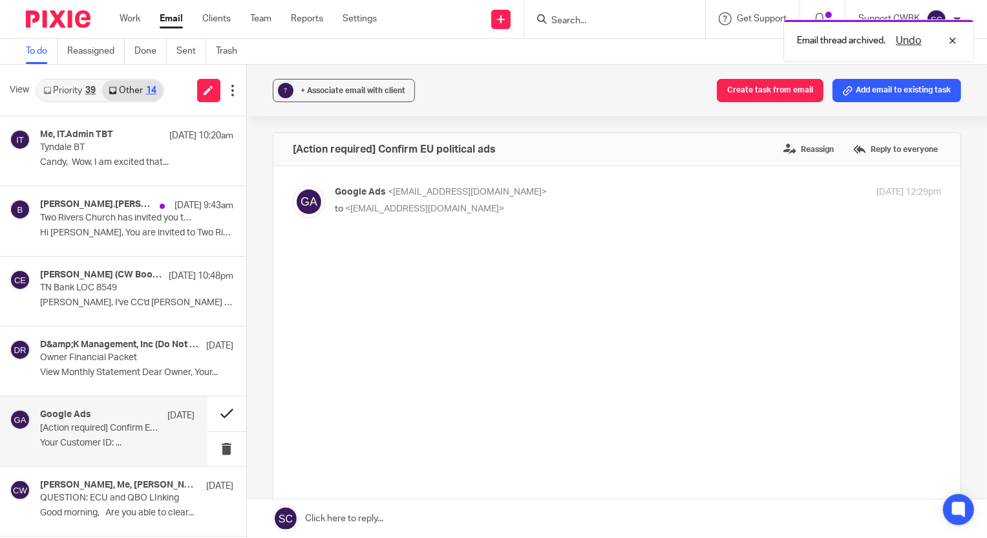
scroll to position [0, 0]
click at [219, 412] on button at bounding box center [227, 413] width 39 height 34
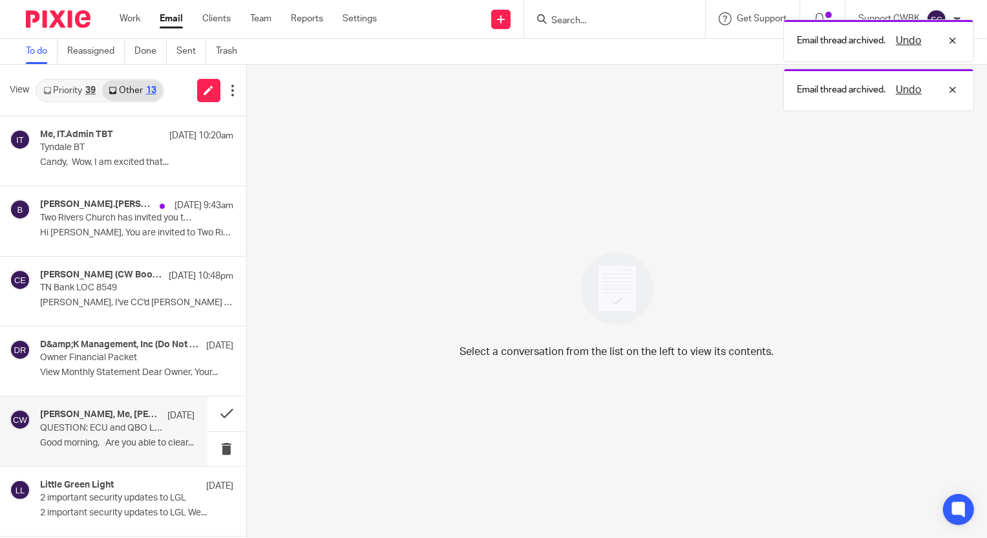
click at [110, 433] on p "QUESTION: ECU and QBO LInking" at bounding box center [101, 428] width 123 height 11
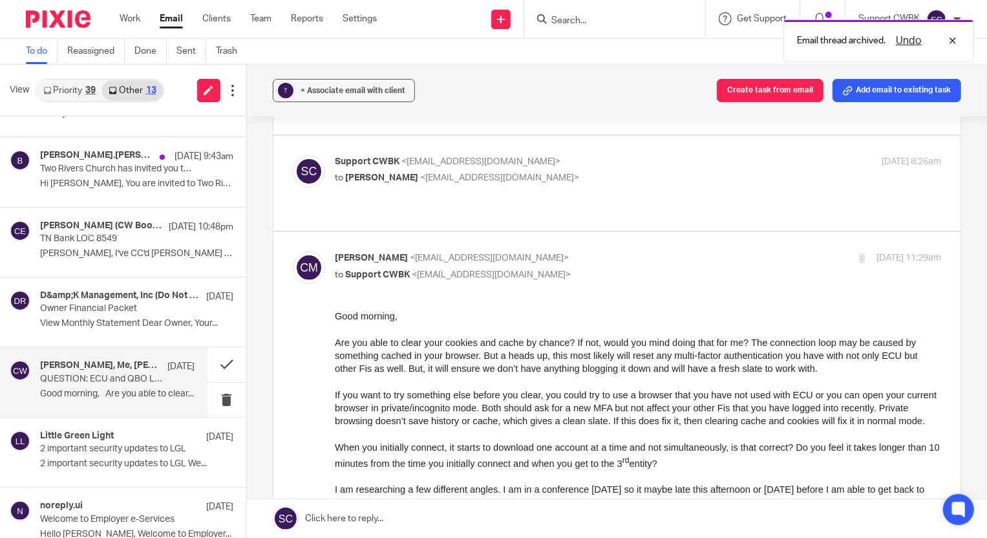
scroll to position [176, 0]
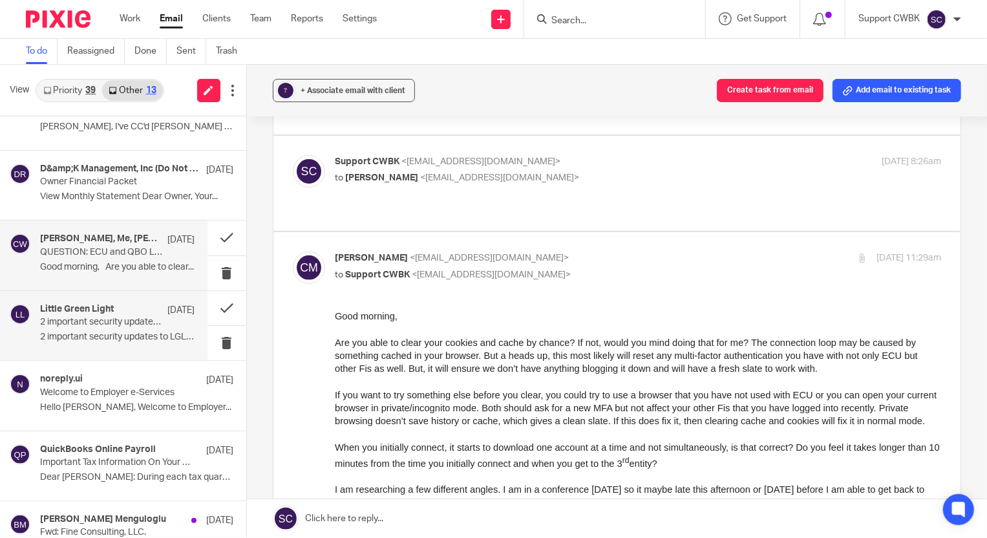
click at [133, 343] on div "Little Green Light Sep 11 2 important security updates to LGL 2 important secur…" at bounding box center [117, 325] width 155 height 43
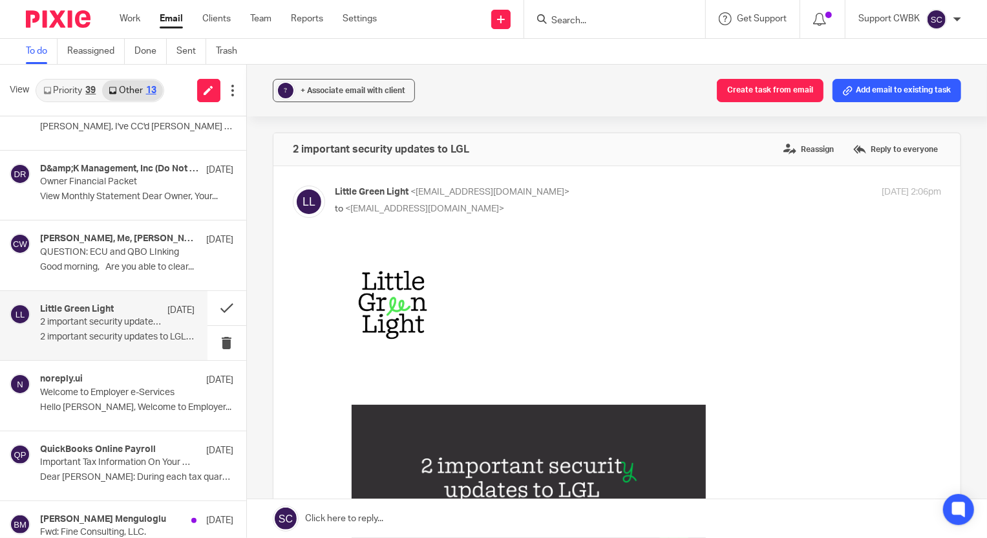
scroll to position [0, 0]
click at [215, 305] on button at bounding box center [227, 308] width 39 height 34
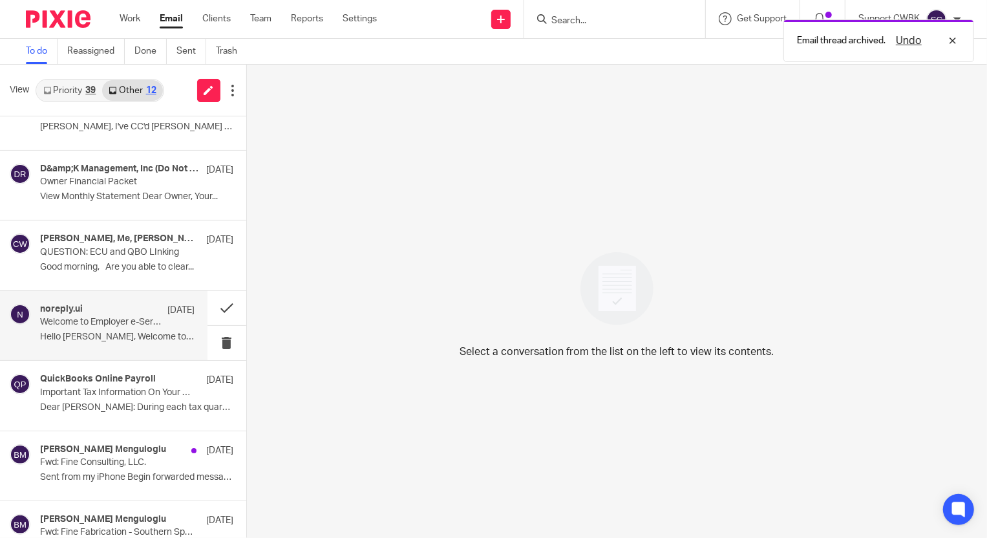
click at [134, 321] on p "Welcome to Employer e-Services" at bounding box center [101, 322] width 123 height 11
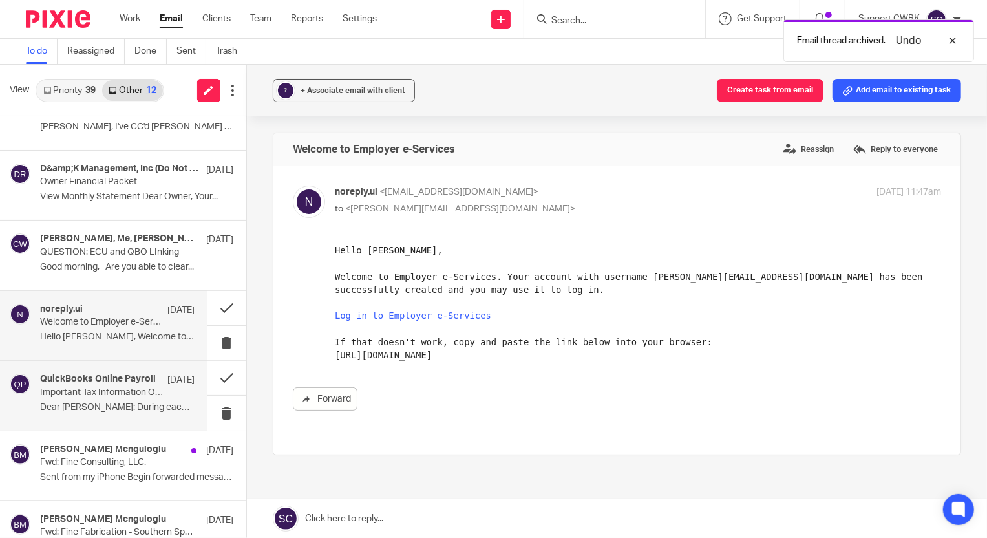
click at [112, 387] on p "Important Tax Information On Your Federal Payment and Filing" at bounding box center [101, 392] width 123 height 11
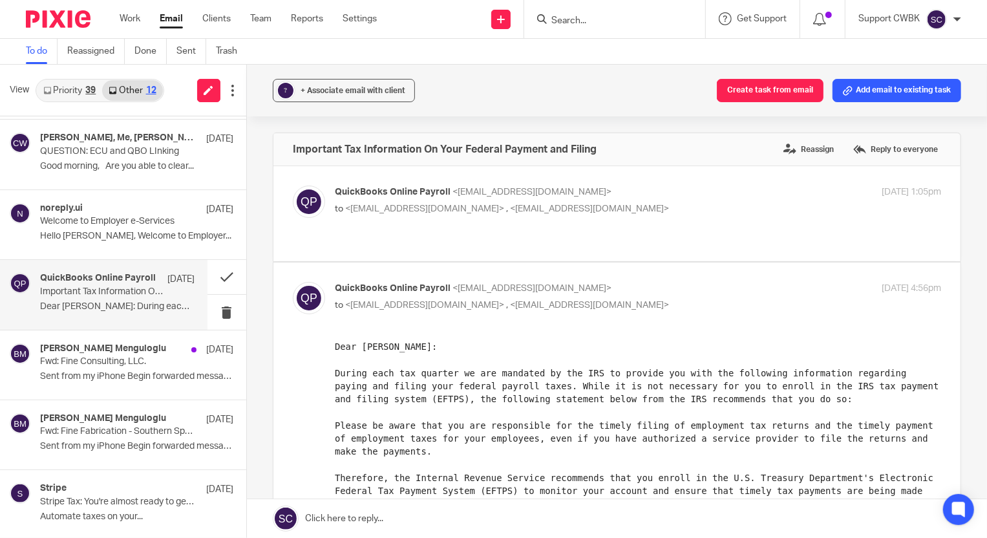
scroll to position [278, 0]
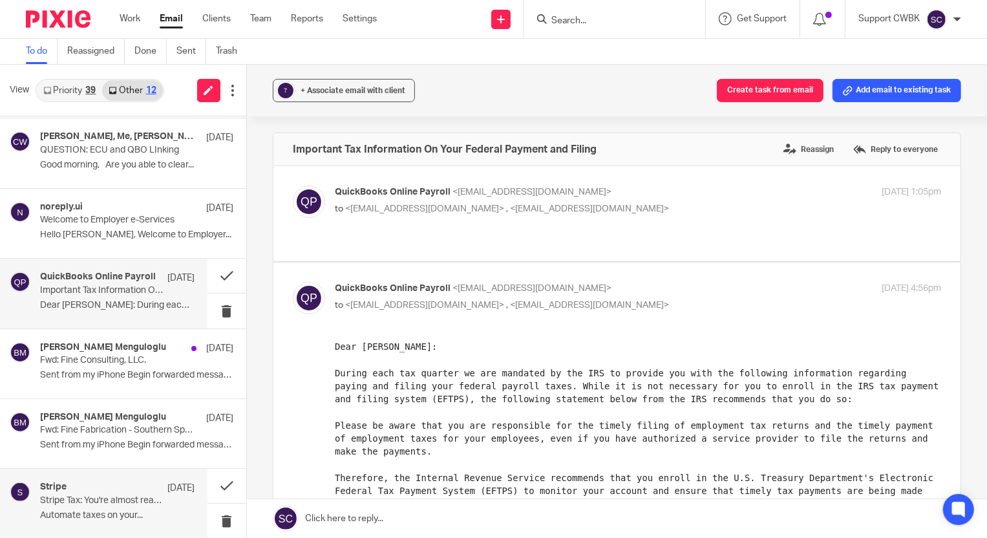
click at [110, 493] on div "Stripe Jul 12" at bounding box center [117, 488] width 155 height 13
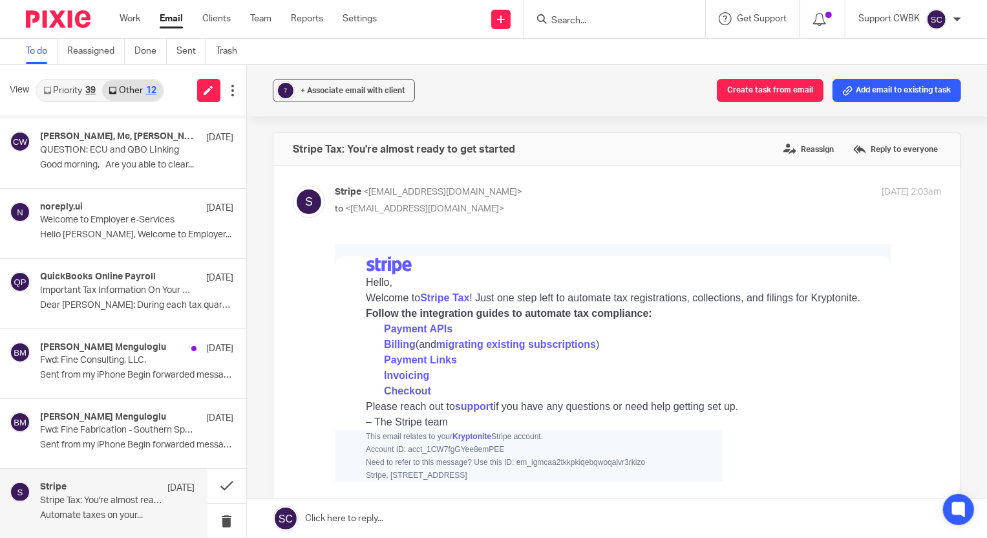
scroll to position [0, 0]
click at [219, 482] on button at bounding box center [227, 486] width 39 height 34
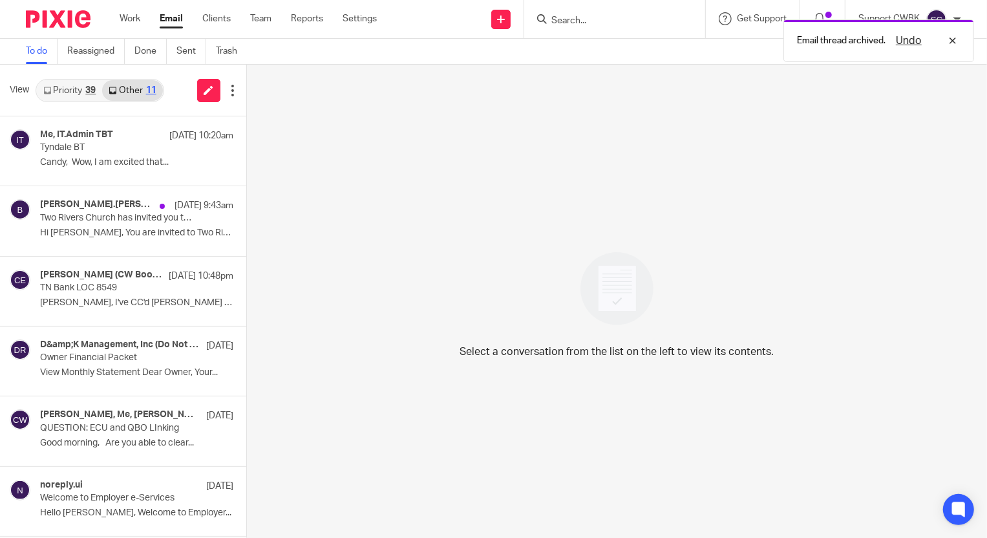
click at [58, 83] on link "Priority 39" at bounding box center [69, 90] width 65 height 21
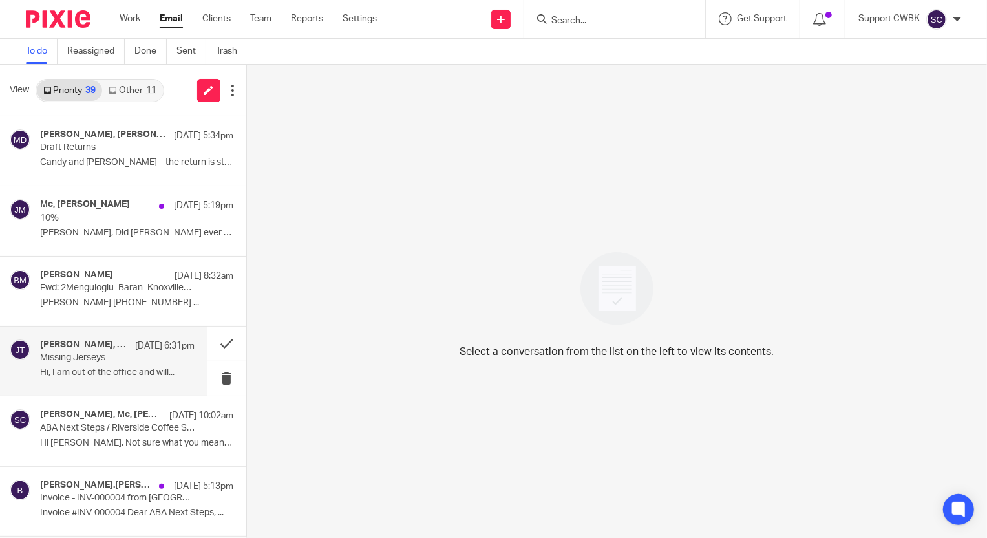
click at [96, 357] on p "Missing Jerseys" at bounding box center [101, 357] width 123 height 11
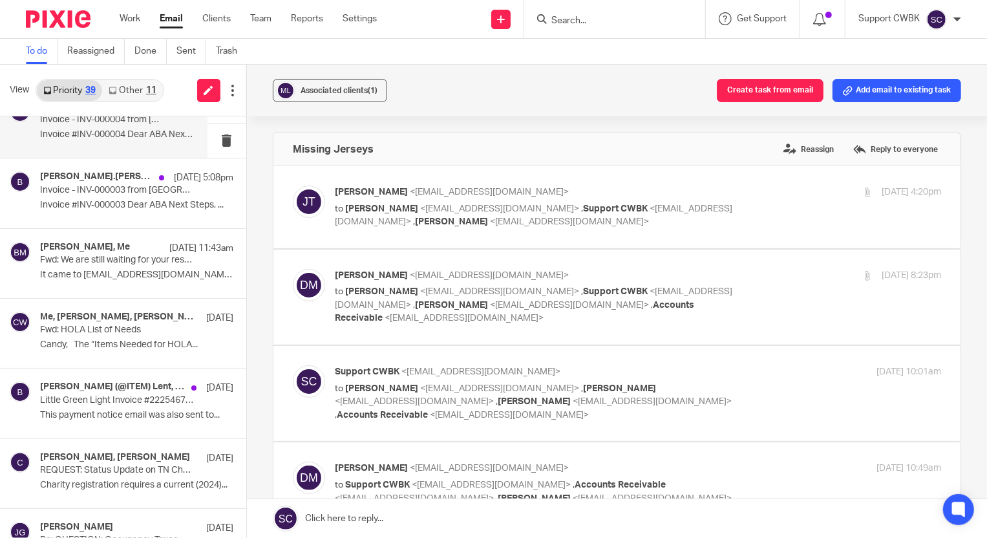
scroll to position [411, 0]
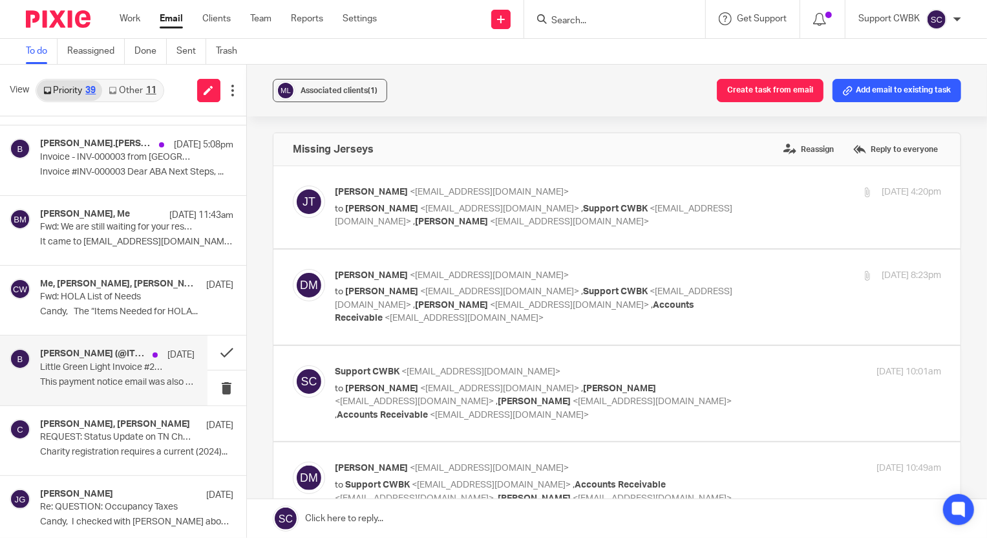
click at [109, 367] on p "Little Green Light Invoice #2225467: Payment Received - Thank You!" at bounding box center [101, 367] width 123 height 11
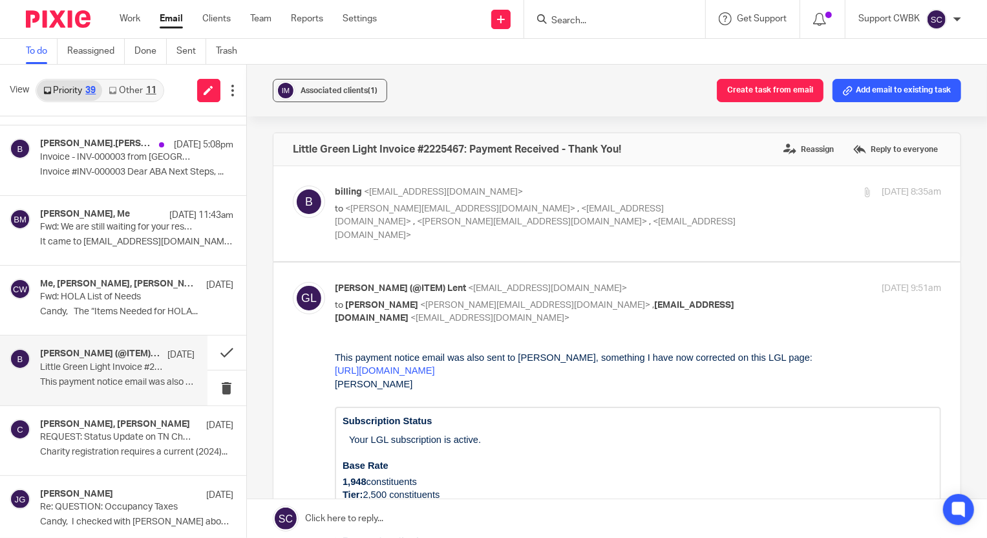
scroll to position [0, 0]
click at [716, 198] on p "billing <billing@littlegreenlight.com>" at bounding box center [537, 193] width 404 height 14
checkbox input "true"
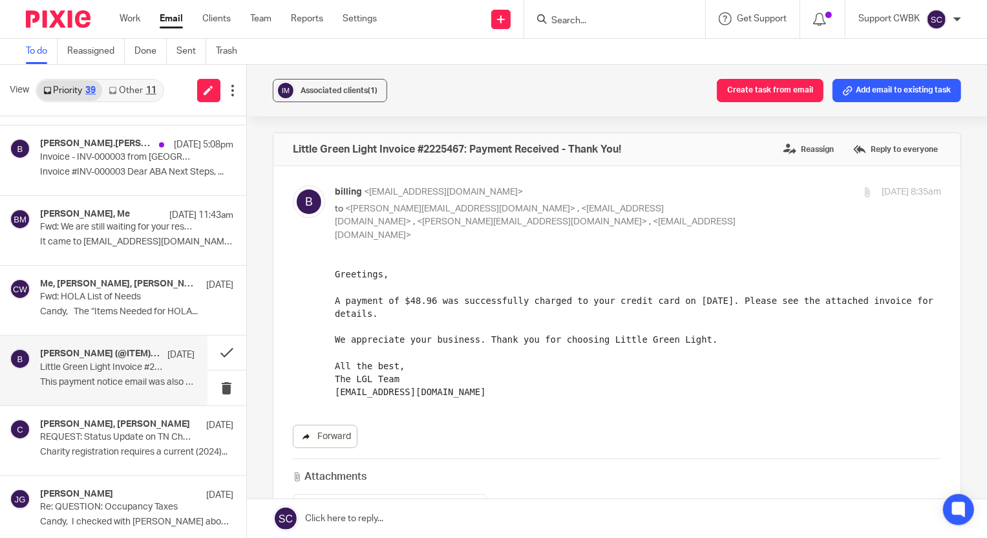
click at [321, 425] on link "Forward" at bounding box center [325, 436] width 65 height 23
click at [91, 374] on div "Gary (@ITEM) Lent, billing Sep 19 Little Green Light Invoice #2225467: Payment …" at bounding box center [117, 369] width 155 height 43
click at [217, 353] on button at bounding box center [227, 353] width 39 height 34
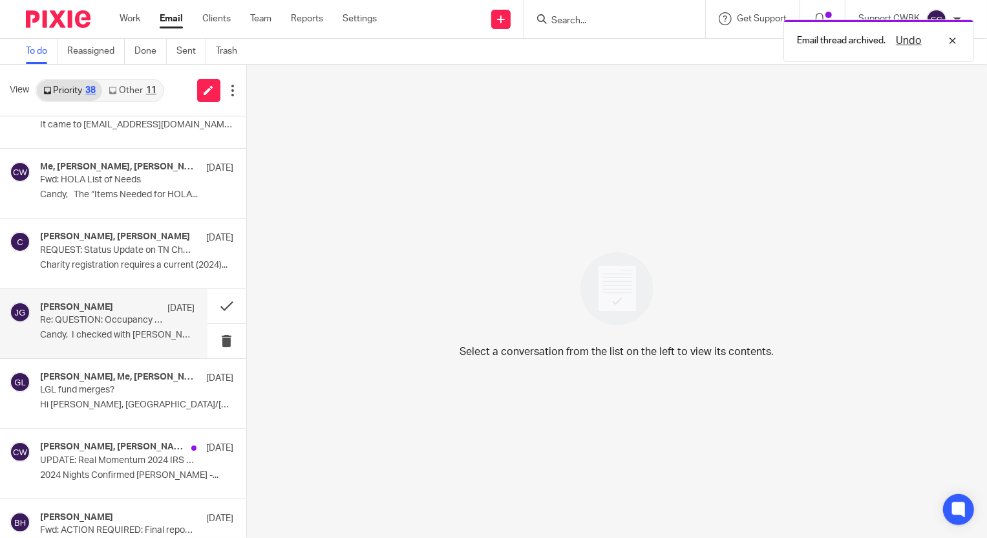
scroll to position [529, 0]
click at [106, 331] on p "Candy, I checked with Keith about the..." at bounding box center [117, 334] width 155 height 11
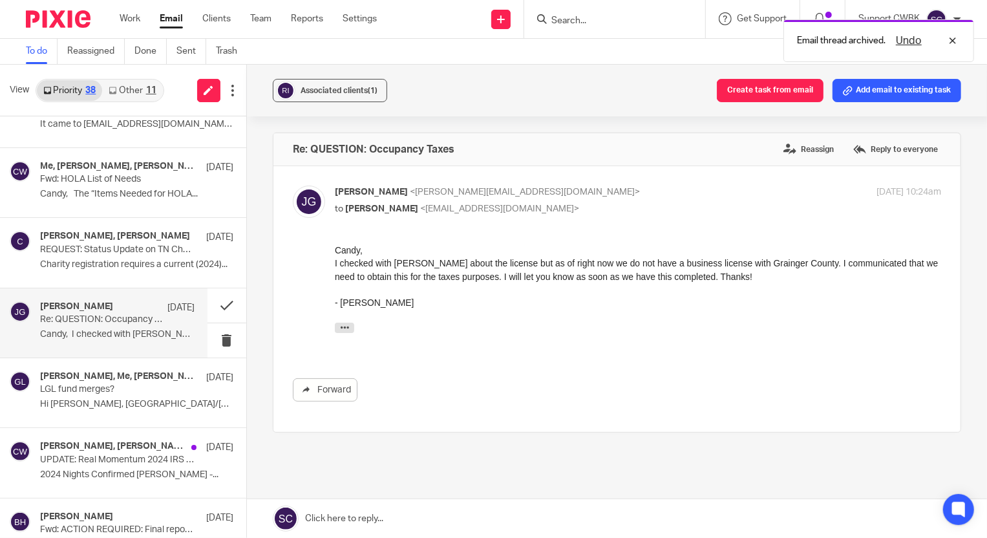
scroll to position [0, 0]
click at [213, 302] on button at bounding box center [227, 305] width 39 height 34
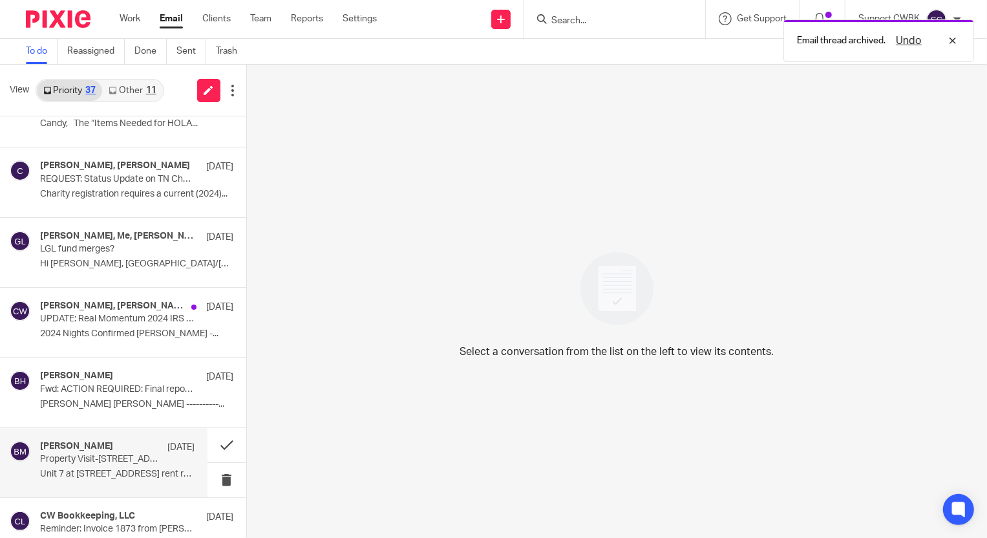
scroll to position [705, 0]
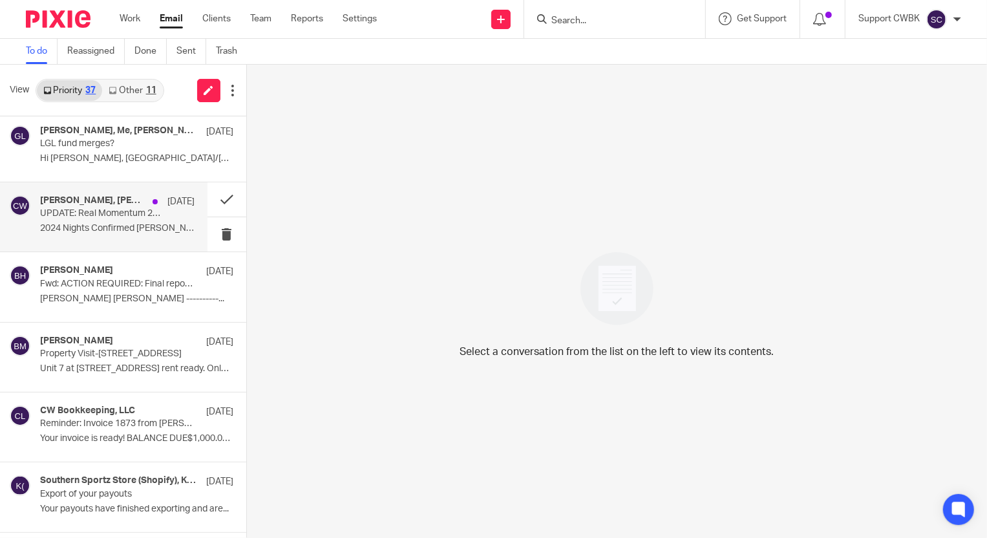
click at [85, 218] on p "UPDATE: Real Momentum 2024 IRS 990" at bounding box center [101, 213] width 123 height 11
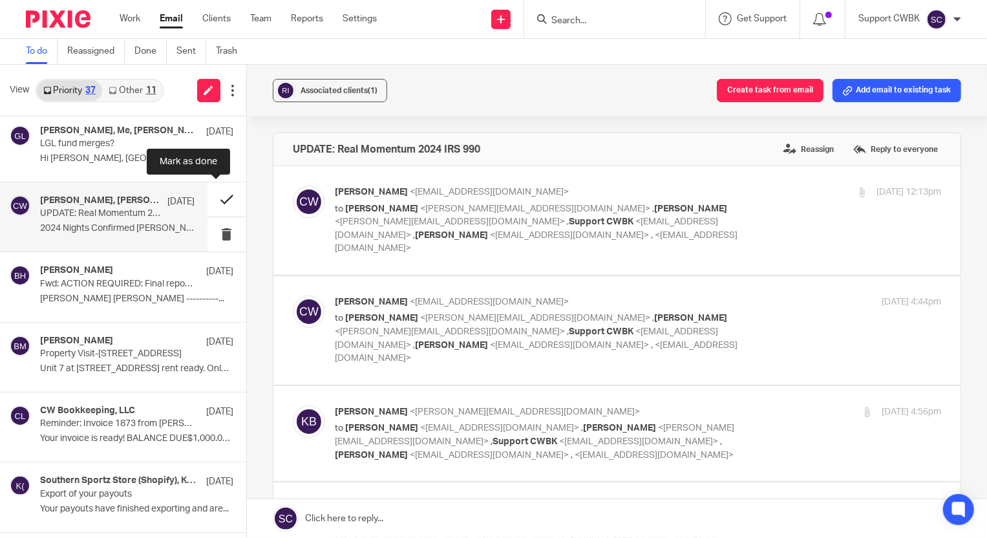
scroll to position [0, 0]
click at [213, 197] on button at bounding box center [227, 199] width 39 height 34
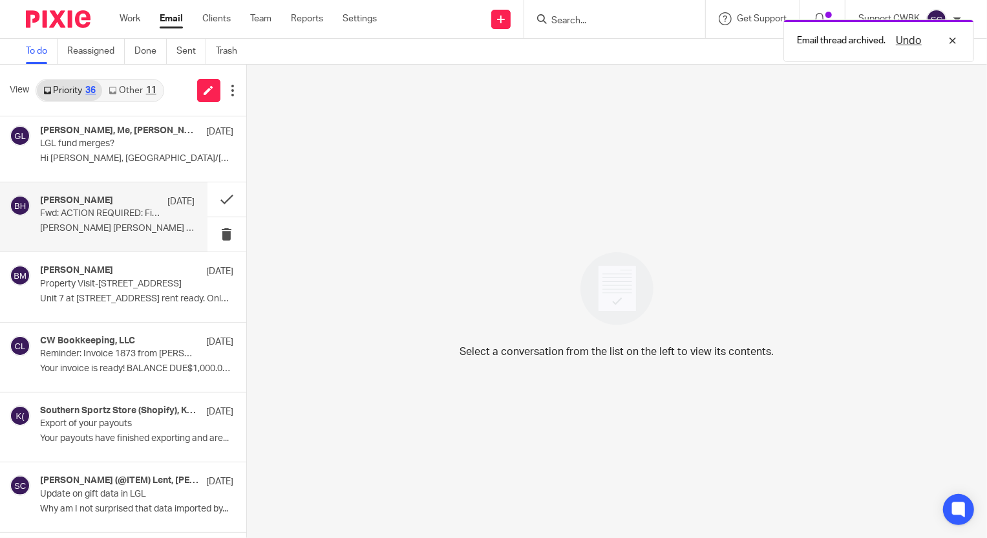
click at [117, 220] on div "Betsy Hurst Sep 15 Fwd: ACTION REQUIRED: Final report Due for Howmet Aerospace …" at bounding box center [117, 216] width 155 height 43
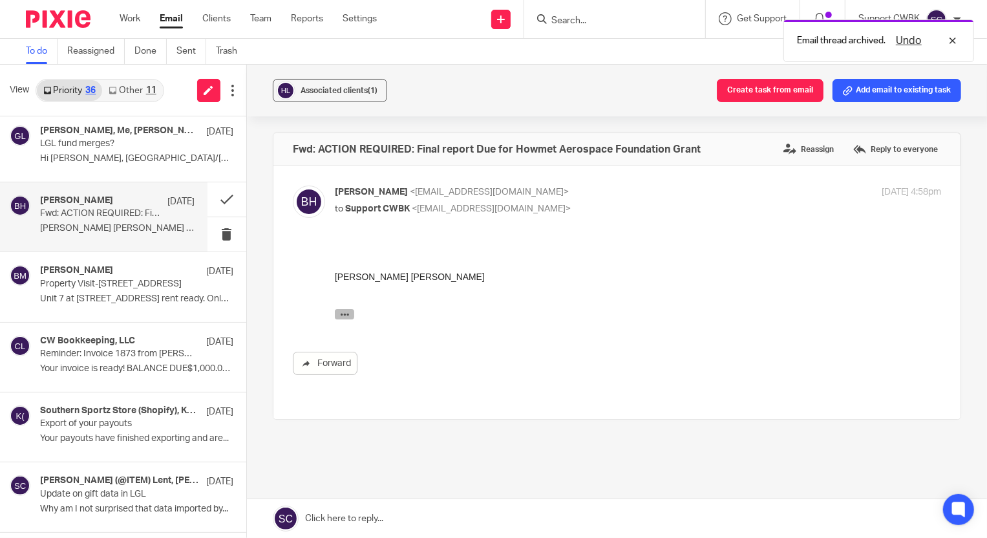
click at [349, 308] on button "button" at bounding box center [343, 313] width 19 height 10
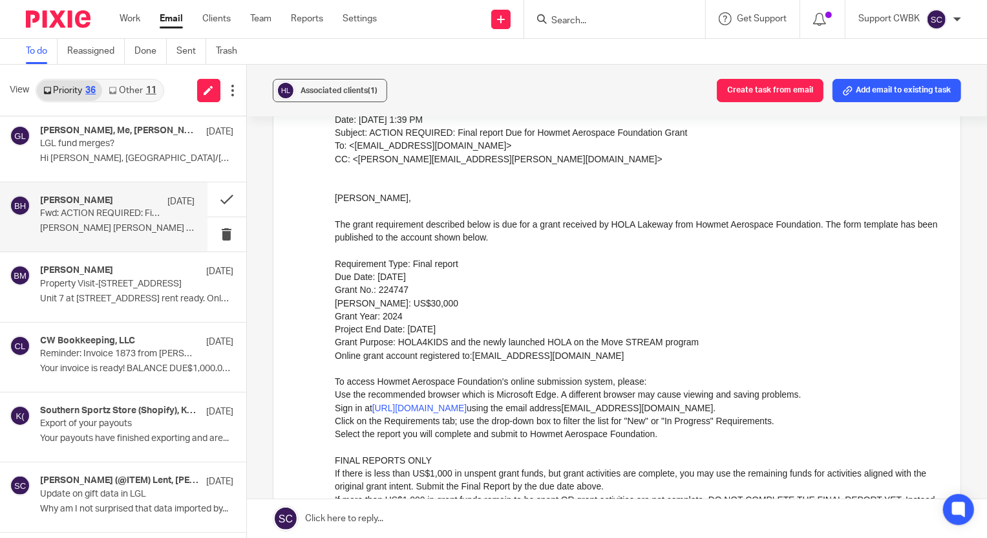
scroll to position [294, 0]
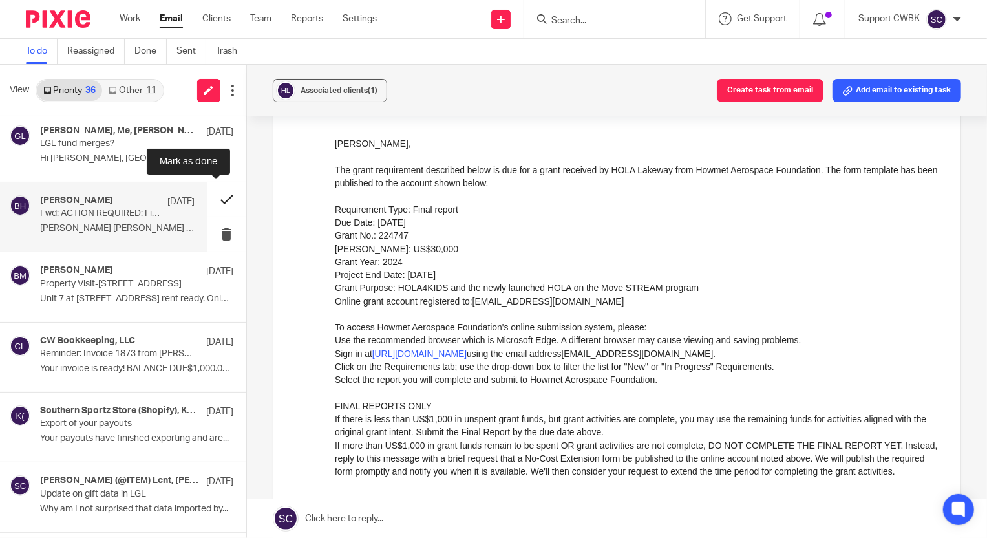
click at [211, 198] on button at bounding box center [227, 199] width 39 height 34
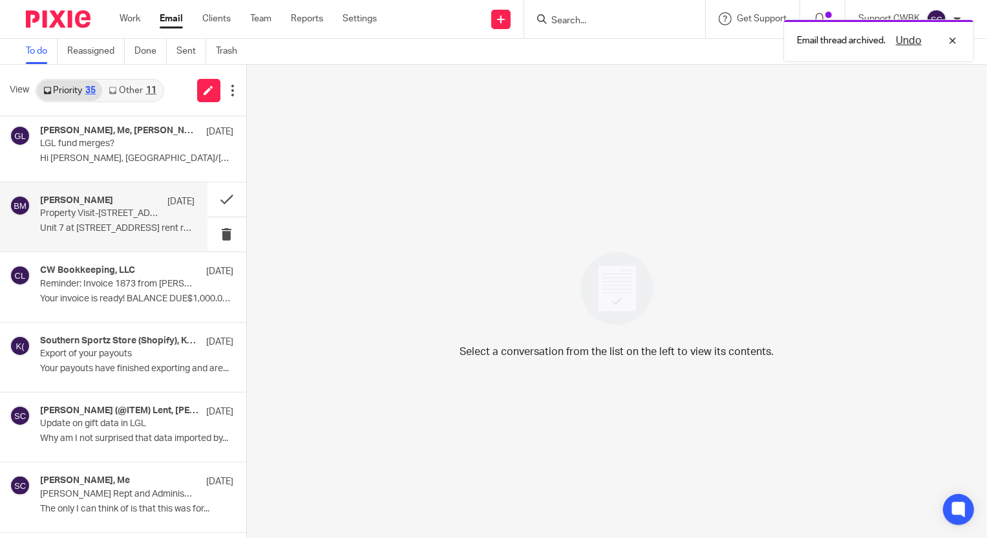
click at [102, 223] on p "Unit 7 at 201 Ave B rent ready. Only thing left..." at bounding box center [117, 228] width 155 height 11
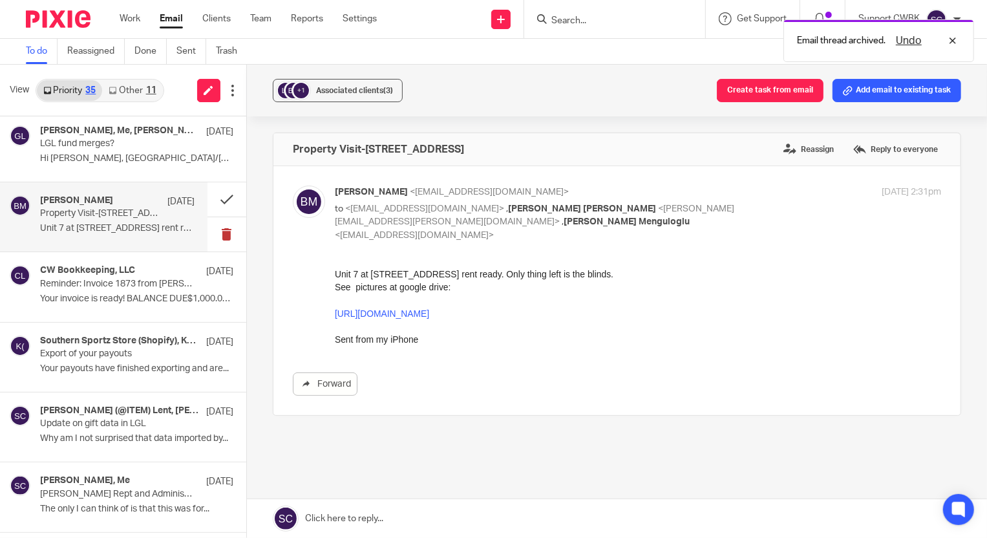
scroll to position [0, 0]
click at [213, 200] on button at bounding box center [227, 199] width 39 height 34
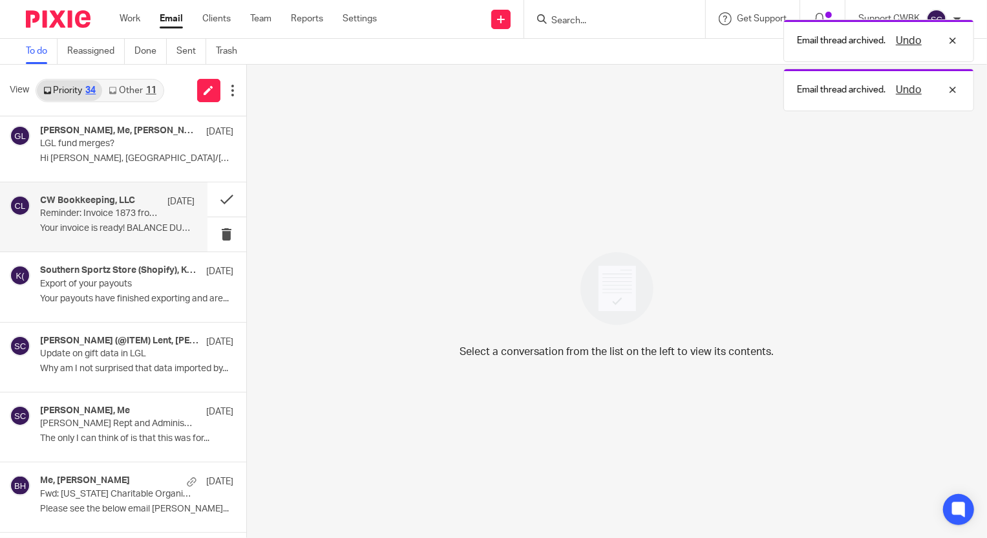
click at [146, 214] on p "Reminder: Invoice 1873 from Candance Weaver Bookkeeping" at bounding box center [101, 213] width 123 height 11
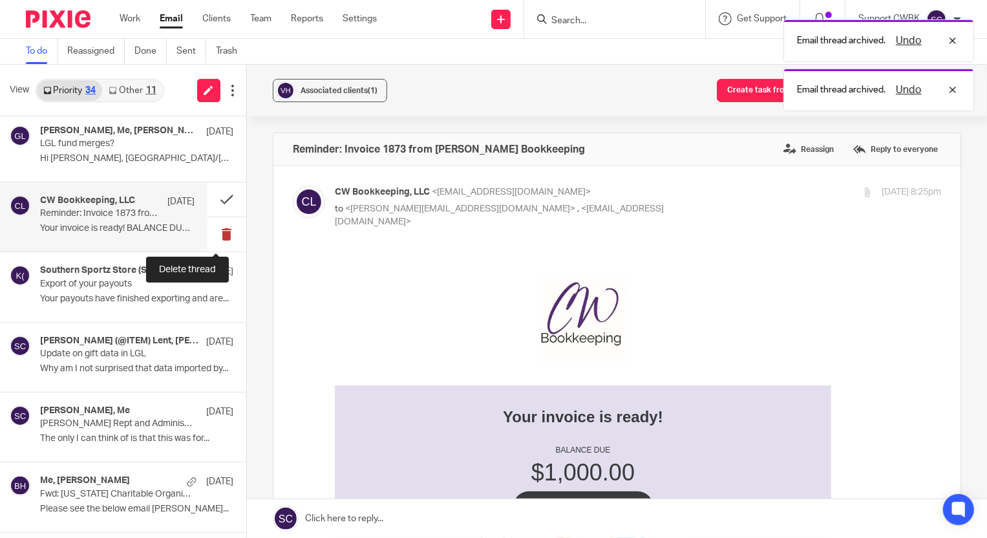
click at [221, 232] on button at bounding box center [227, 234] width 39 height 34
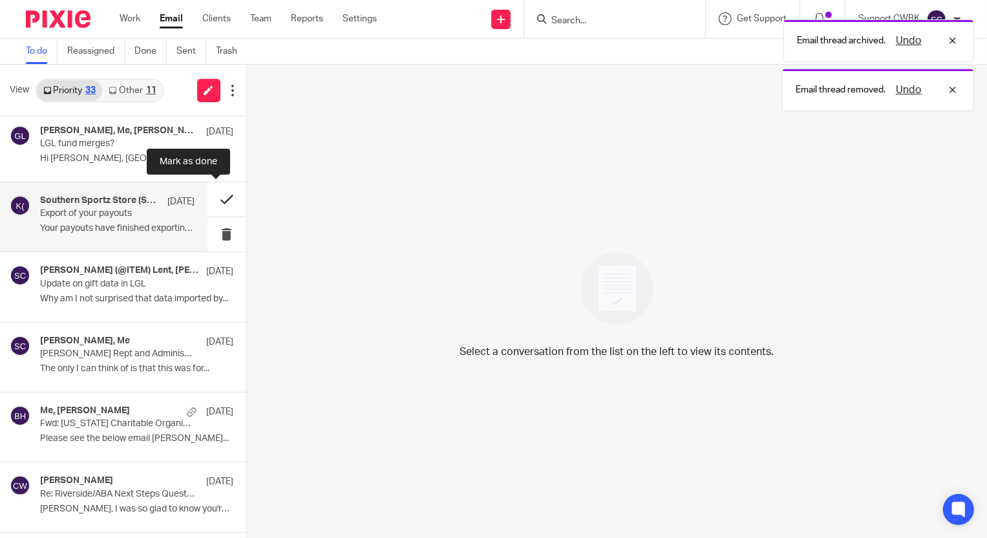
click at [216, 195] on button at bounding box center [227, 199] width 39 height 34
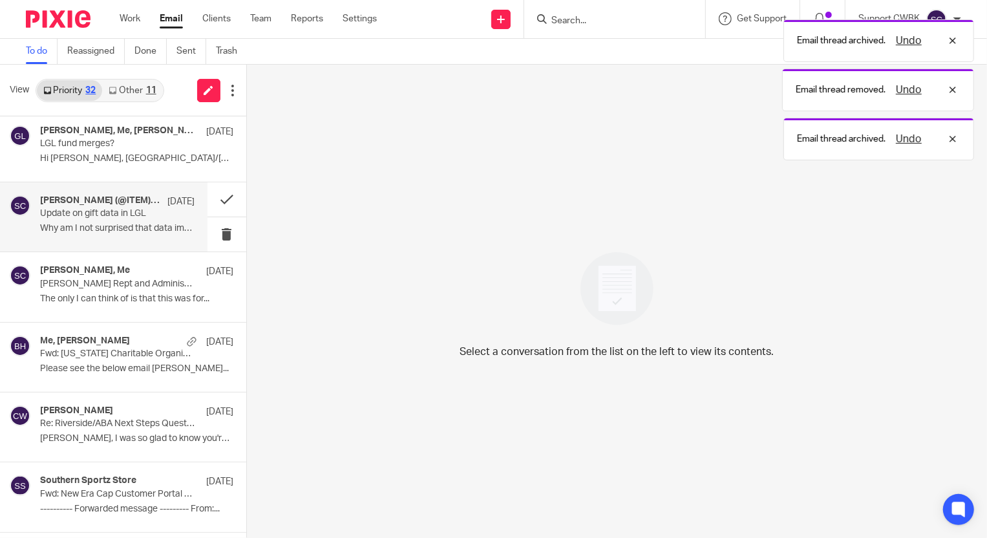
click at [121, 218] on p "Update on gift data in LGL" at bounding box center [101, 213] width 123 height 11
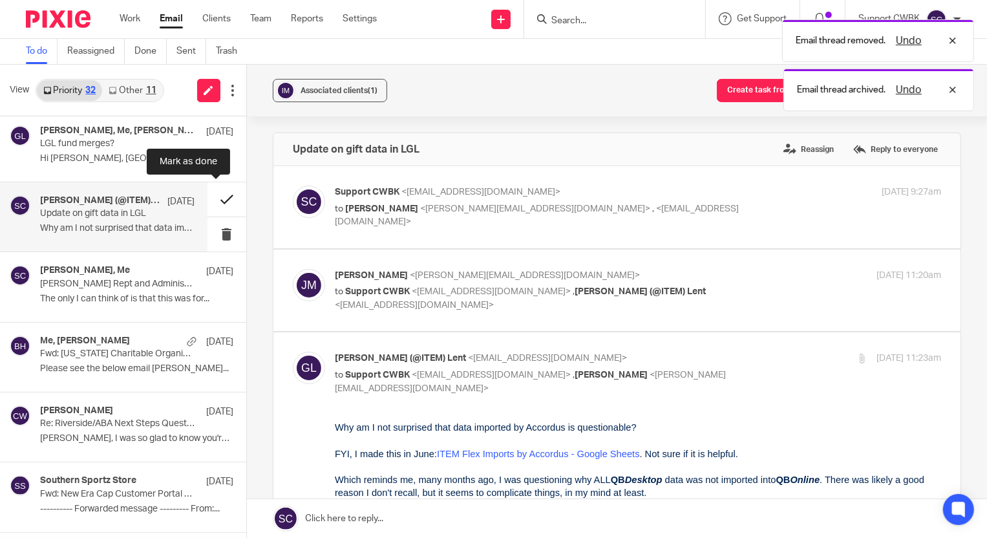
click at [213, 198] on button at bounding box center [227, 199] width 39 height 34
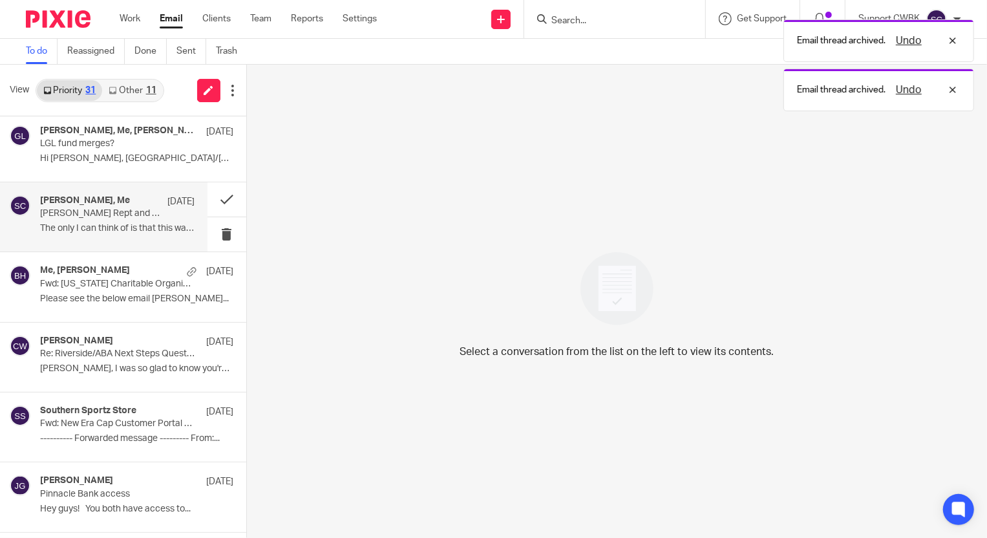
click at [115, 224] on p "The only I can think of is that this was for..." at bounding box center [117, 228] width 155 height 11
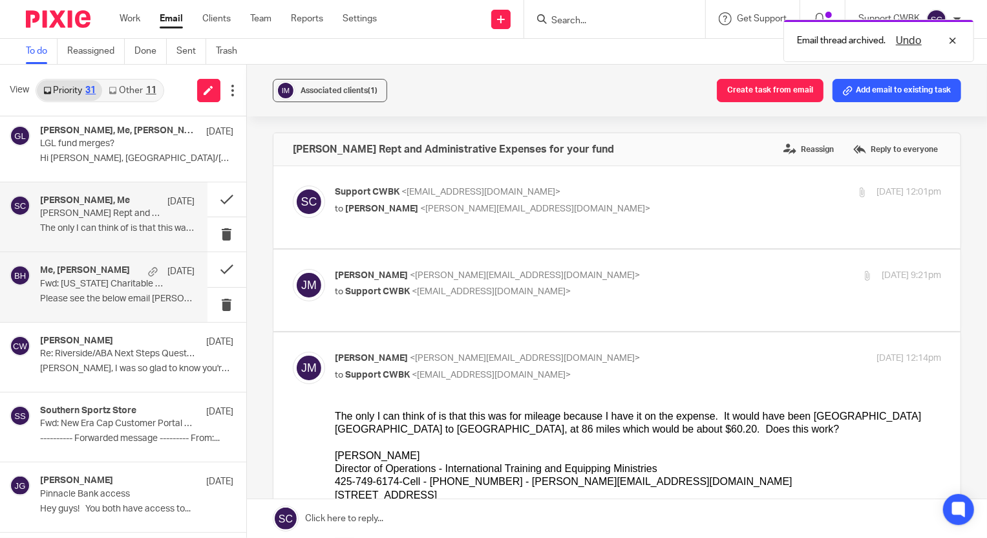
click at [118, 280] on p "Fwd: Tennessee Charitable Organization Registration Expiring" at bounding box center [101, 284] width 123 height 11
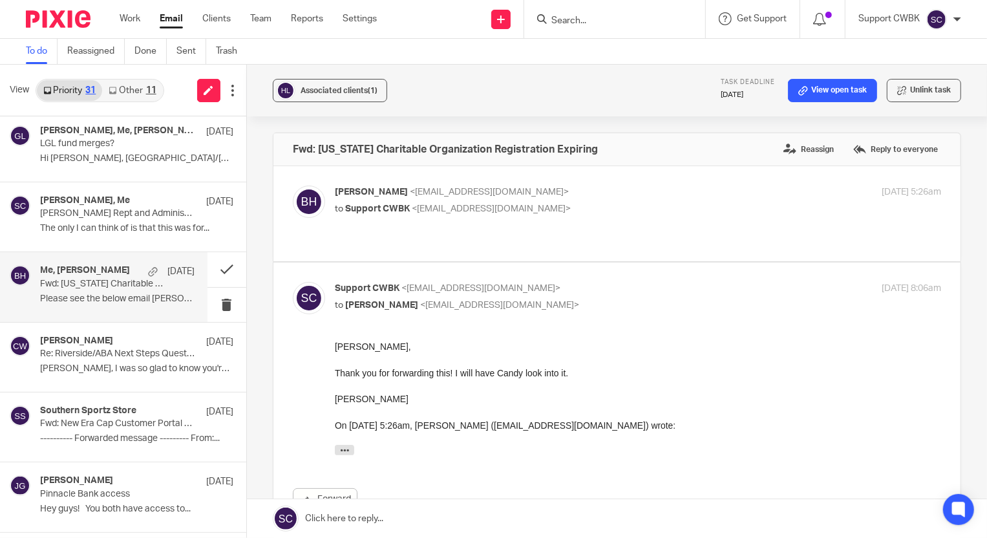
click at [639, 187] on p "Betsy Hurst <bhurst@holalakeway.org>" at bounding box center [537, 193] width 404 height 14
checkbox input "true"
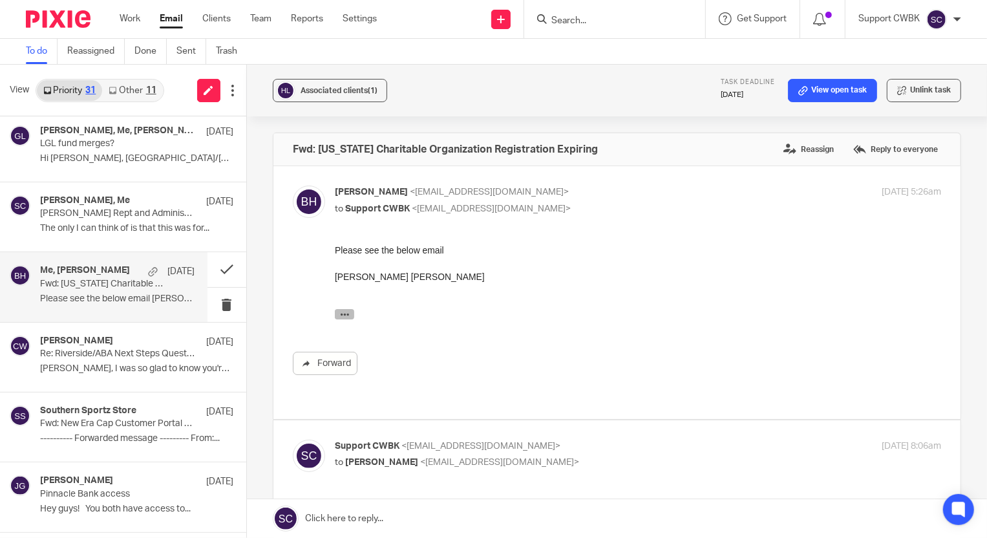
click at [345, 310] on icon "button" at bounding box center [344, 314] width 10 height 10
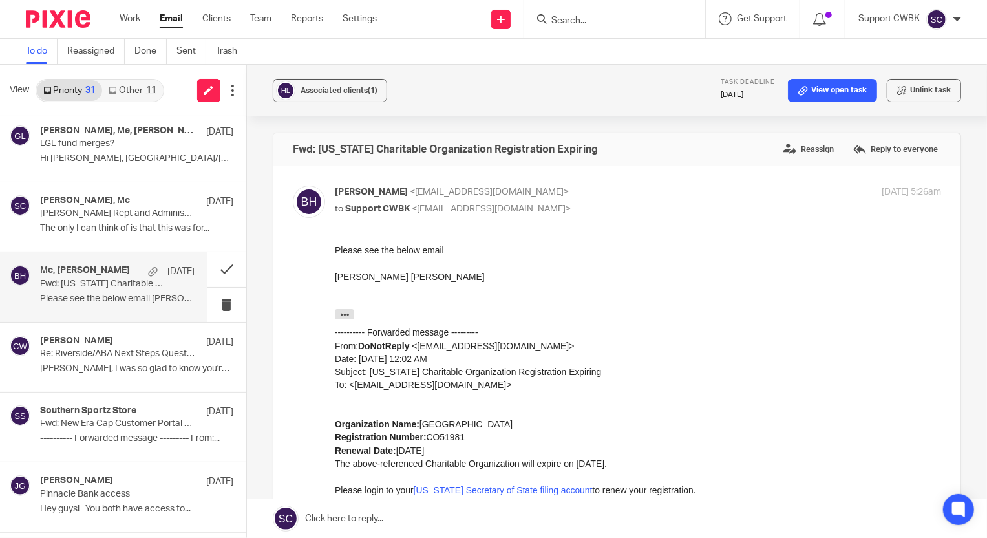
scroll to position [58, 0]
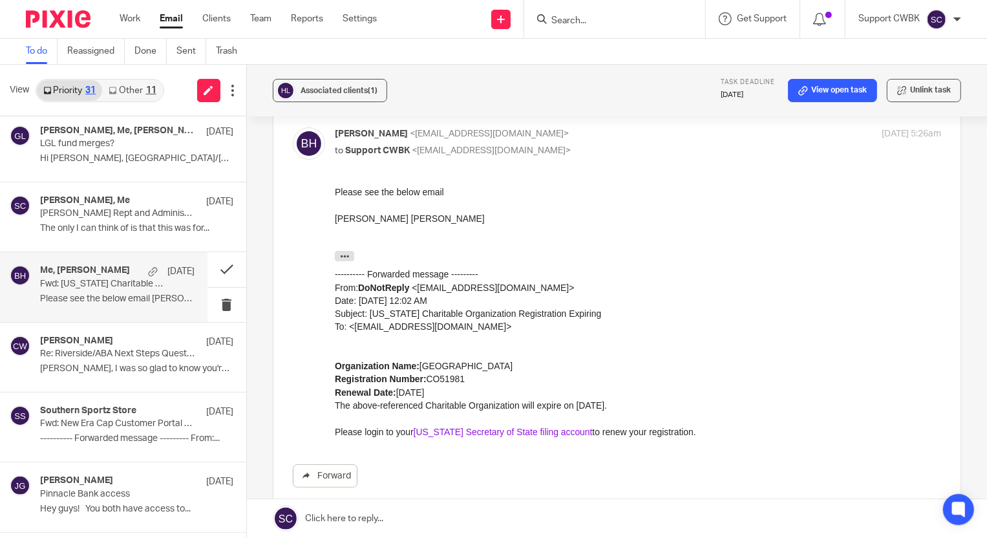
click at [529, 430] on link "Tennessee Secretary of State filing account" at bounding box center [502, 431] width 179 height 10
drag, startPoint x: 78, startPoint y: 347, endPoint x: 105, endPoint y: 348, distance: 27.2
click at [78, 348] on p "Re: Riverside/ABA Next Steps Questions" at bounding box center [101, 353] width 123 height 11
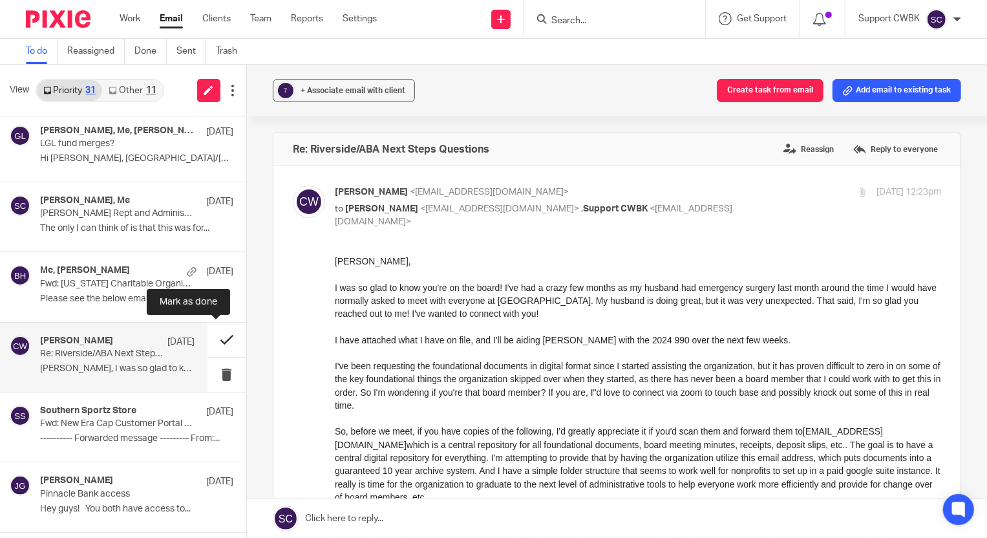
scroll to position [0, 0]
click at [215, 336] on button at bounding box center [227, 340] width 39 height 34
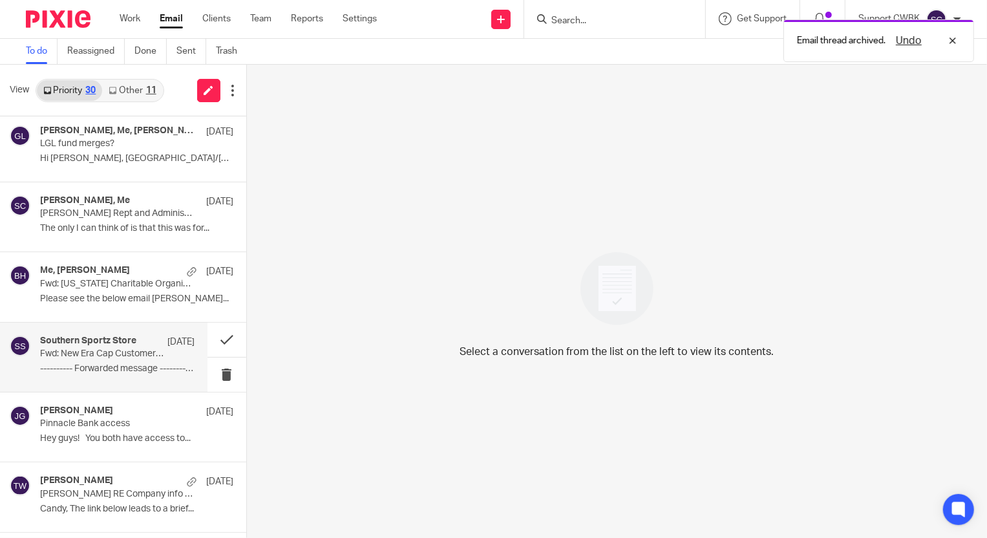
click at [76, 368] on p "---------- Forwarded message --------- From:..." at bounding box center [117, 368] width 155 height 11
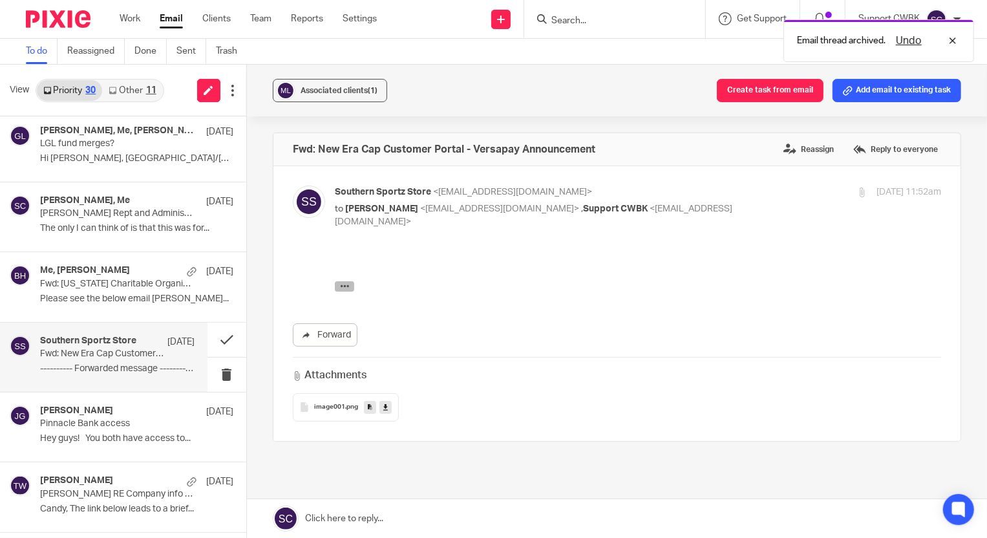
click at [345, 285] on icon "button" at bounding box center [344, 286] width 10 height 10
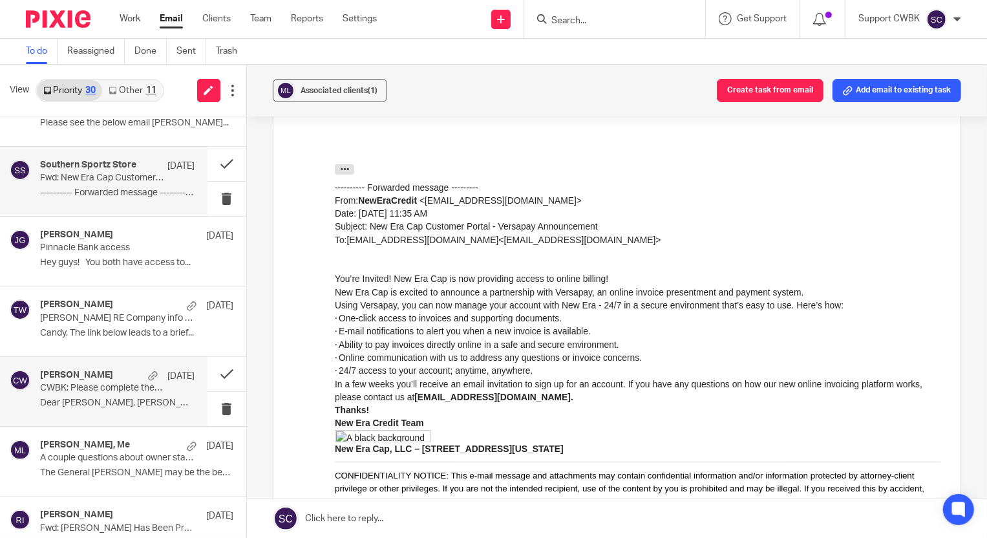
scroll to position [881, 0]
click at [92, 379] on div "Candance Weaver Jul 28" at bounding box center [117, 375] width 155 height 13
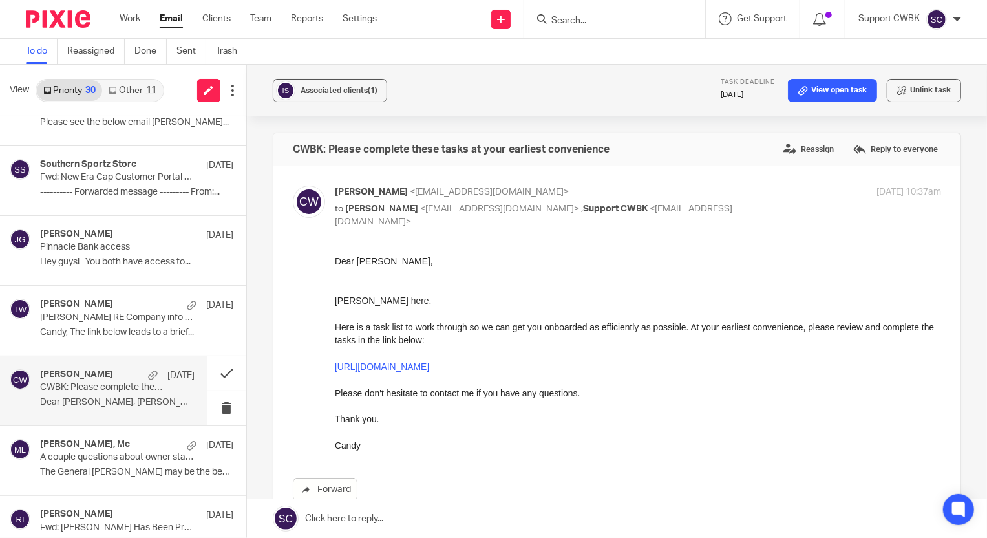
scroll to position [0, 0]
click at [212, 370] on button at bounding box center [227, 373] width 39 height 34
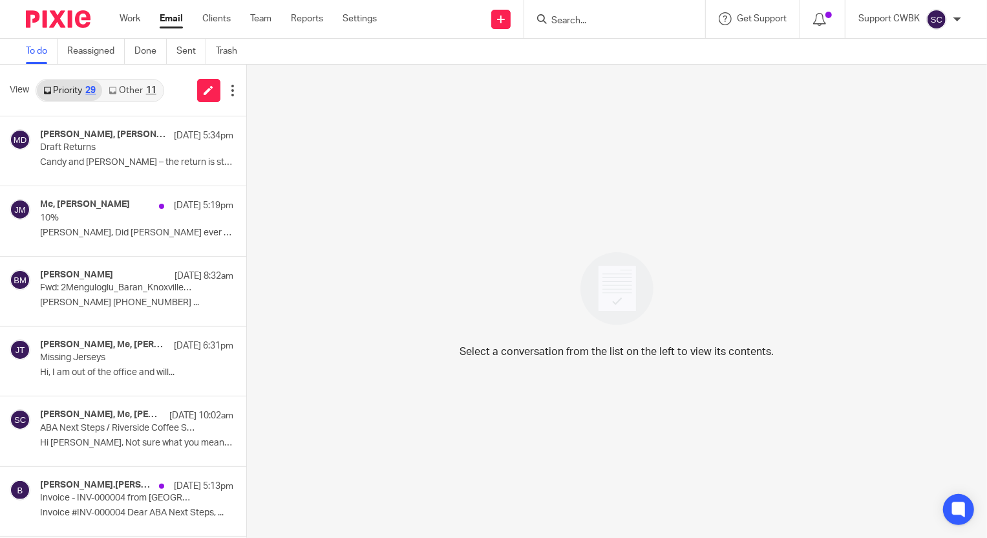
click at [120, 88] on link "Other 11" at bounding box center [132, 90] width 60 height 21
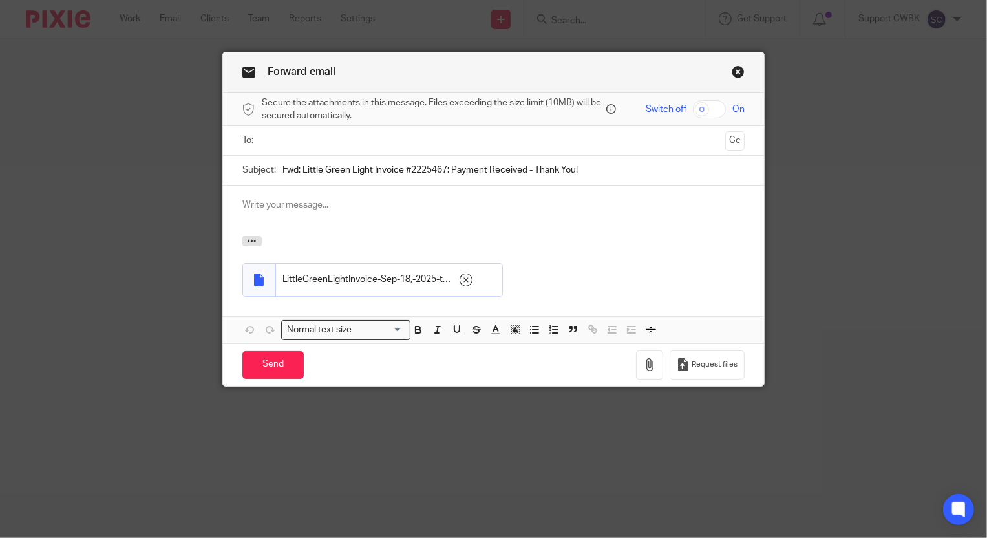
click at [372, 142] on input "text" at bounding box center [493, 140] width 454 height 15
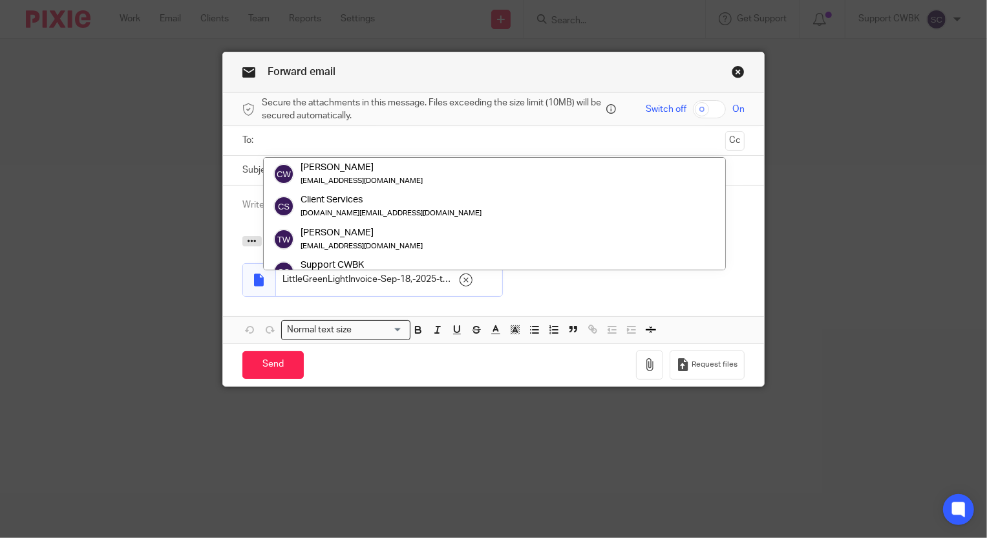
paste input "[EMAIL_ADDRESS][DOMAIN_NAME]"
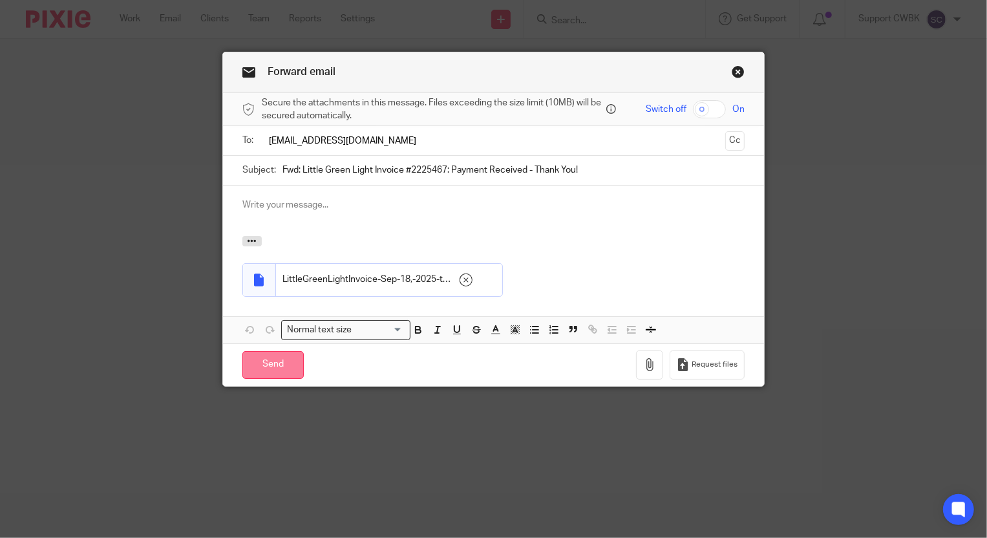
type input "[EMAIL_ADDRESS][DOMAIN_NAME]"
click at [257, 359] on input "Send" at bounding box center [272, 365] width 61 height 28
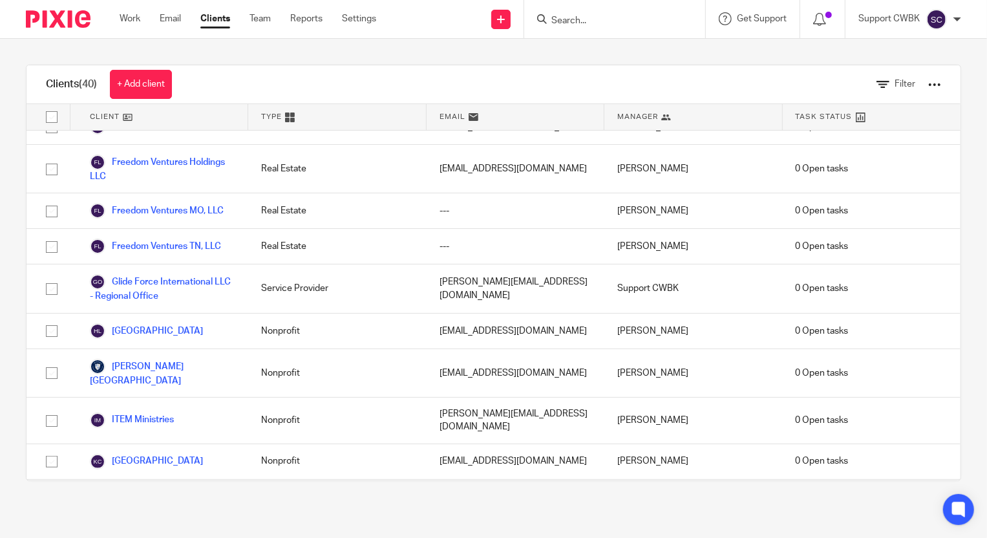
scroll to position [647, 0]
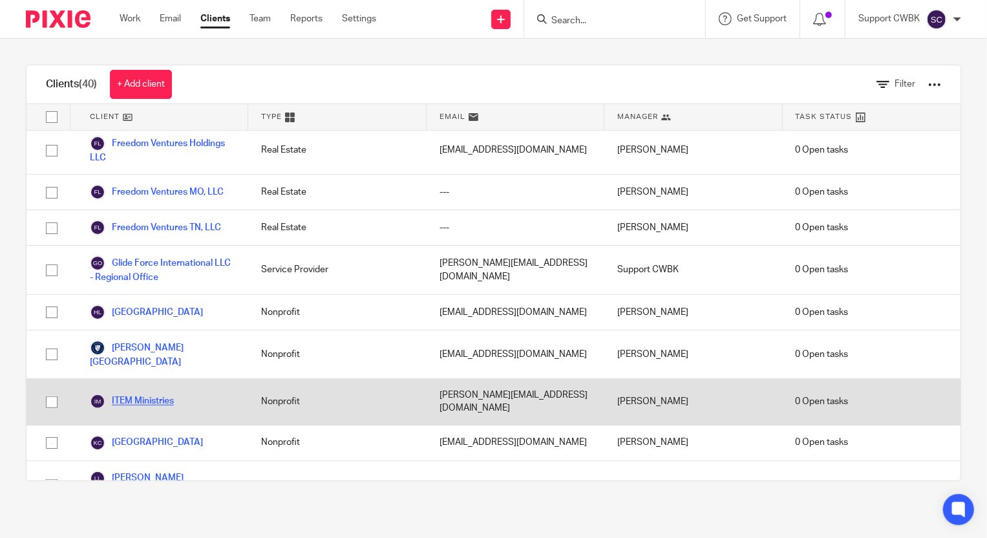
click at [149, 394] on link "ITEM Ministries" at bounding box center [132, 402] width 84 height 16
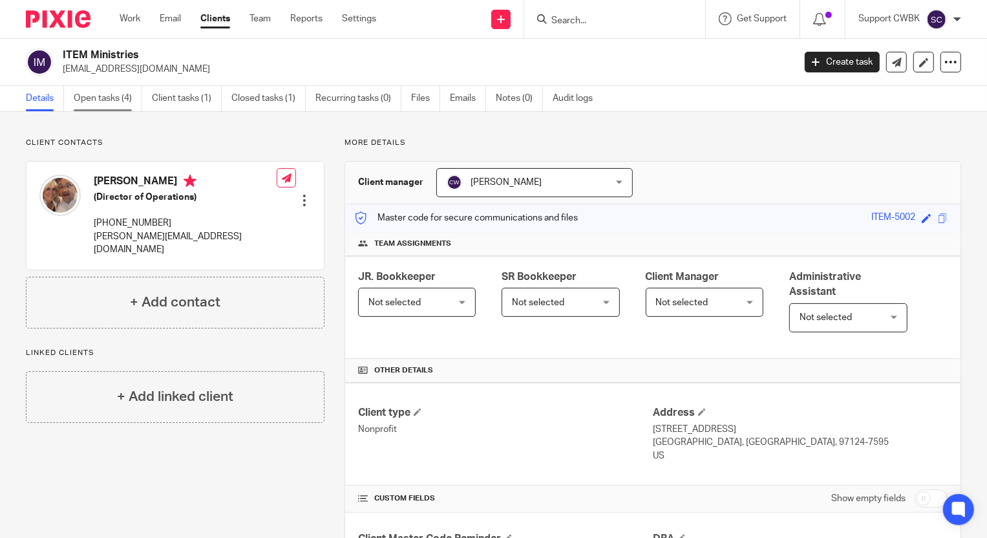
click at [102, 103] on link "Open tasks (4)" at bounding box center [108, 98] width 69 height 25
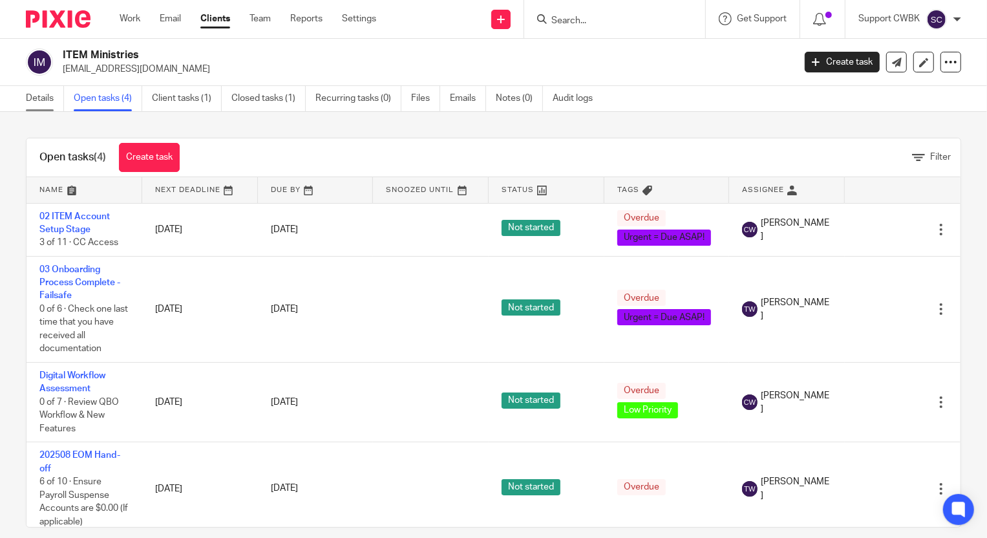
click at [32, 103] on link "Details" at bounding box center [45, 98] width 38 height 25
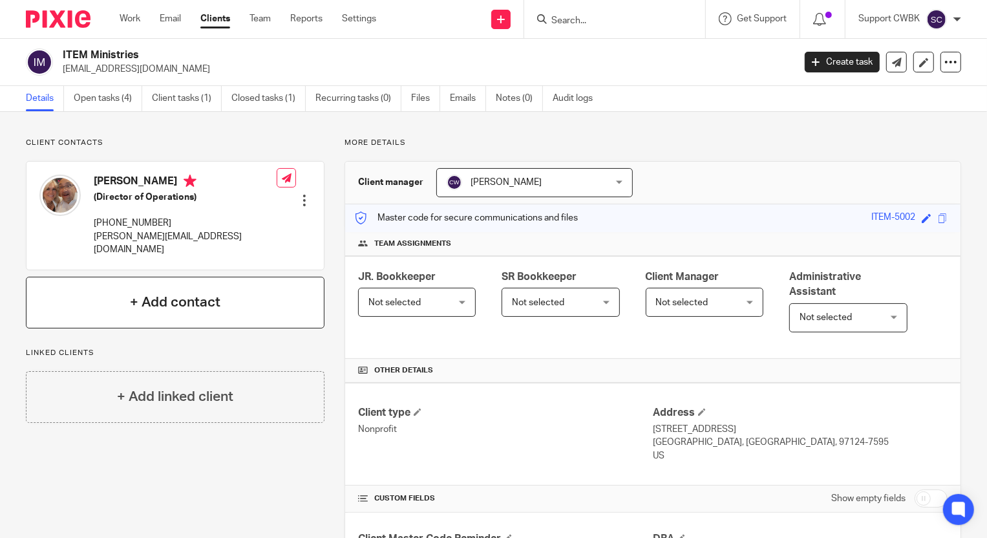
click at [170, 292] on h4 "+ Add contact" at bounding box center [175, 302] width 91 height 20
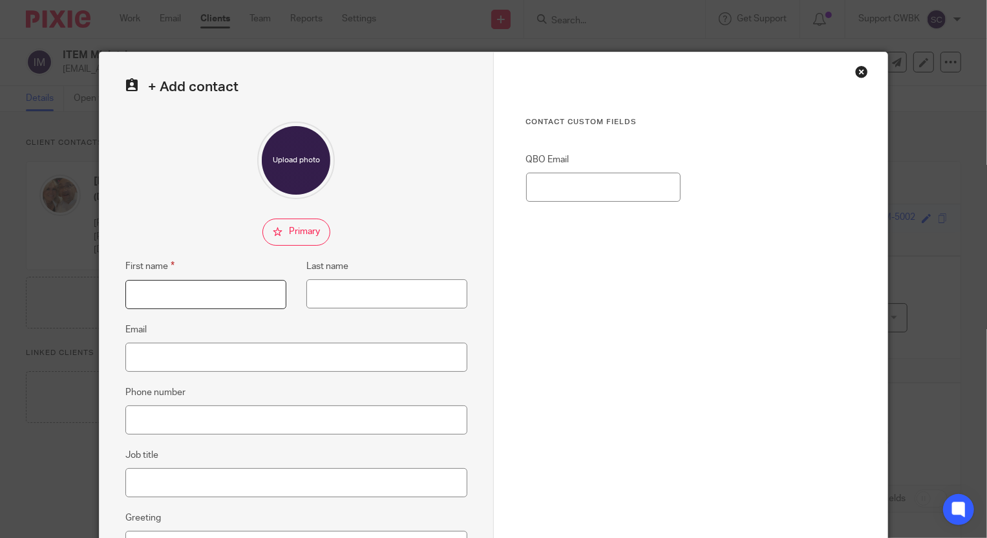
click at [162, 293] on input "First name" at bounding box center [205, 294] width 161 height 29
type input "Item"
type input "Dext"
paste input "[EMAIL_ADDRESS][DOMAIN_NAME]"
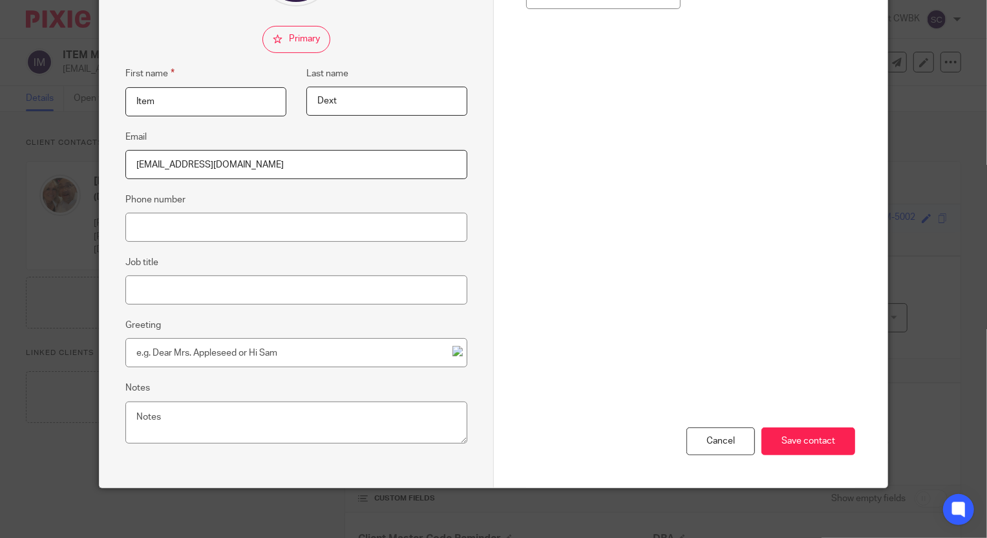
scroll to position [196, 0]
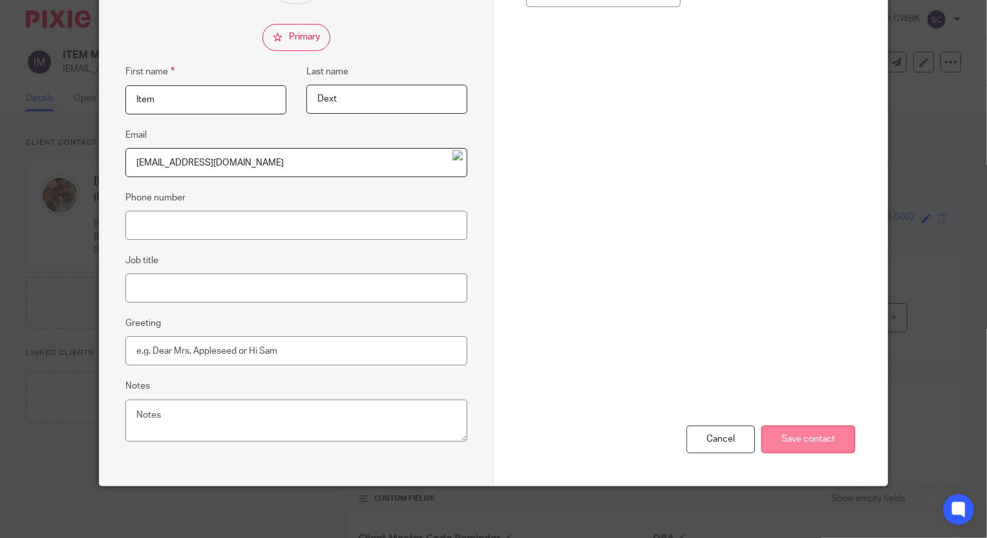
type input "[EMAIL_ADDRESS][DOMAIN_NAME]"
click at [787, 440] on input "Save contact" at bounding box center [809, 439] width 94 height 28
